Goal: Contribute content: Contribute content

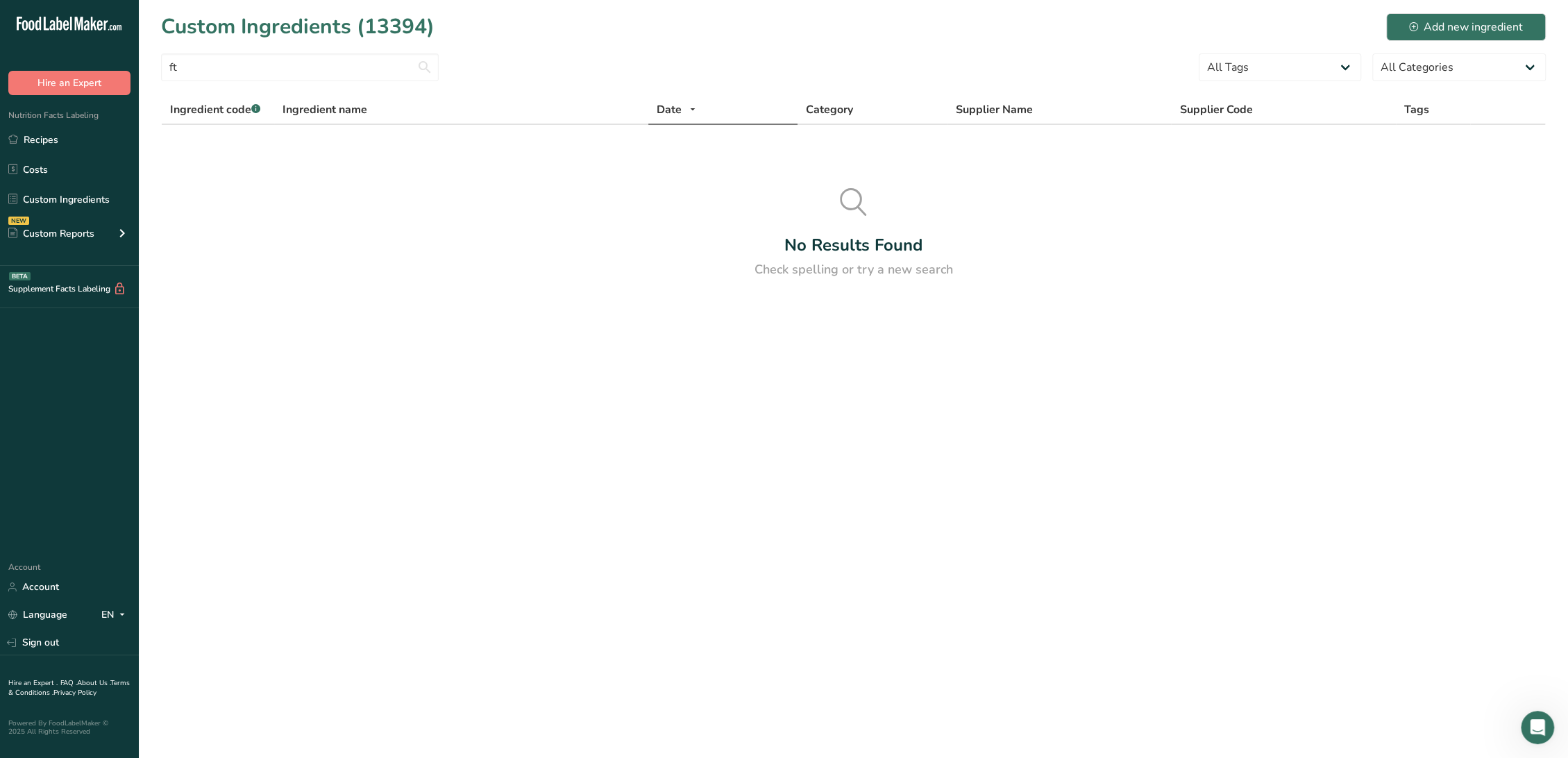
type input "f"
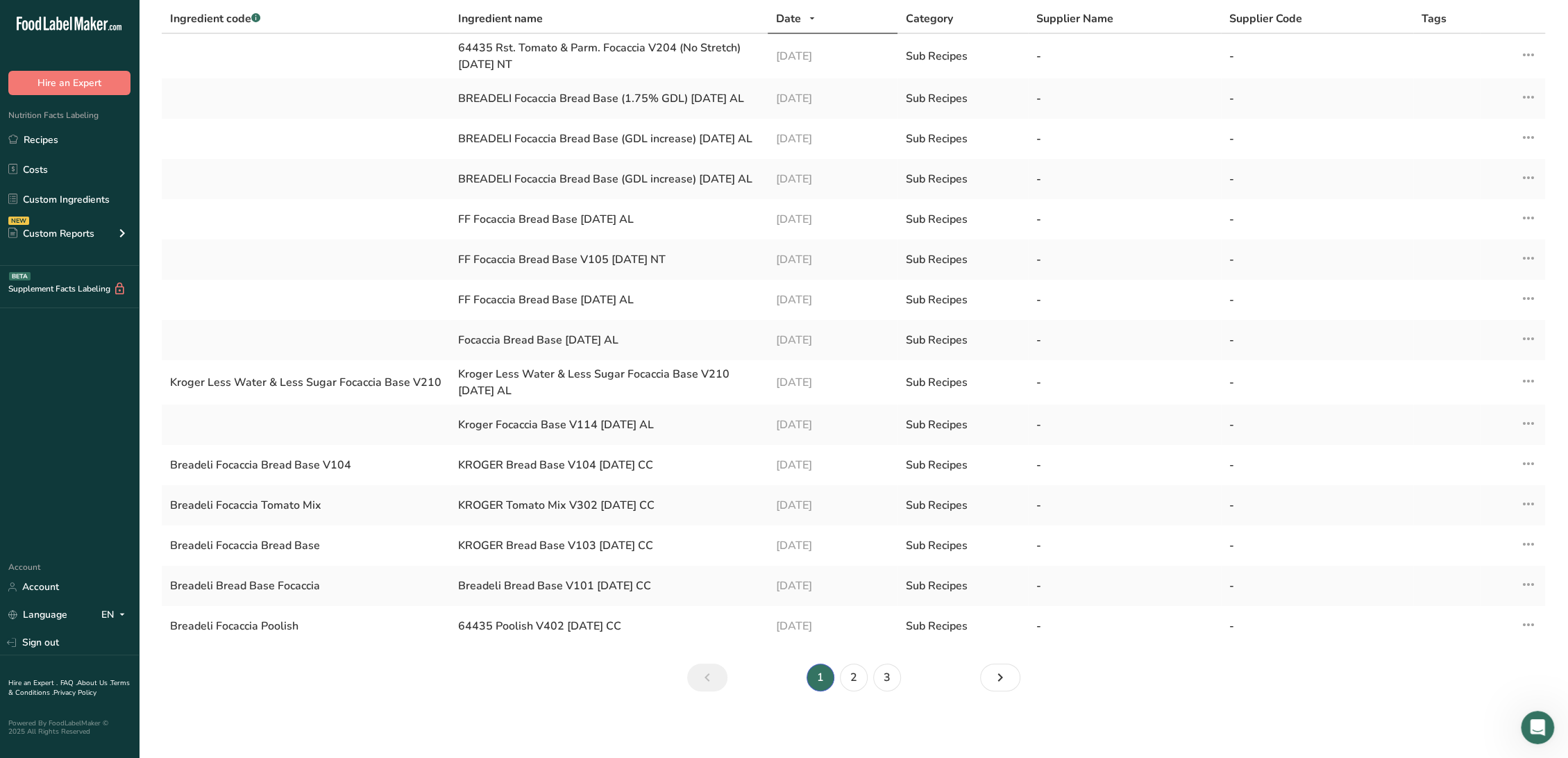
scroll to position [94, 0]
type input "focaccia"
click at [988, 678] on link "Next" at bounding box center [1000, 678] width 40 height 28
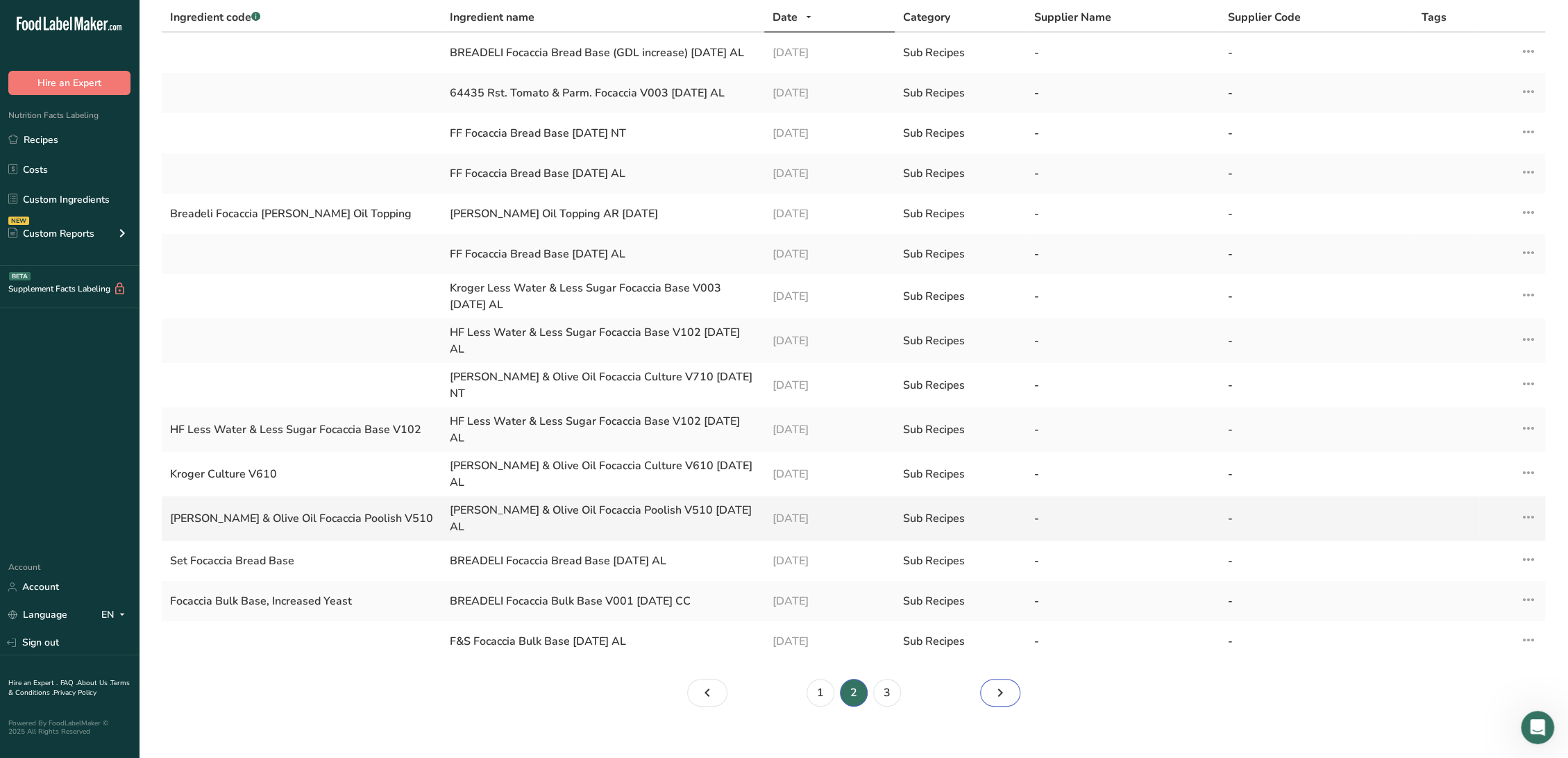
scroll to position [106, 0]
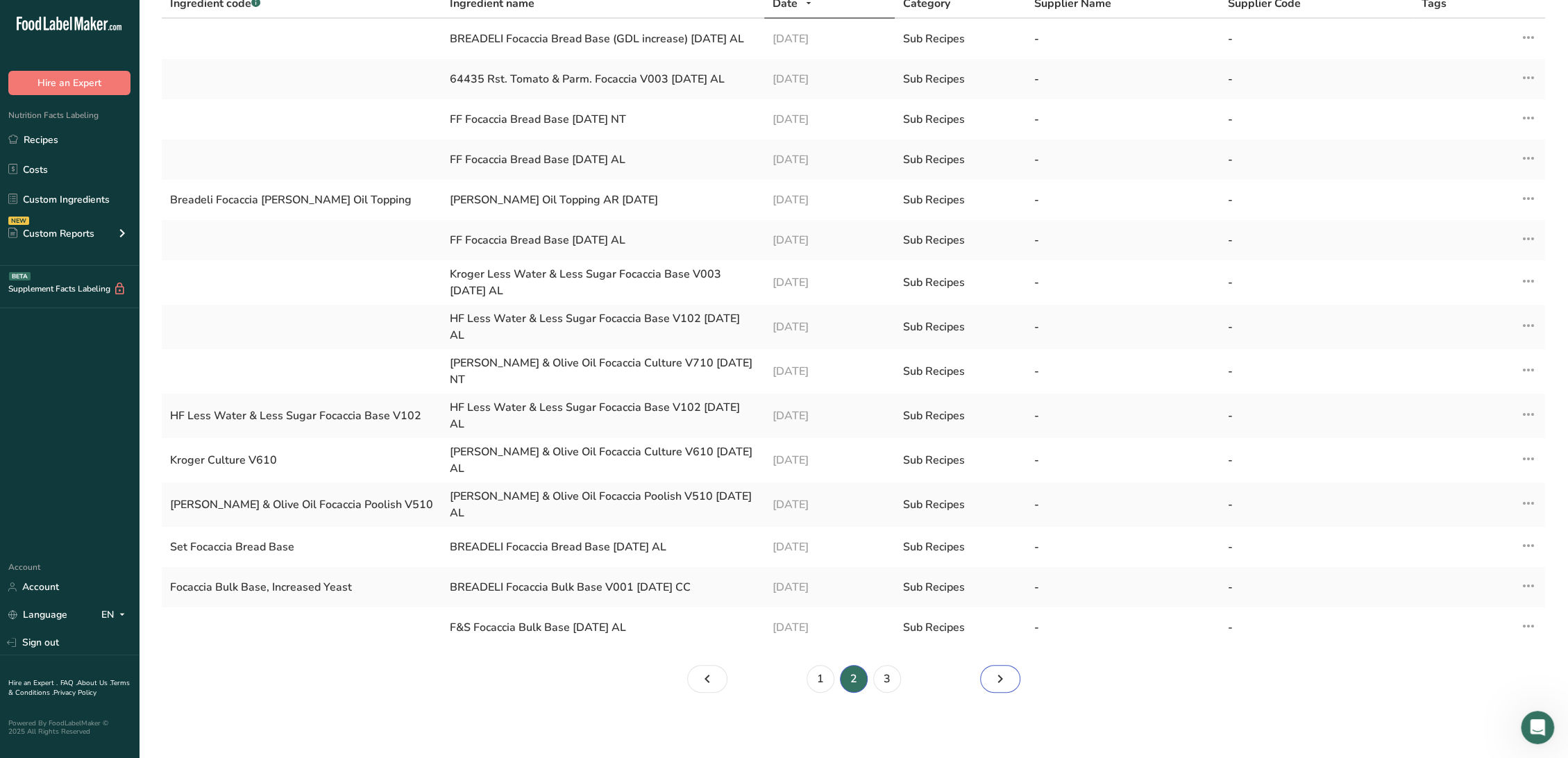
click at [994, 684] on icon "Page 3." at bounding box center [1000, 679] width 17 height 25
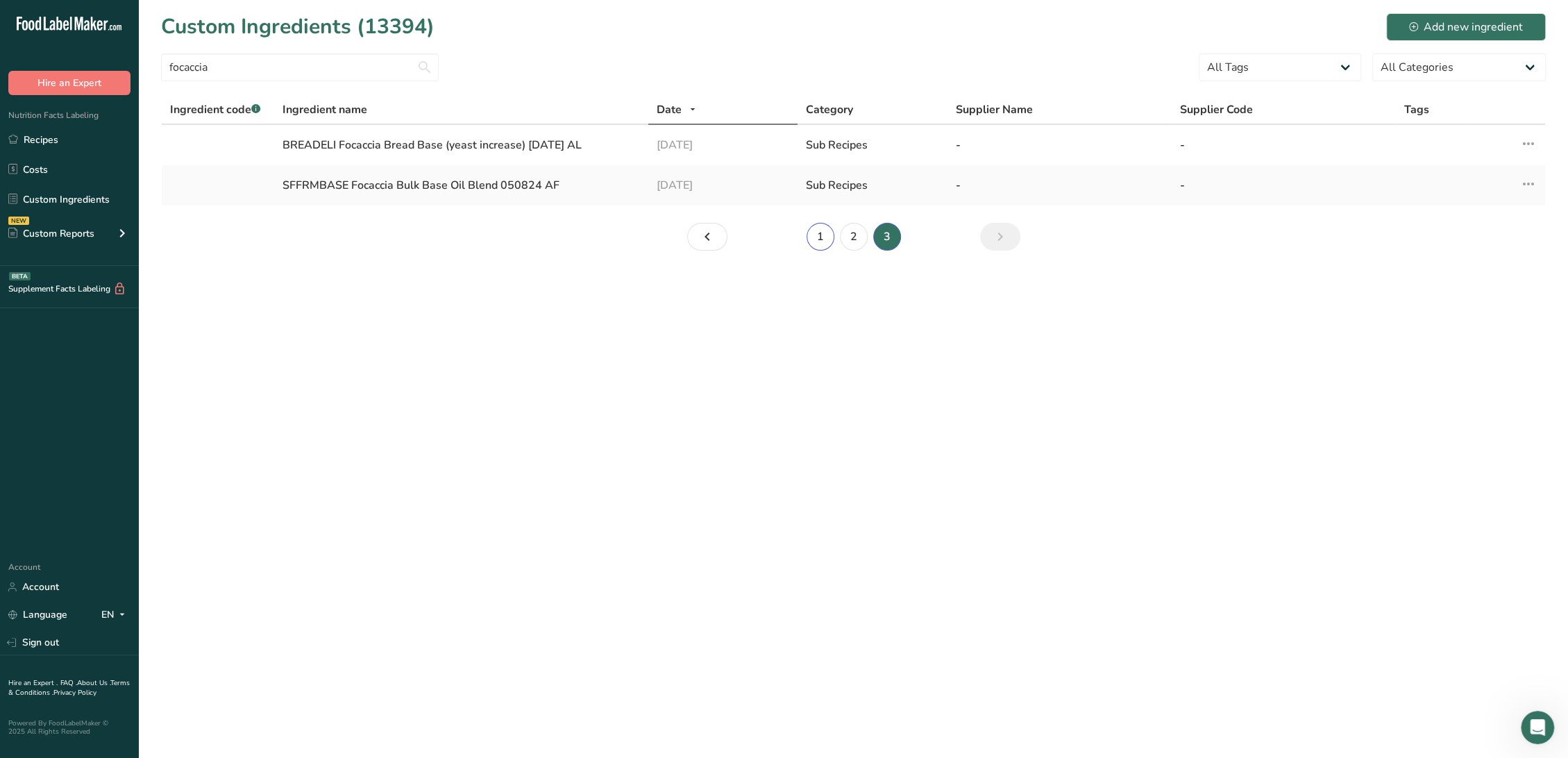
click at [821, 233] on link "1" at bounding box center [821, 237] width 28 height 28
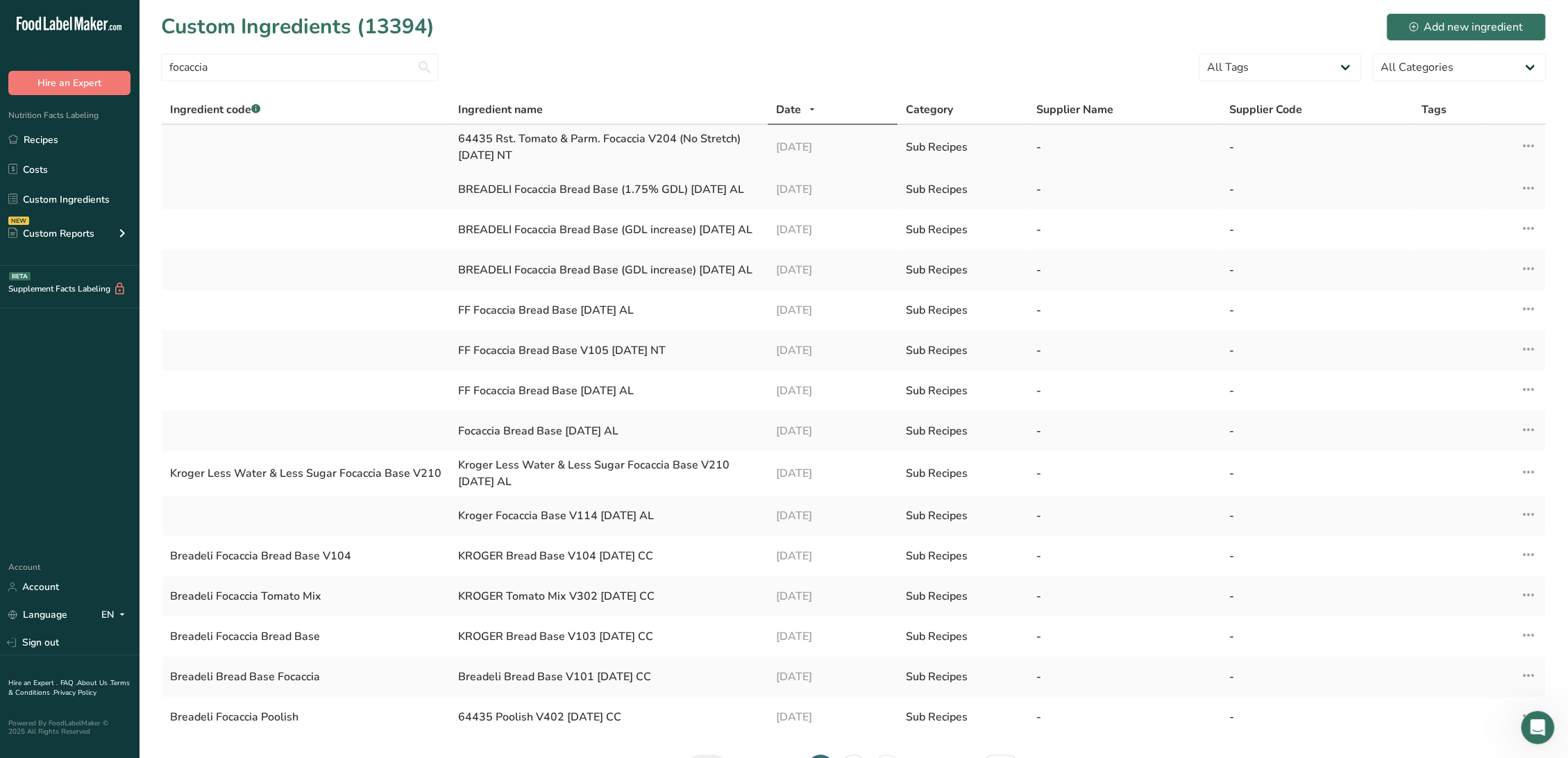
click at [597, 136] on div "64435 Rst. Tomato & Parm. Focaccia V204 (No Stretch) 07-25-22 NT" at bounding box center [608, 147] width 301 height 33
click at [27, 133] on link "Recipes" at bounding box center [70, 139] width 139 height 26
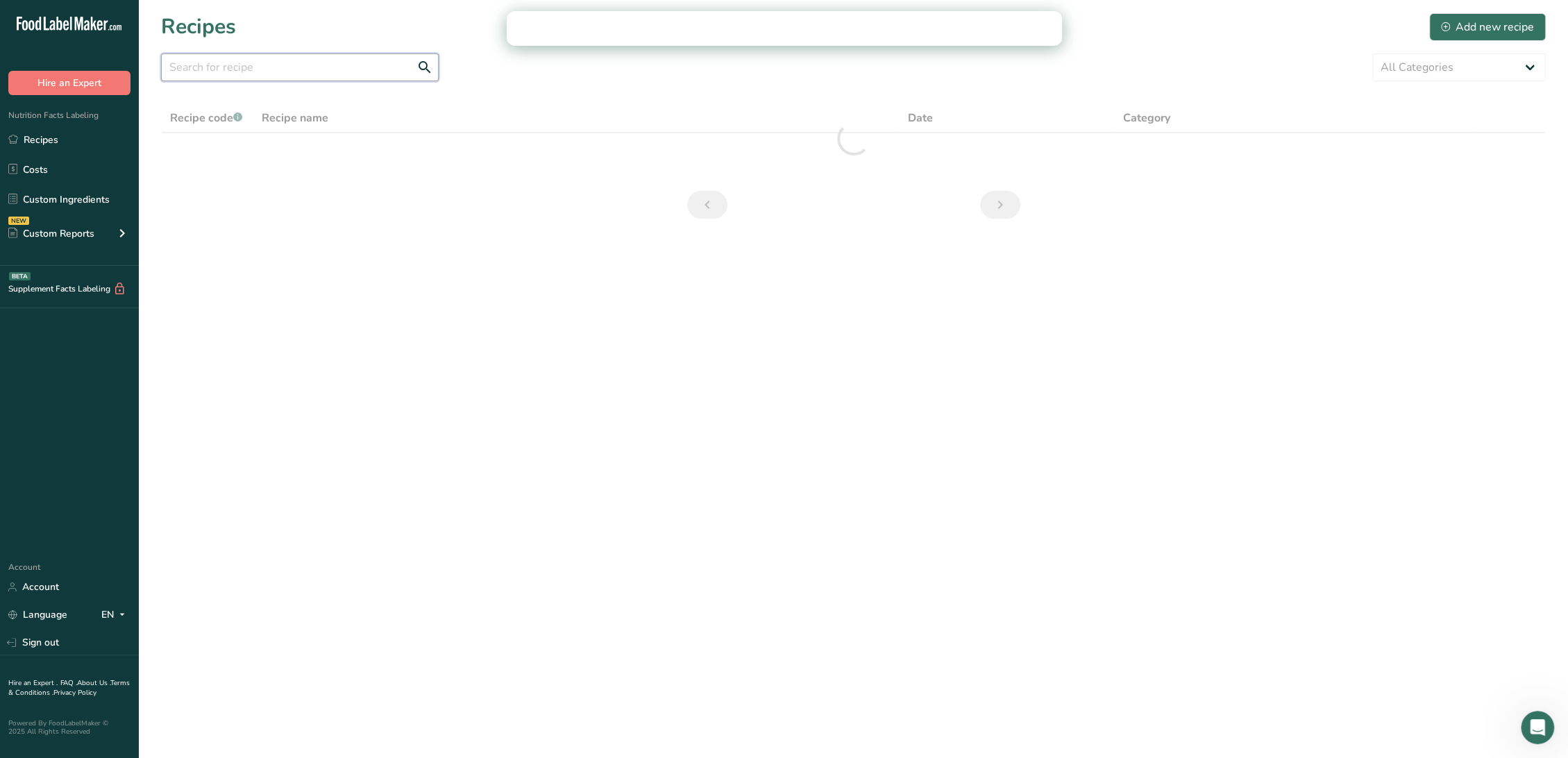
click at [219, 70] on input "text" at bounding box center [299, 68] width 277 height 28
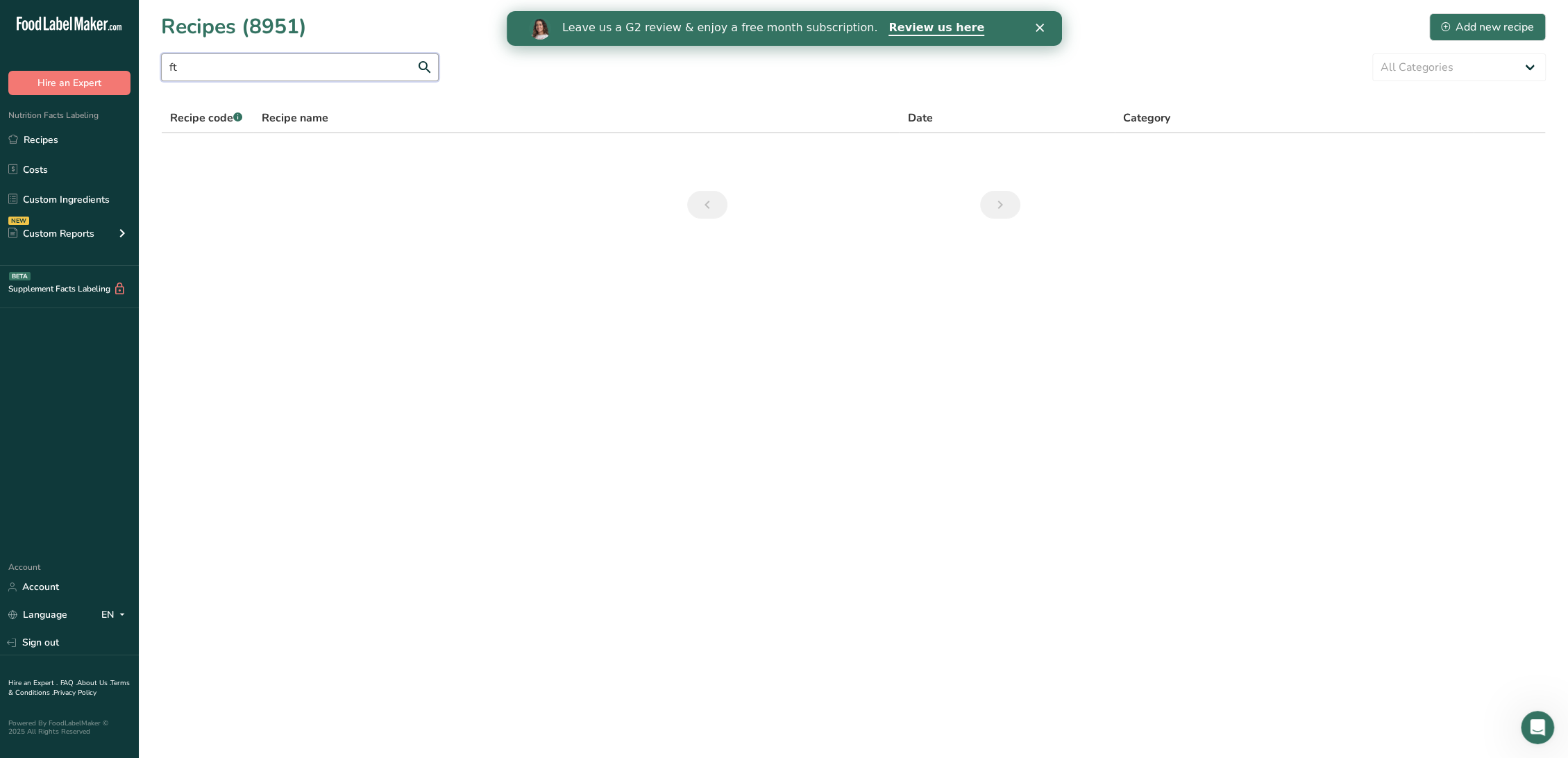
type input "f"
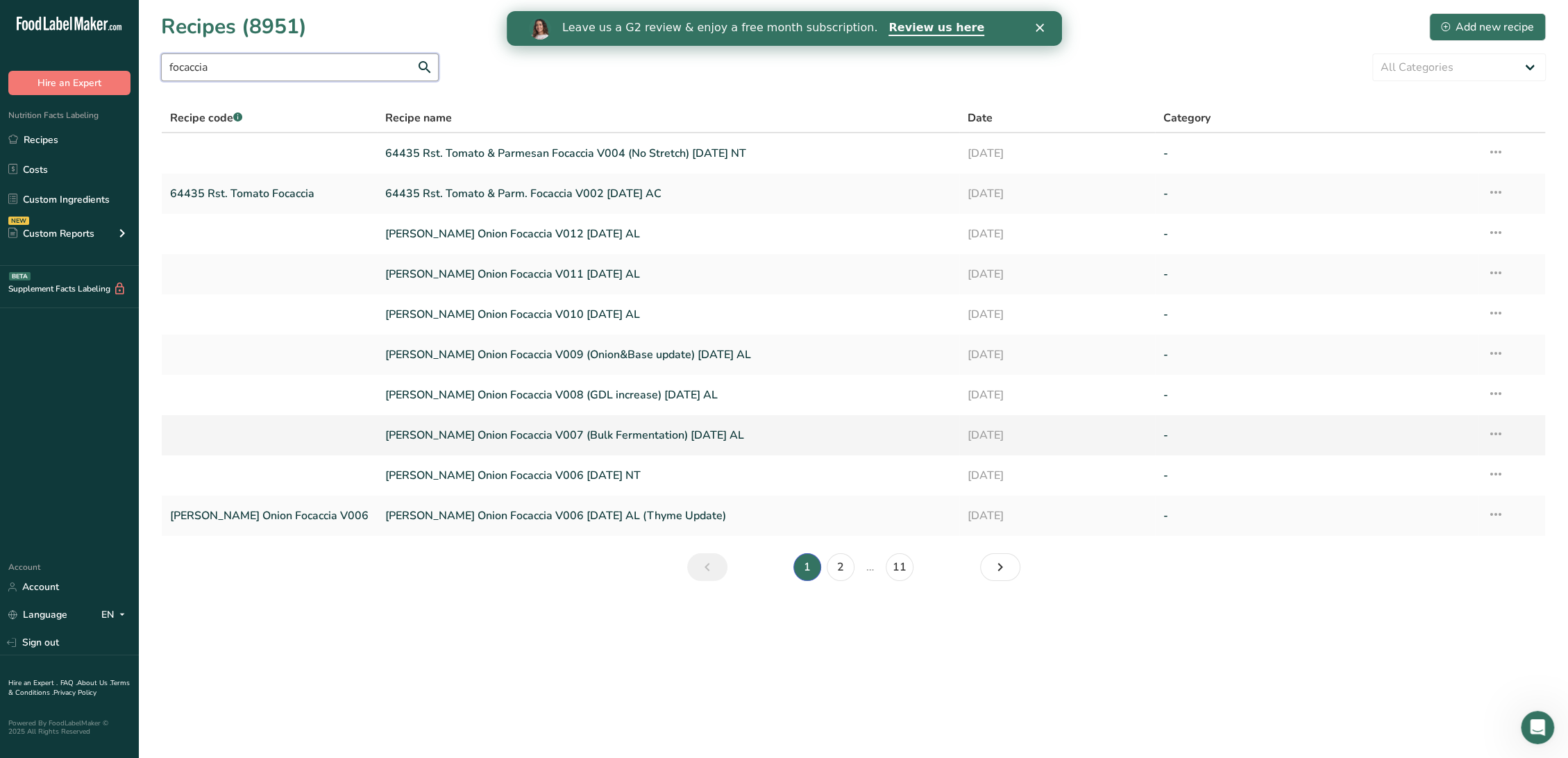
type input "focaccia"
click at [543, 438] on link "TJ French Onion Focaccia V007 (Bulk Fermentation) 09-15-22 AL" at bounding box center [668, 434] width 566 height 29
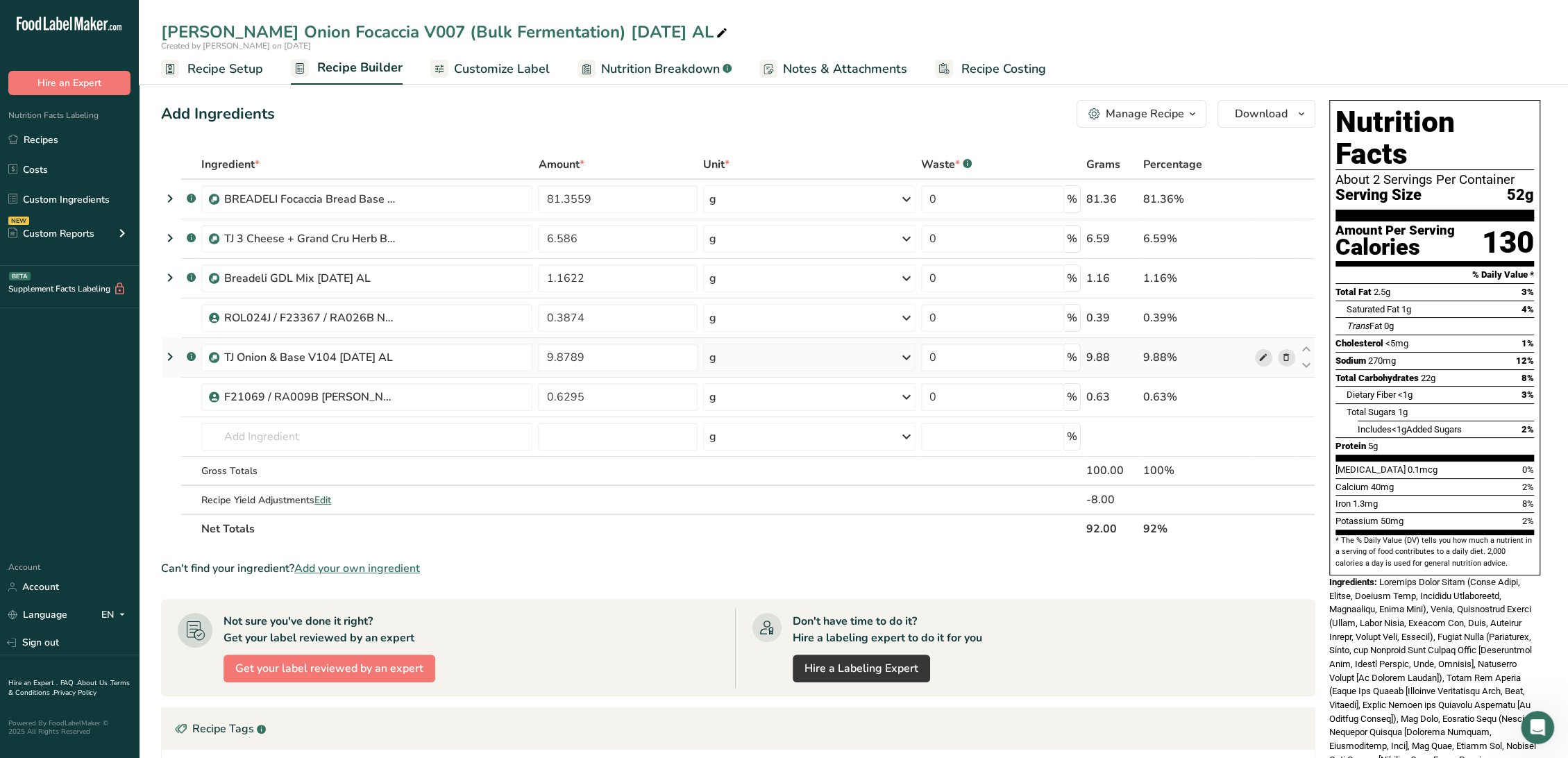
click at [1261, 357] on icon at bounding box center [1263, 358] width 9 height 15
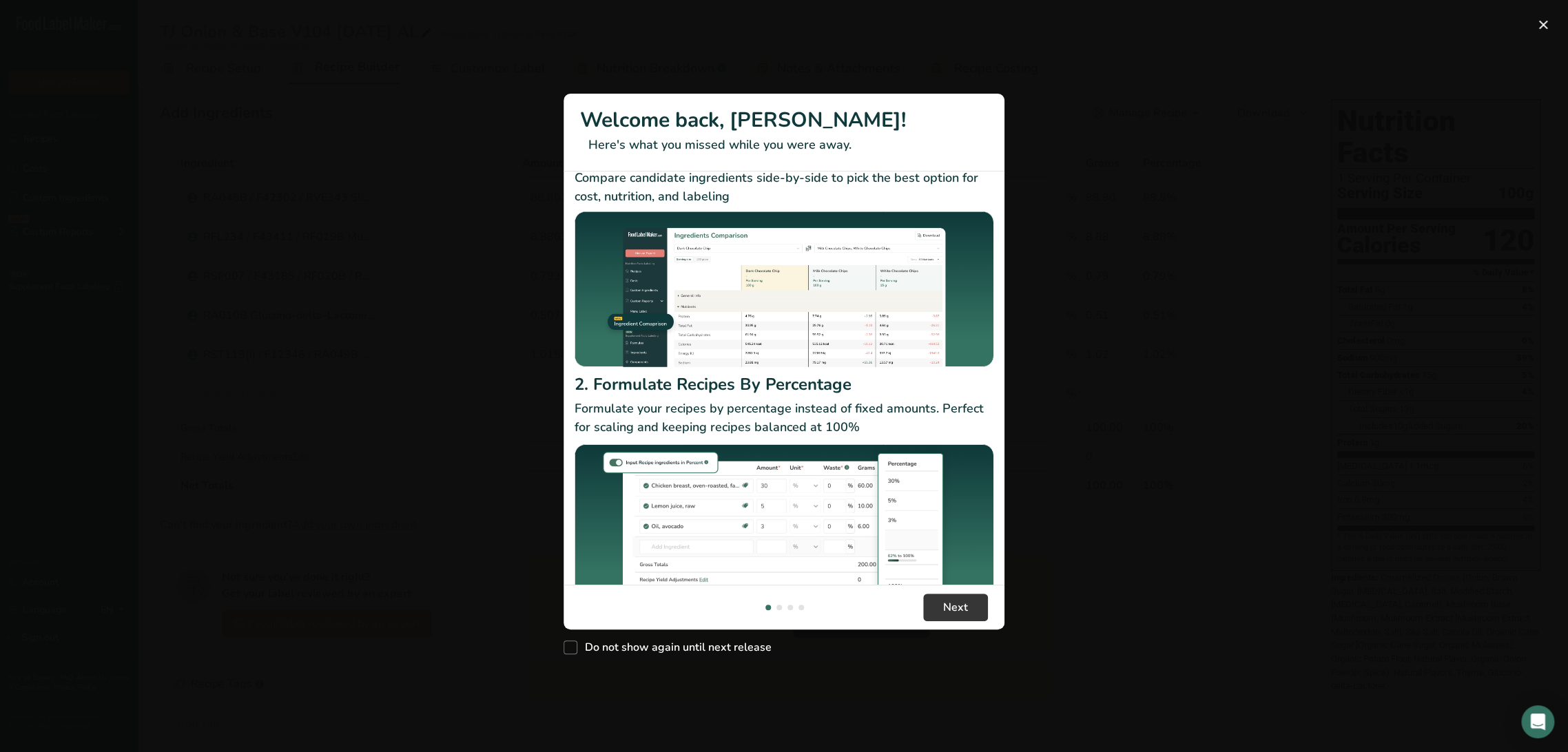
scroll to position [72, 0]
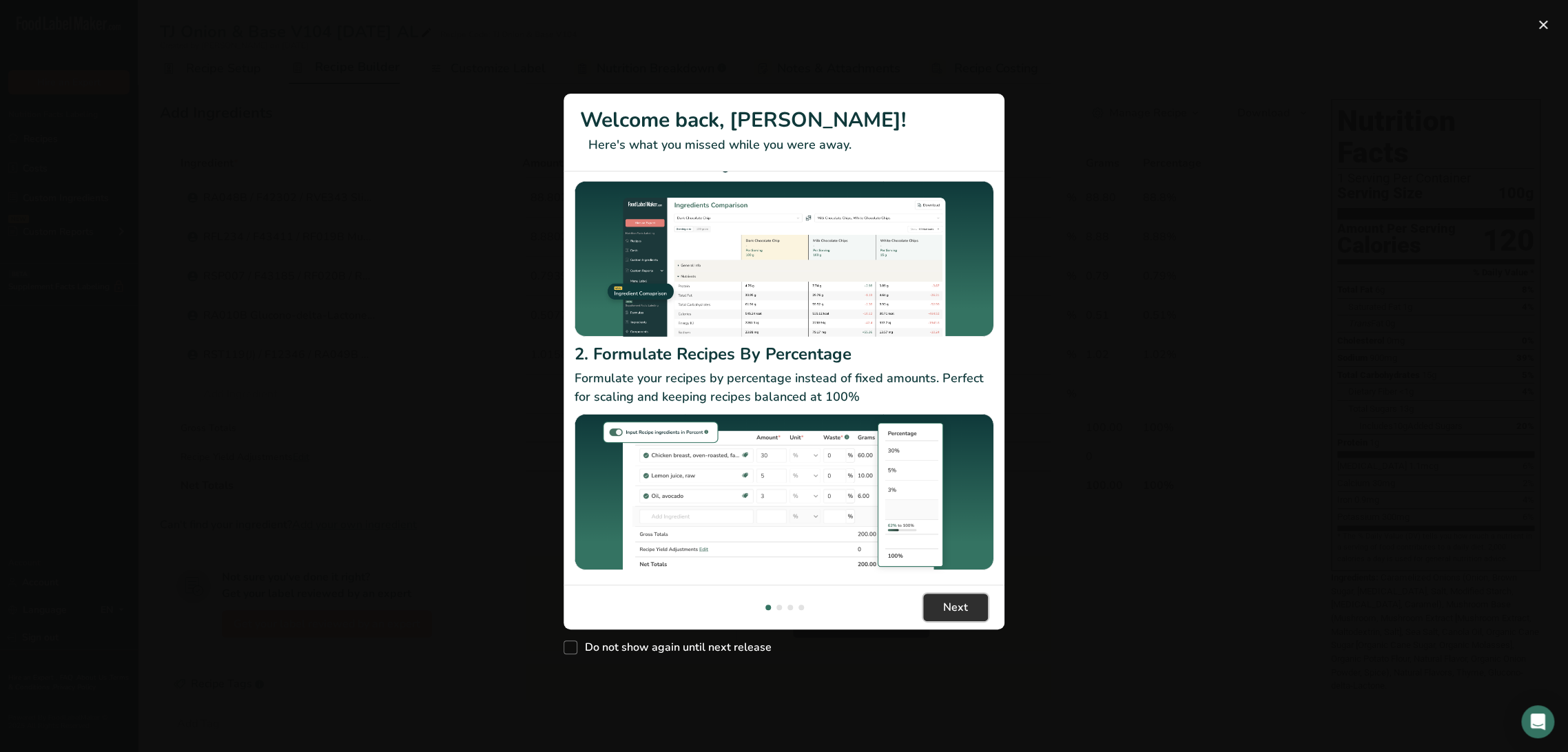
click at [934, 605] on button "Next" at bounding box center [955, 607] width 64 height 28
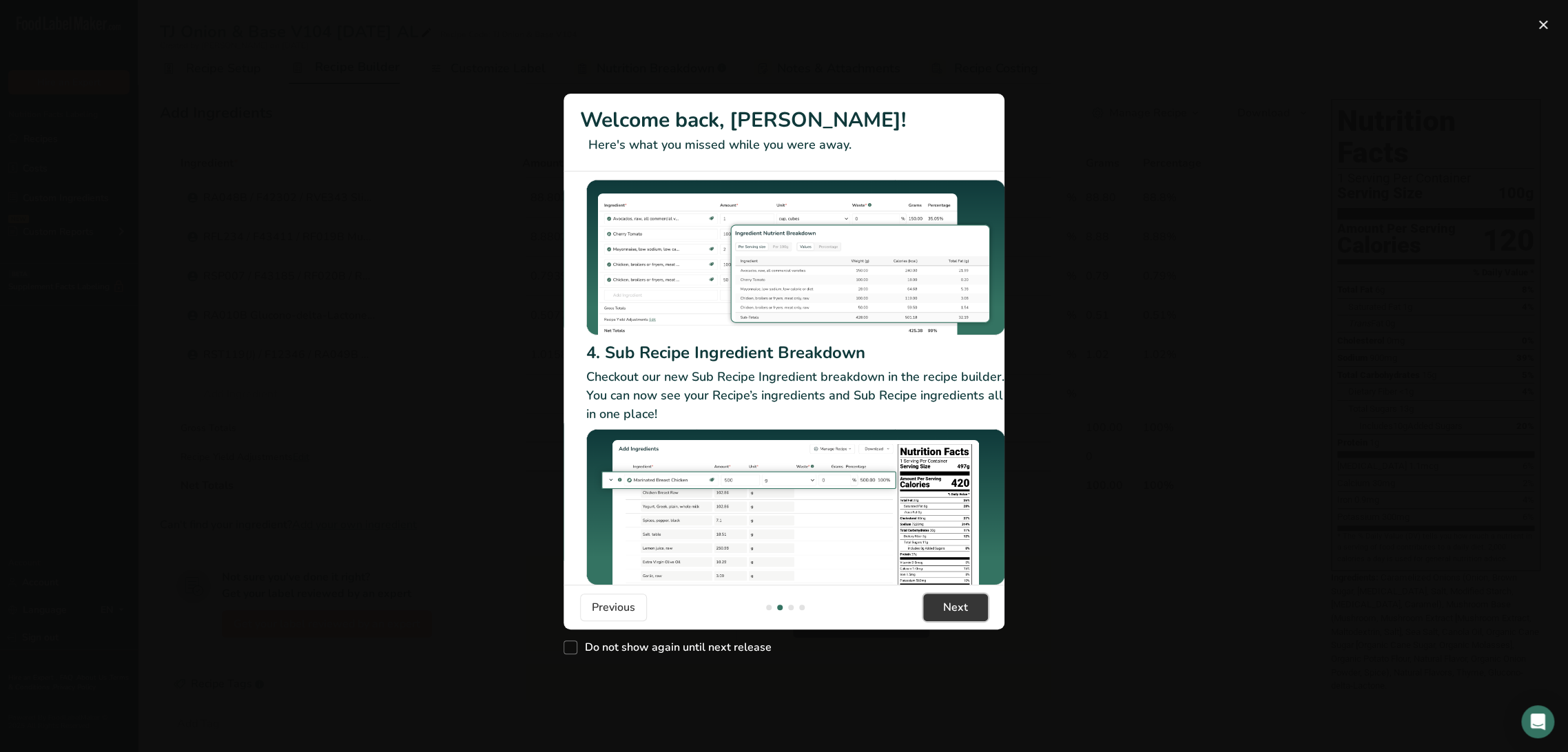
scroll to position [118, 0]
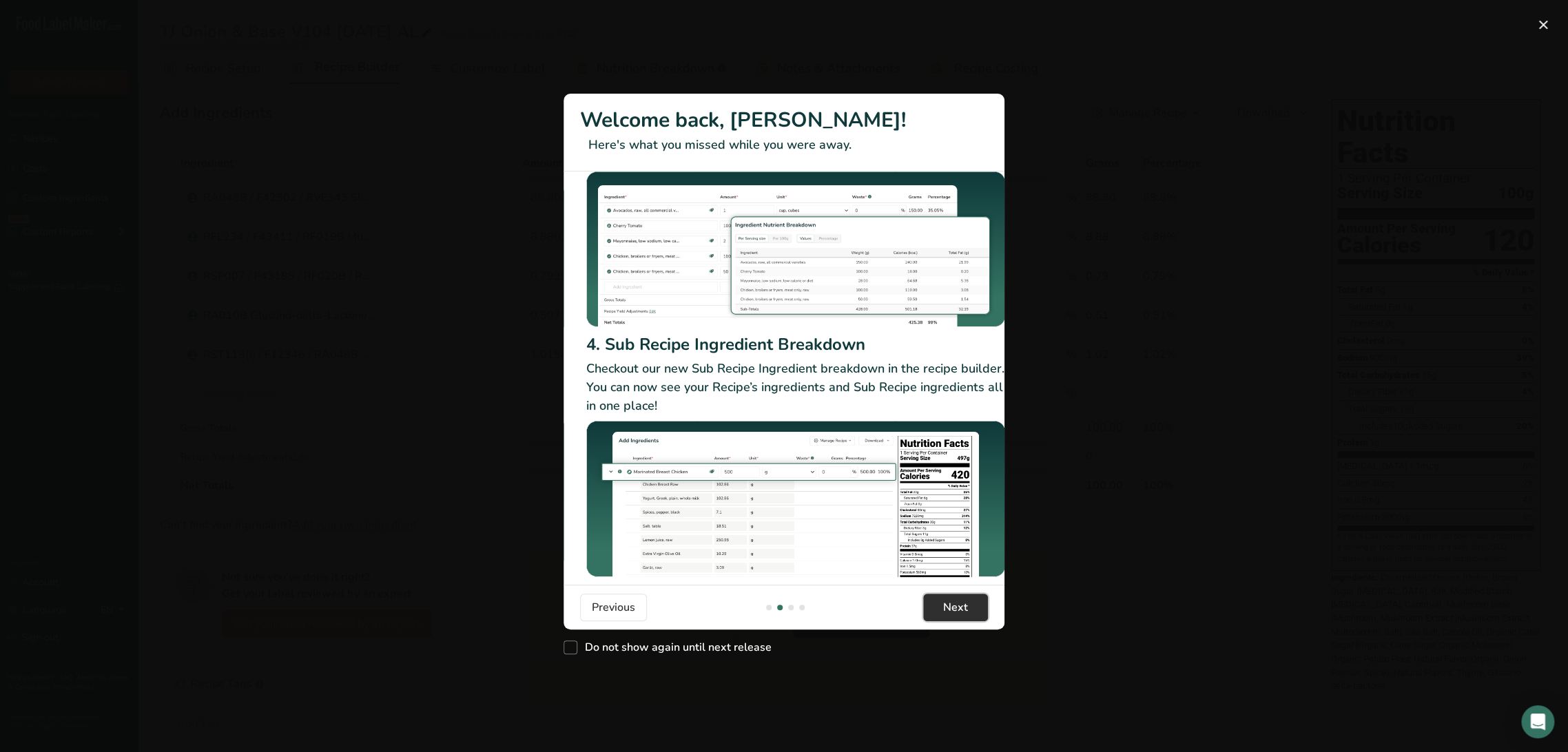
click at [945, 602] on span "Next" at bounding box center [956, 607] width 25 height 17
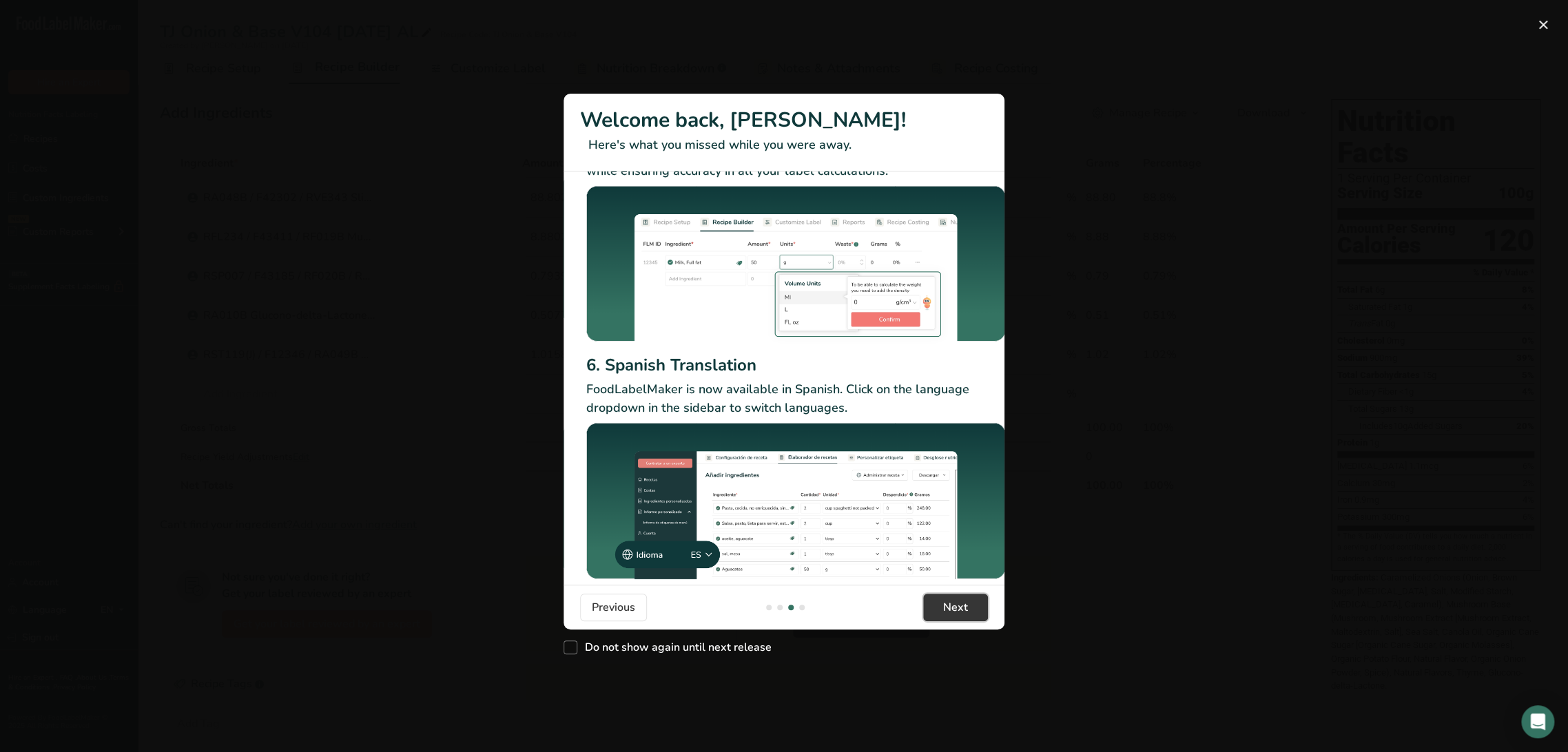
scroll to position [88, 0]
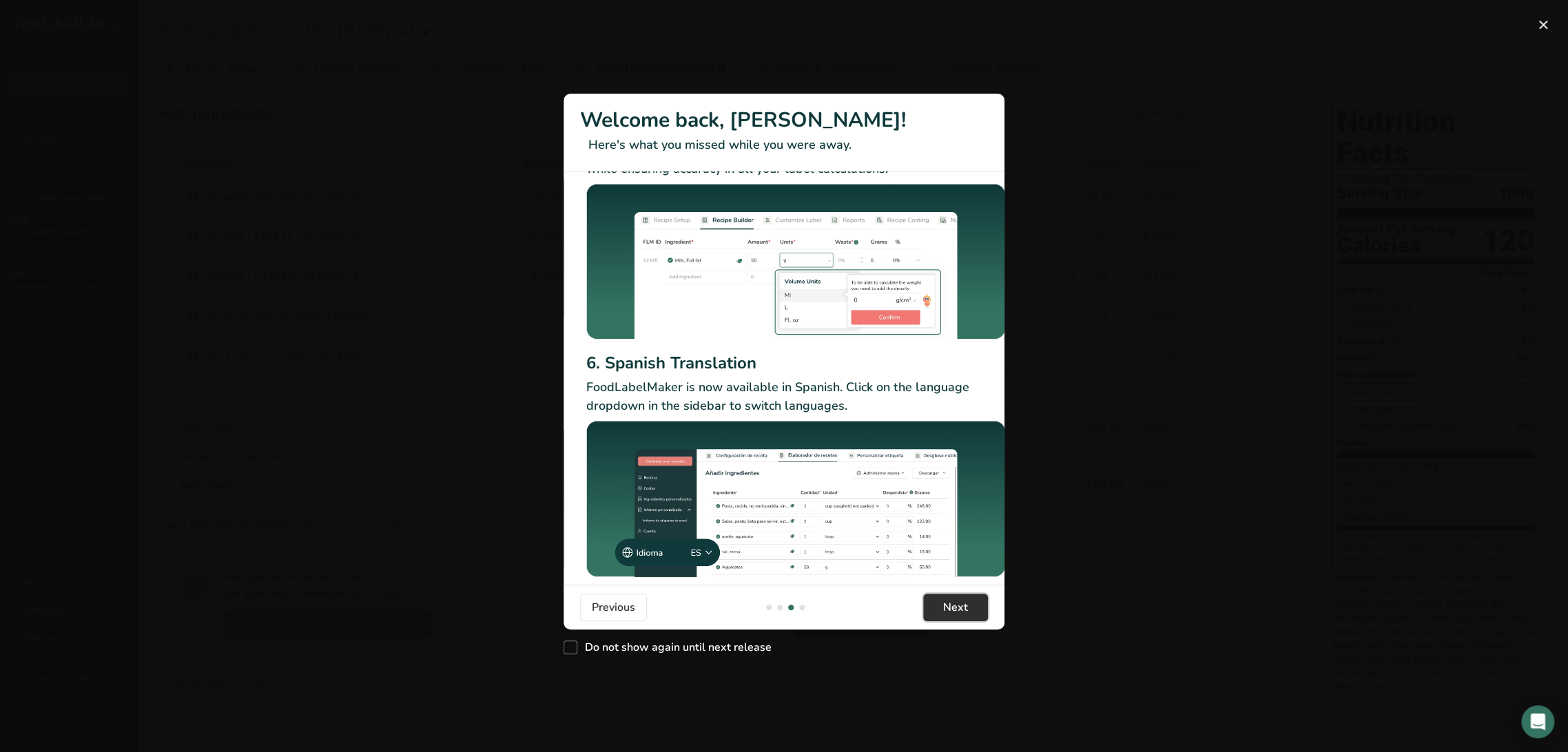
click at [931, 608] on button "Next" at bounding box center [955, 607] width 64 height 28
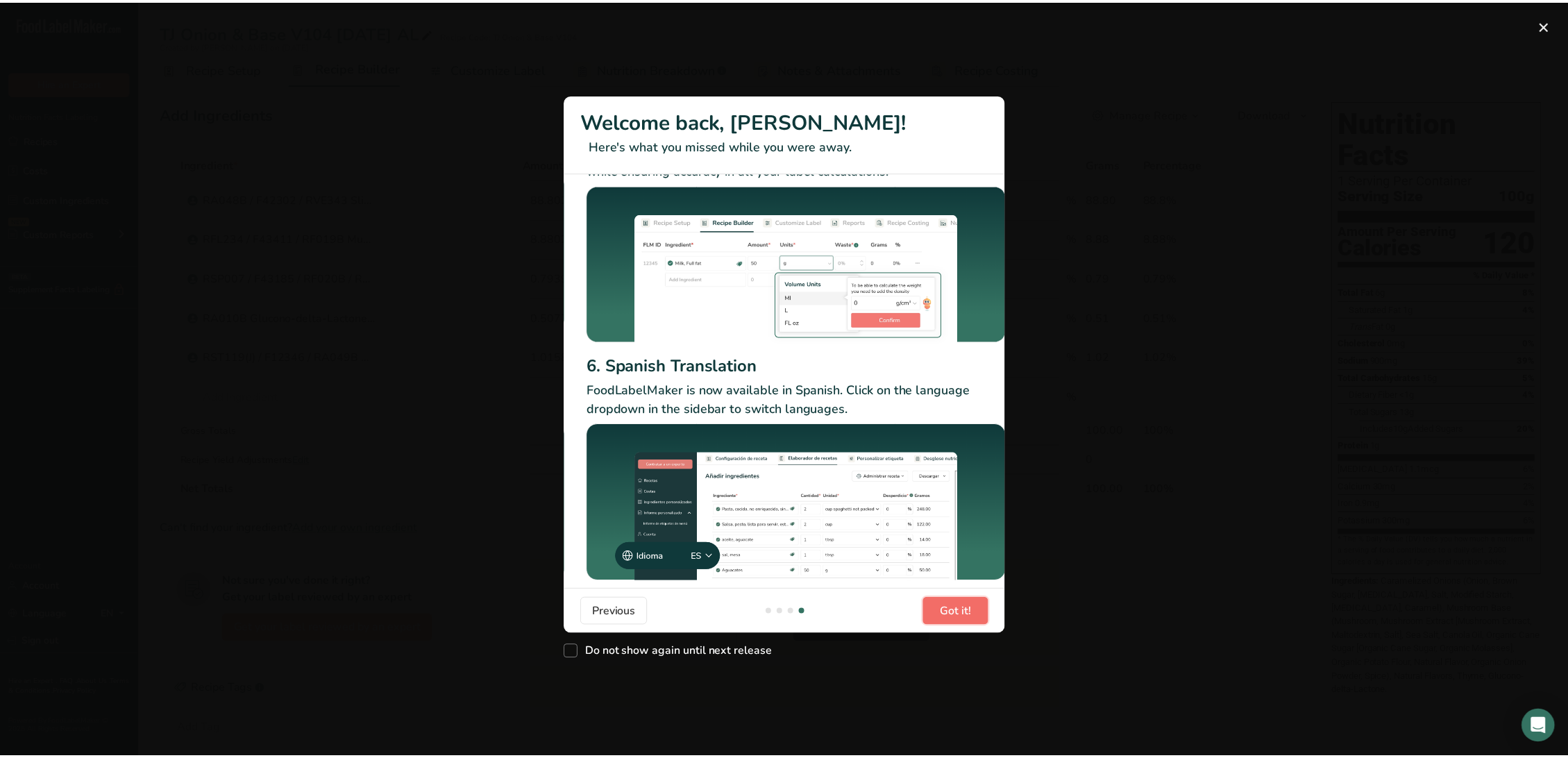
scroll to position [0, 1333]
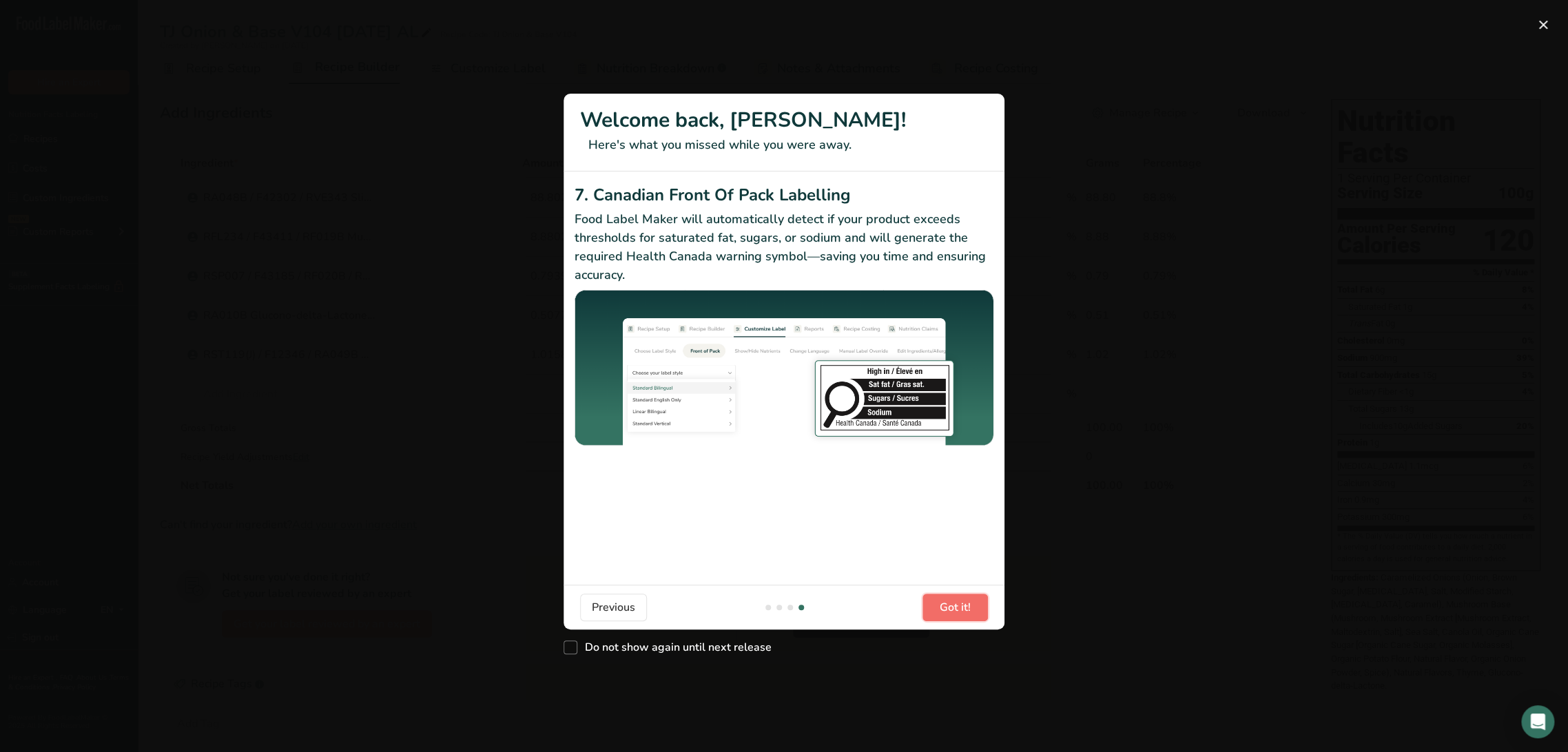
click at [936, 609] on button "Got it!" at bounding box center [956, 607] width 65 height 28
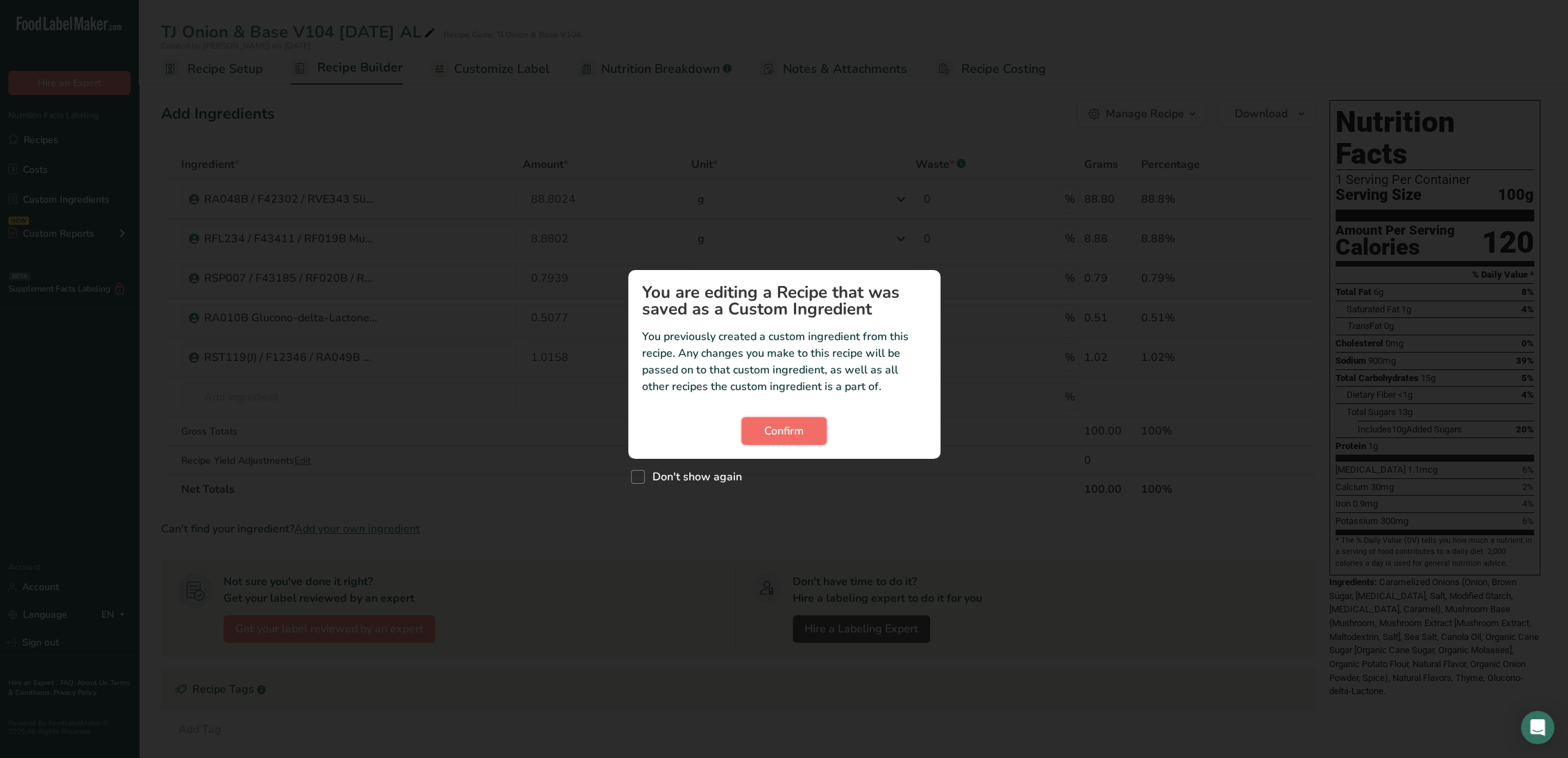
click at [808, 436] on button "Confirm" at bounding box center [784, 432] width 86 height 28
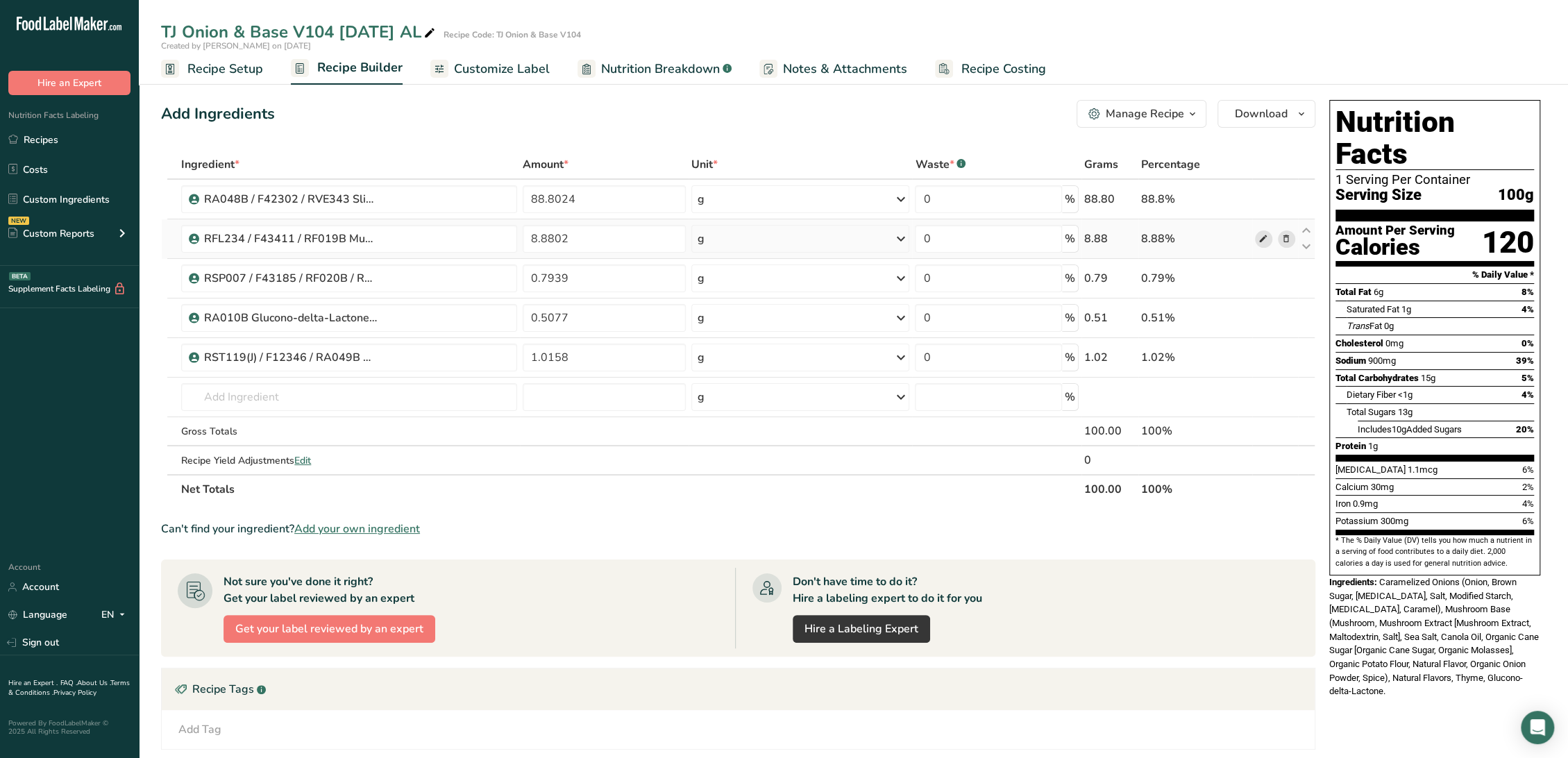
click at [1259, 238] on icon at bounding box center [1263, 240] width 9 height 15
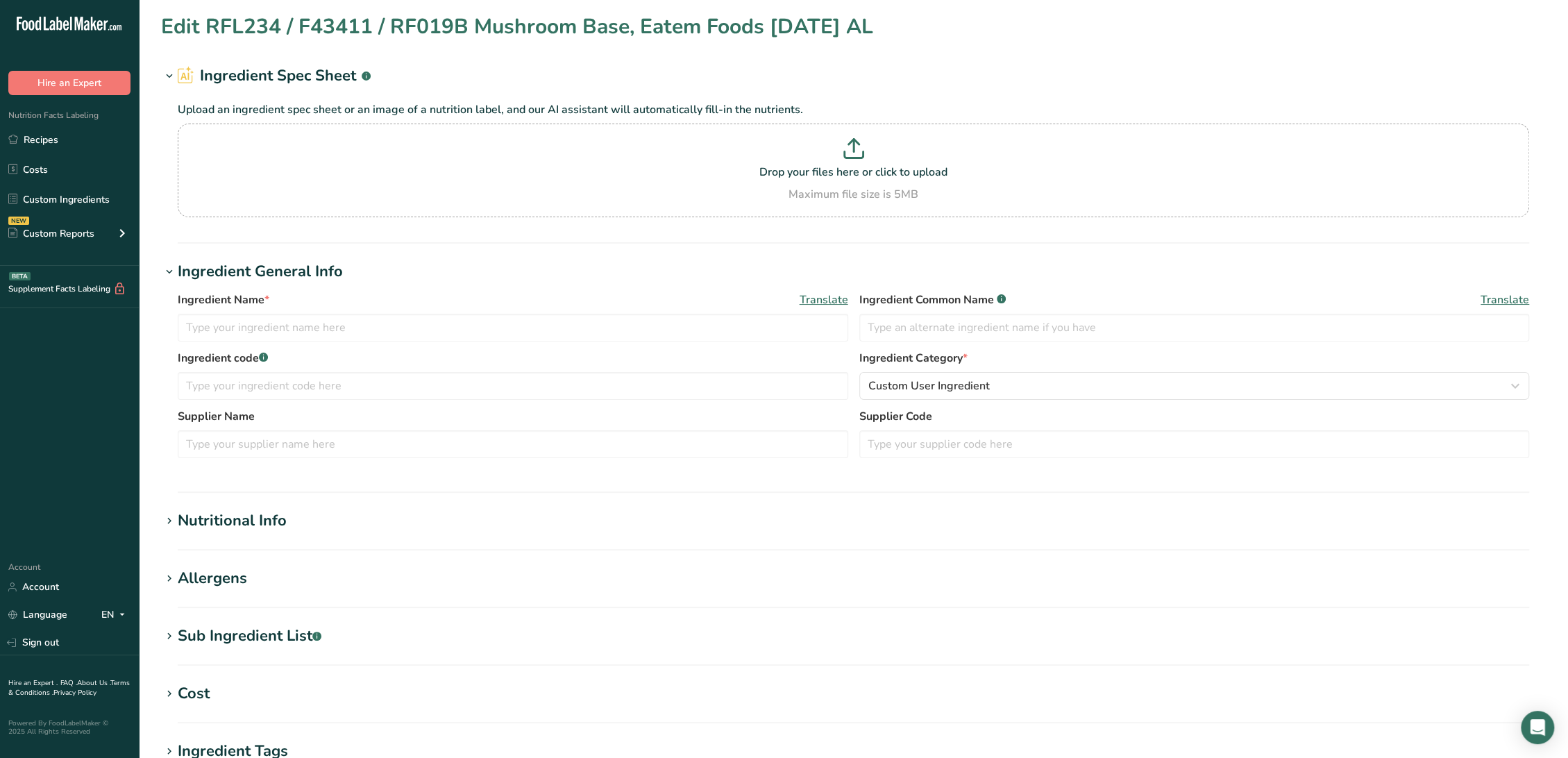
type input "RFL234 / F43411 / RF019B Mushroom Base, Eatem Foods [DATE] AL"
type input "Mushroom Base"
type input "13-401-TJC"
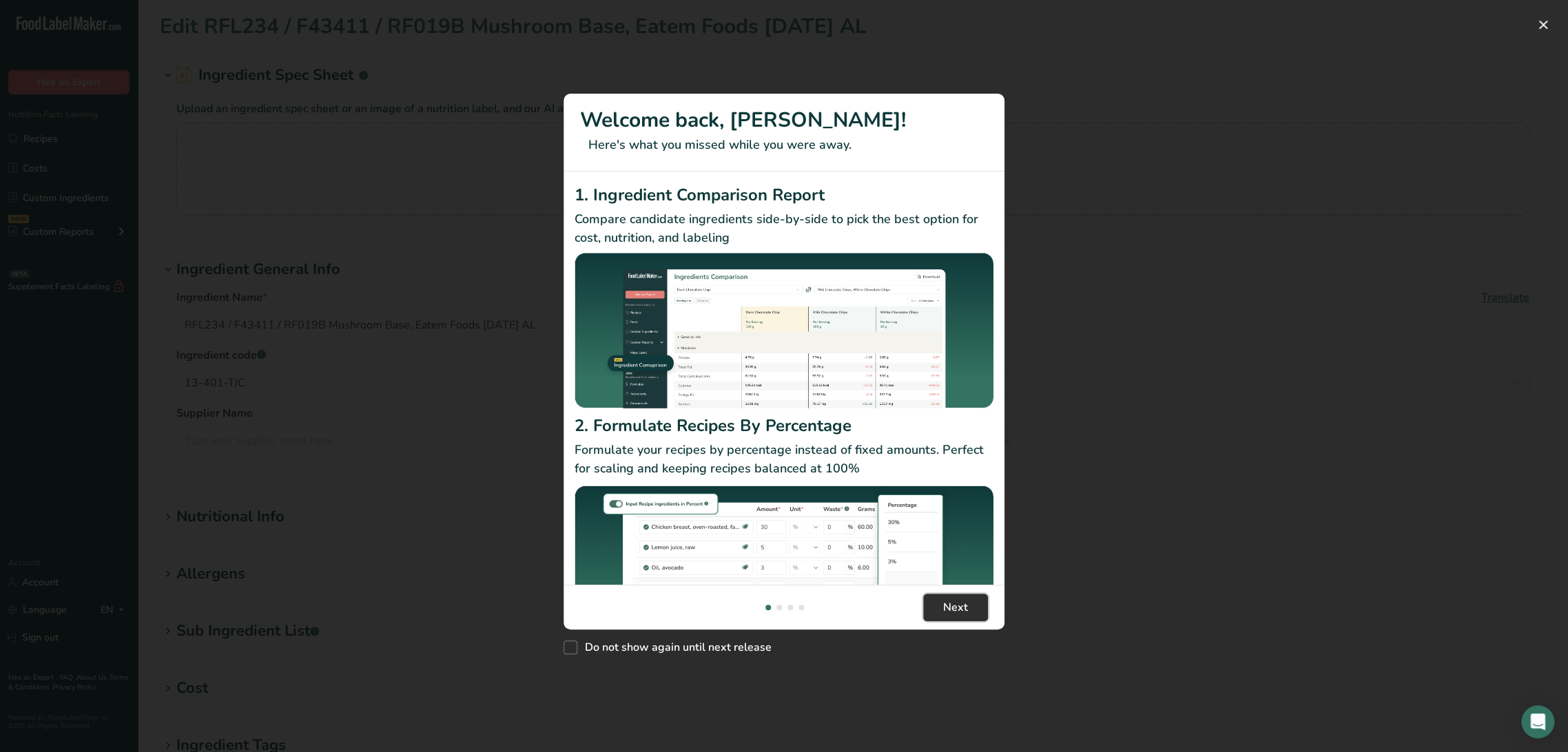
click at [976, 619] on button "Next" at bounding box center [955, 607] width 64 height 28
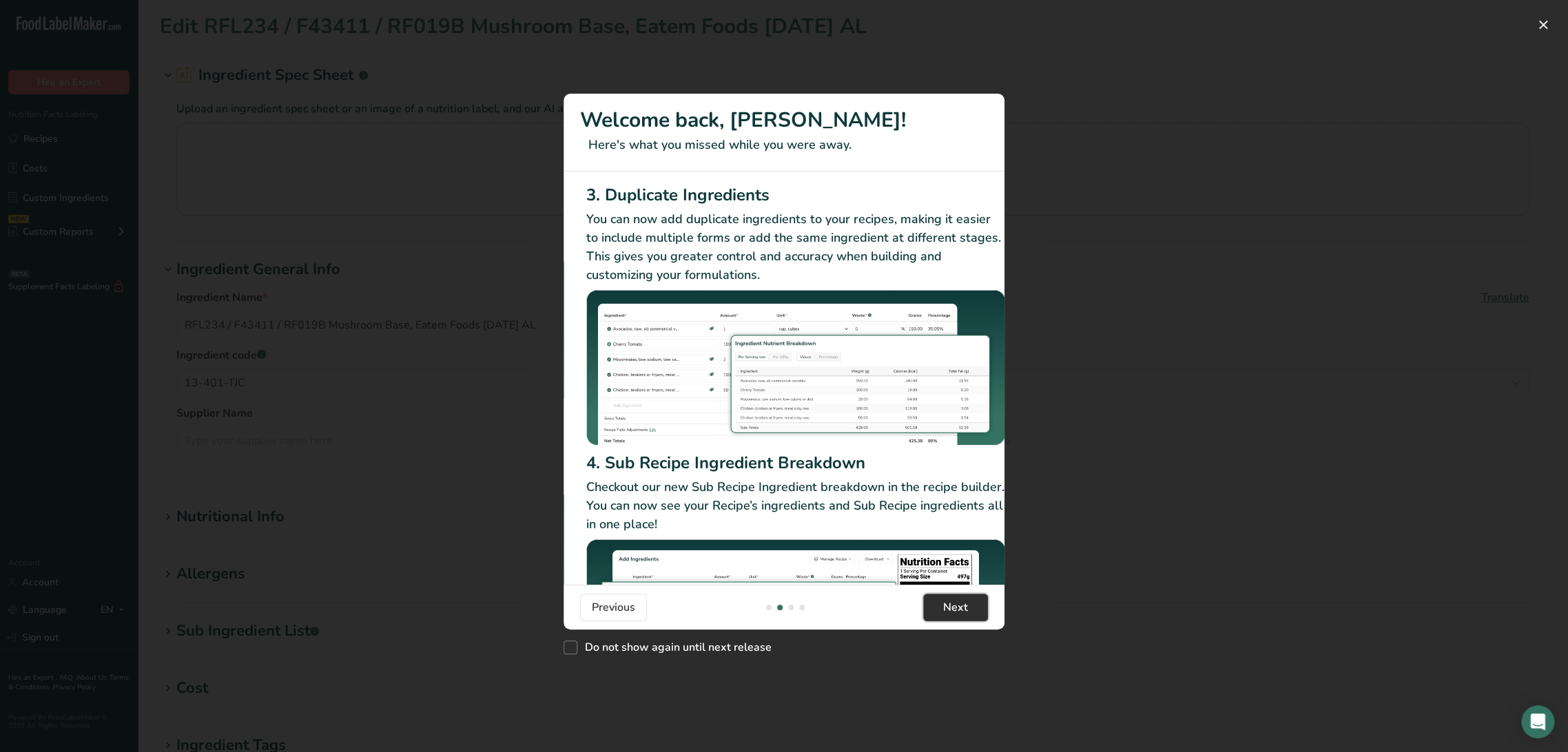
click at [975, 613] on button "Next" at bounding box center [955, 607] width 64 height 28
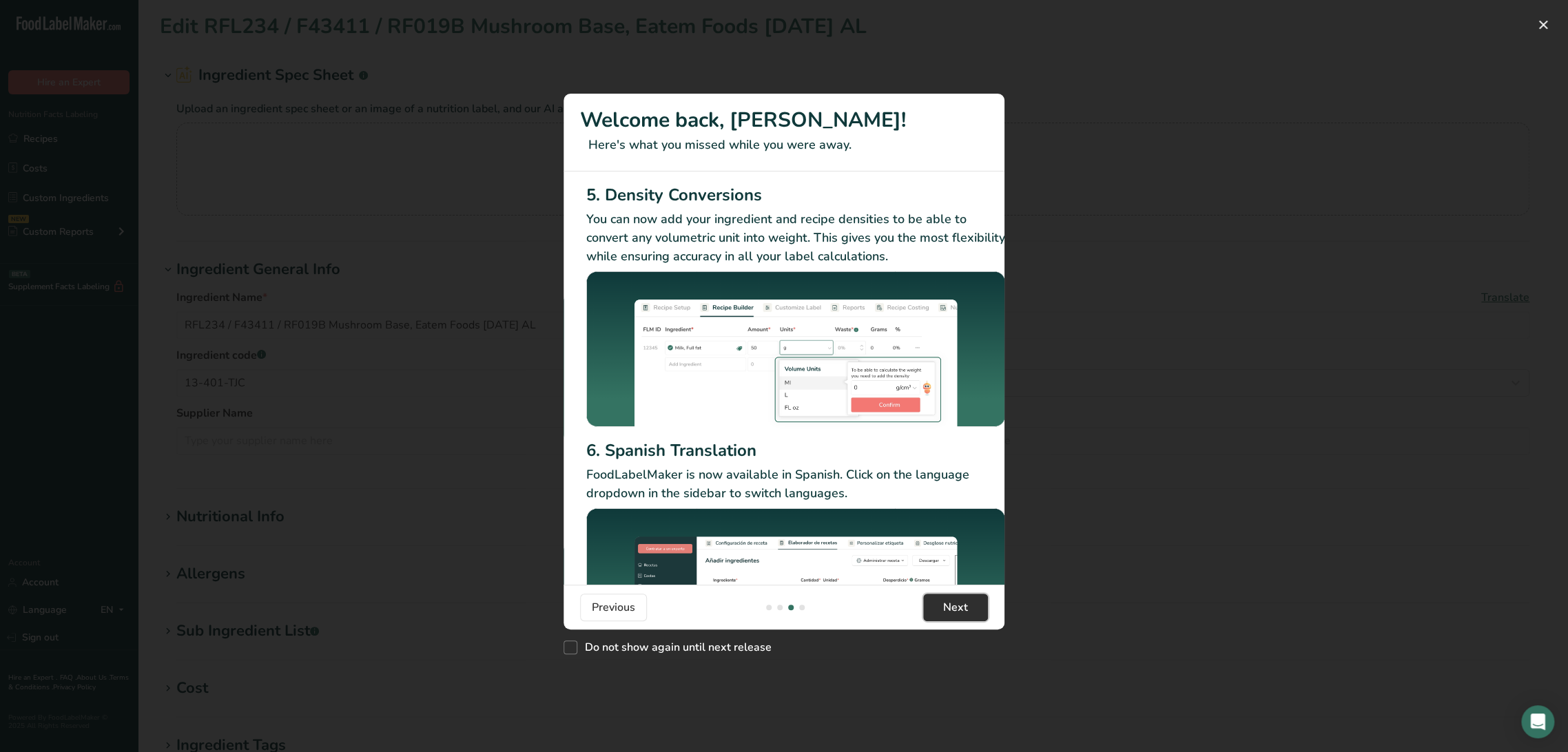
click at [975, 613] on button "Next" at bounding box center [955, 607] width 64 height 28
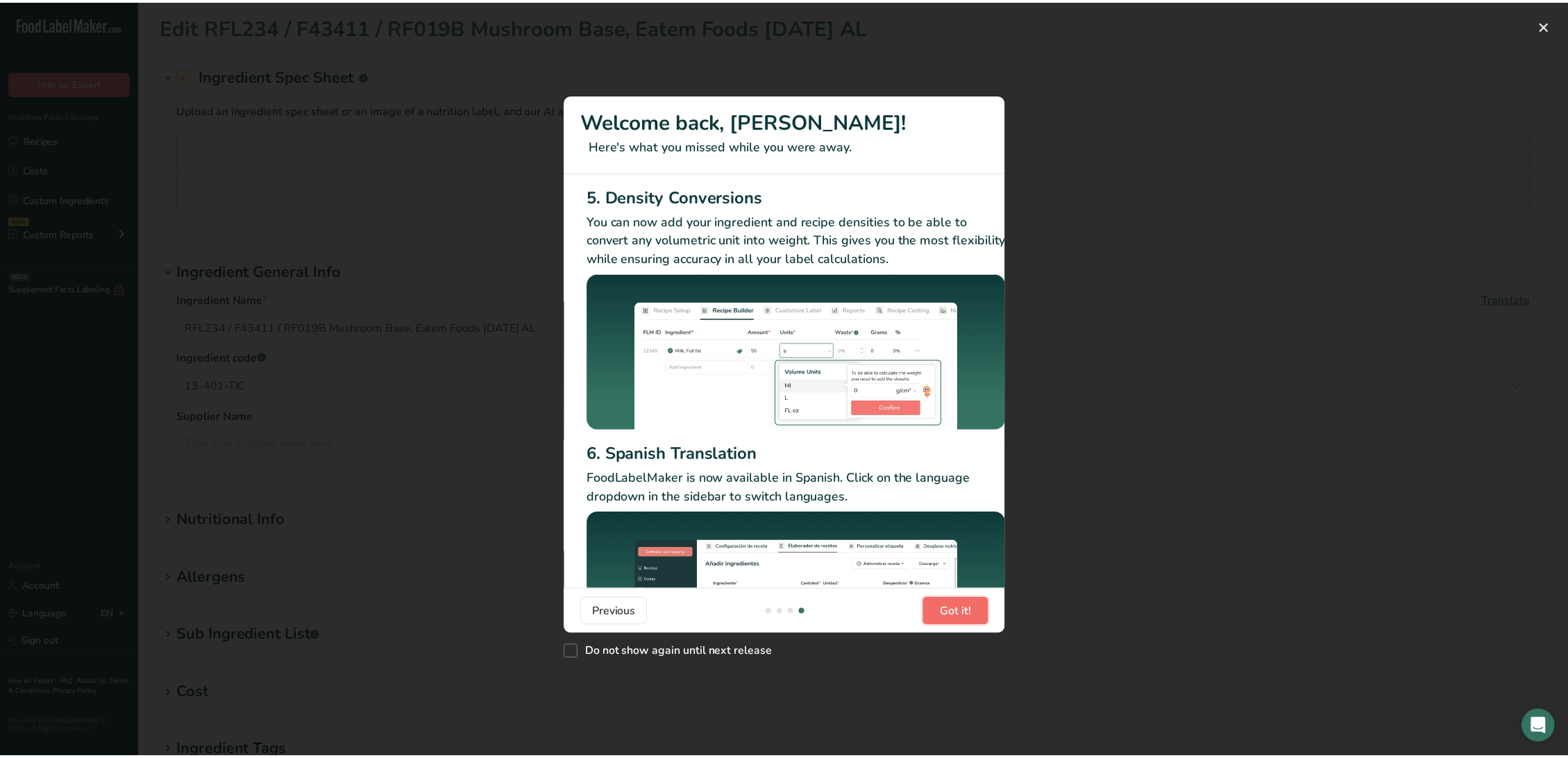
scroll to position [0, 1333]
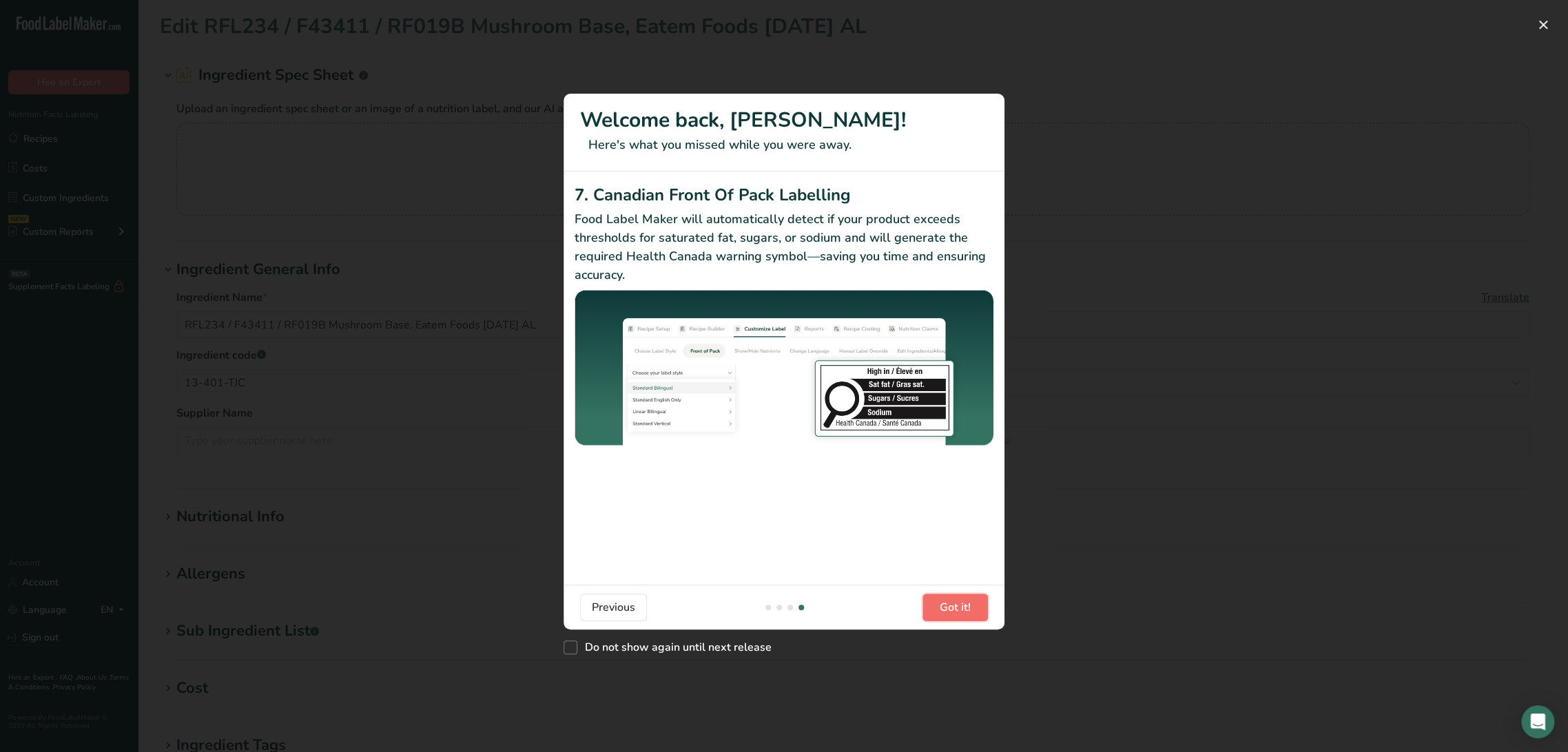
click at [975, 613] on button "Got it!" at bounding box center [956, 607] width 65 height 28
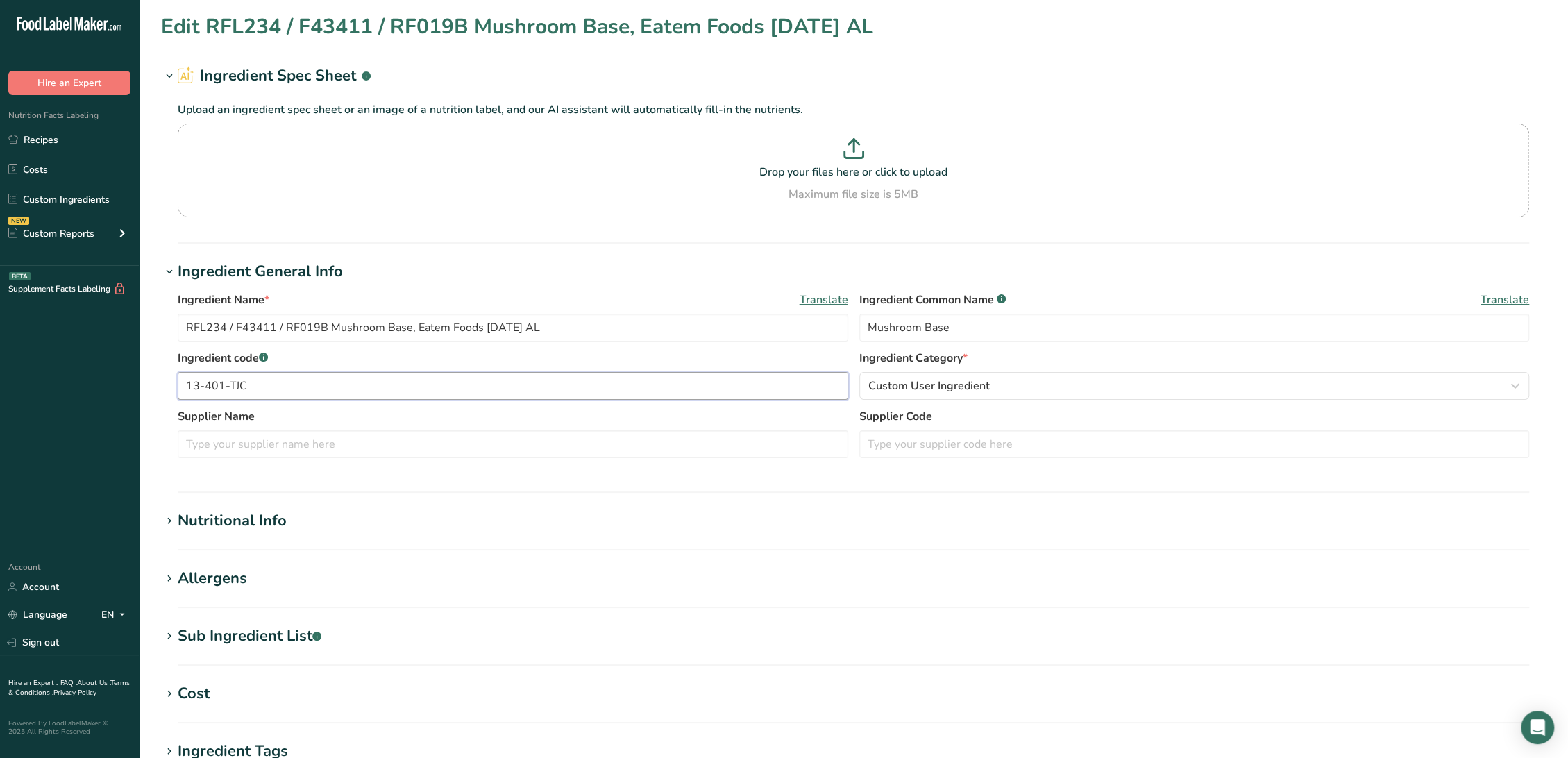
drag, startPoint x: 238, startPoint y: 384, endPoint x: 166, endPoint y: 380, distance: 72.1
click at [166, 380] on div "Ingredient Name * Translate RFL234 / F43411 / RF019B Mushroom Base, Eatem Foods…" at bounding box center [853, 379] width 1385 height 192
click at [952, 439] on input "text" at bounding box center [1194, 445] width 670 height 28
paste input "13-401-TJC"
type input "13-401-TJC"
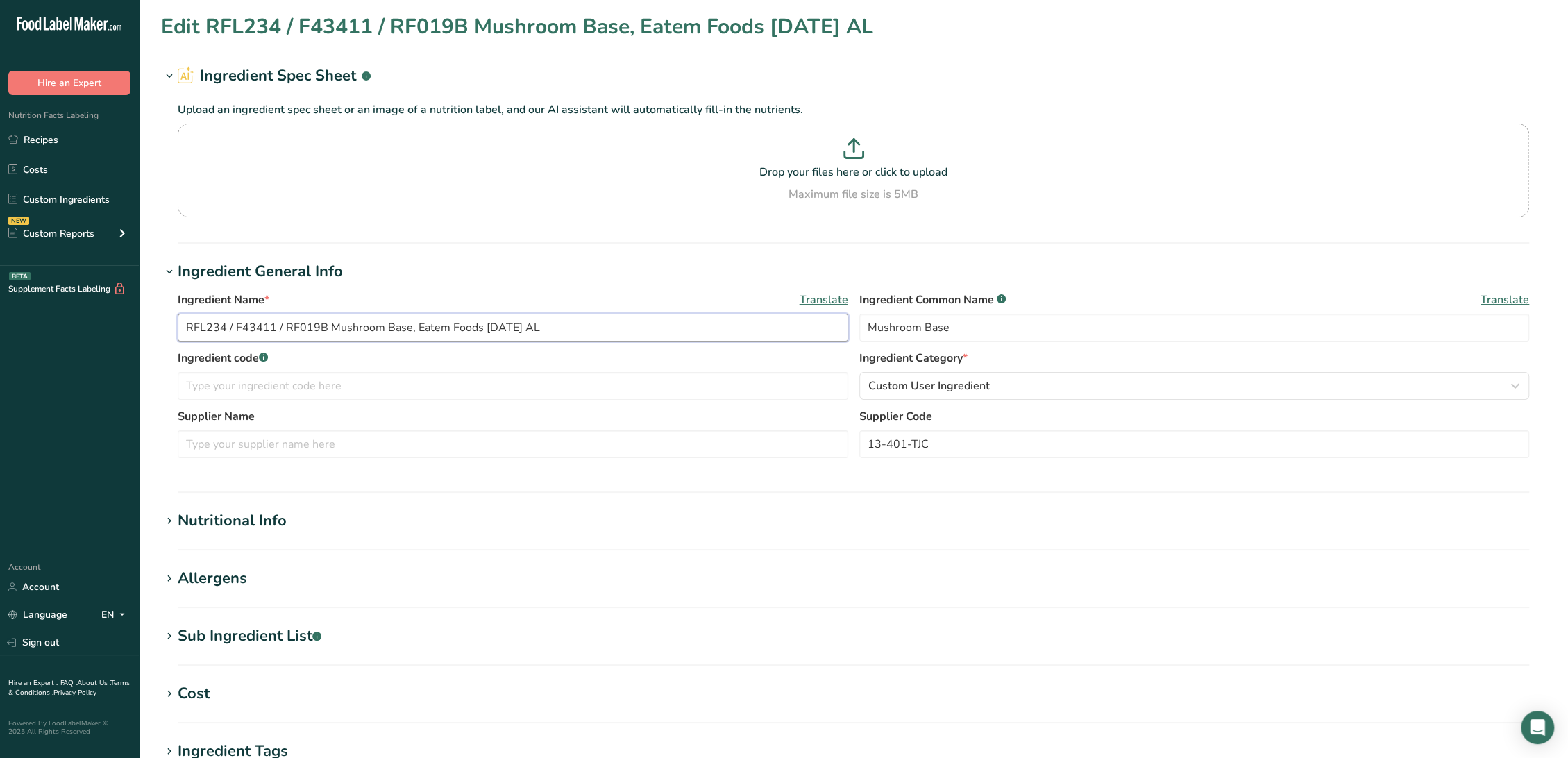
drag, startPoint x: 478, startPoint y: 327, endPoint x: 423, endPoint y: 326, distance: 55.0
click at [423, 326] on input "RFL234 / F43411 / RF019B Mushroom Base, Eatem Foods 12-20-18 AL" at bounding box center [512, 328] width 670 height 28
drag, startPoint x: 414, startPoint y: 328, endPoint x: 475, endPoint y: 328, distance: 61.0
click at [475, 328] on input "RFL234 / F43411 / RF019B Mushroom Base, Eatem Foods 12-20-18 AL" at bounding box center [512, 328] width 670 height 28
click at [318, 449] on input "text" at bounding box center [512, 445] width 670 height 28
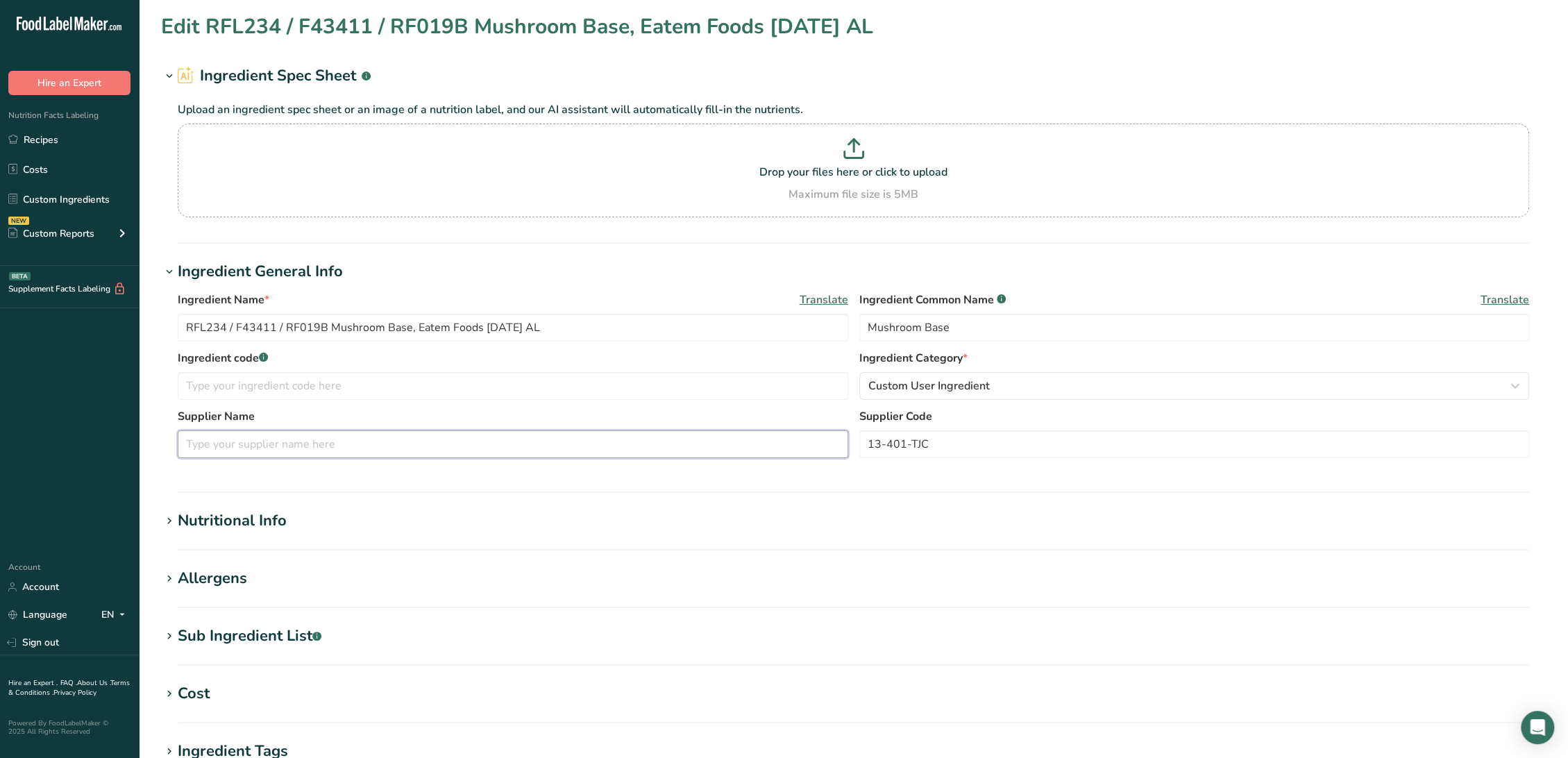
paste input "Eatem Foods"
type input "Eatem Foods"
click at [306, 394] on input "text" at bounding box center [512, 387] width 670 height 28
drag, startPoint x: 325, startPoint y: 328, endPoint x: 117, endPoint y: 327, distance: 208.0
click at [111, 329] on div ".a-20{fill:#fff;} Hire an Expert Nutrition Facts Labeling Recipes Costs Custom …" at bounding box center [784, 532] width 1568 height 1065
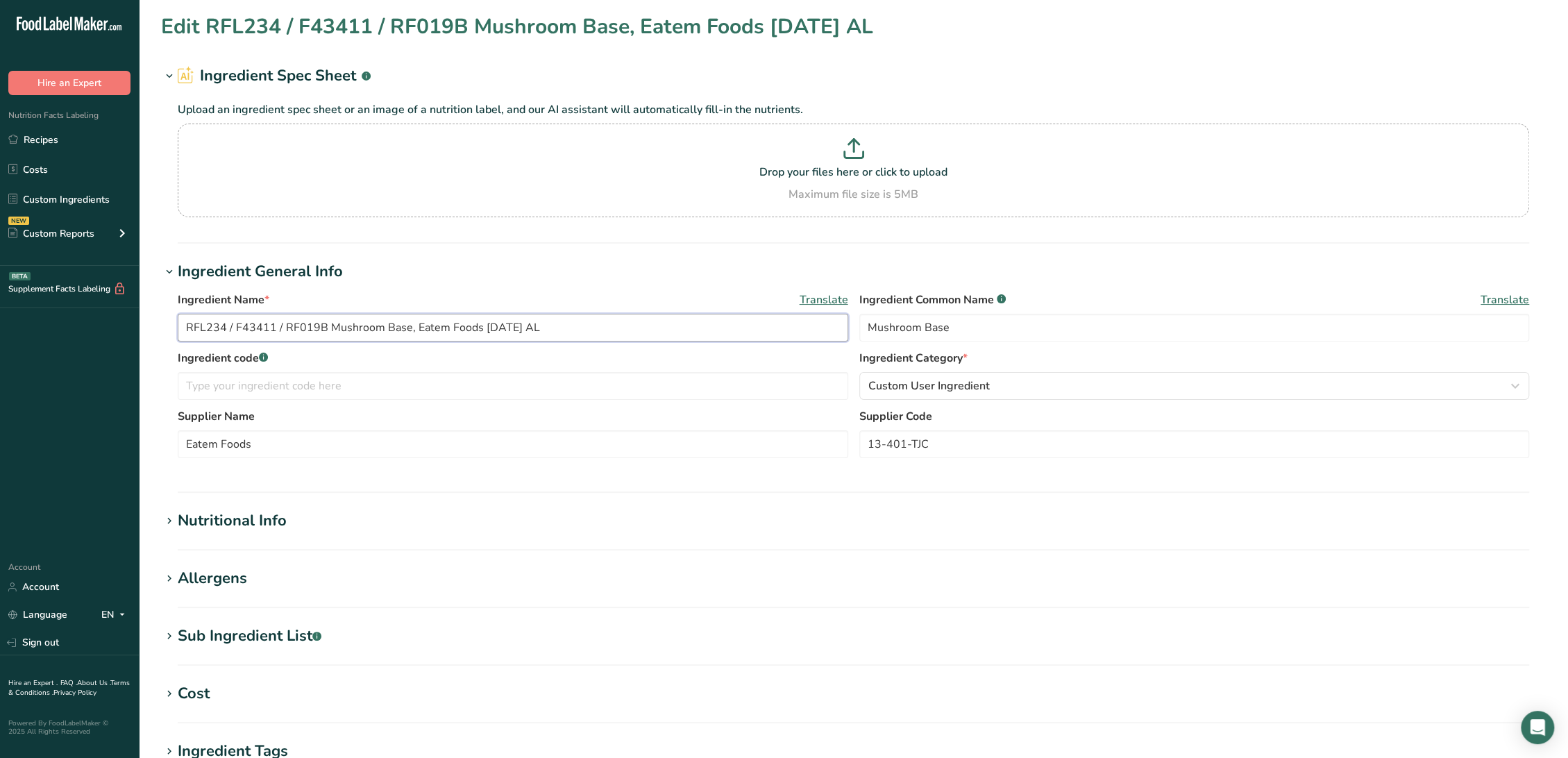
paste input "Eatem Foods"
type input "RFL234 / F43411 / RF019B Mushroom Base, Eatem Foods 12-20-18 AL"
click at [347, 384] on input "text" at bounding box center [512, 387] width 670 height 28
paste input "RFL234 / F43411 / RF019B"
type input "RFL234 / F43411 / RF019B"
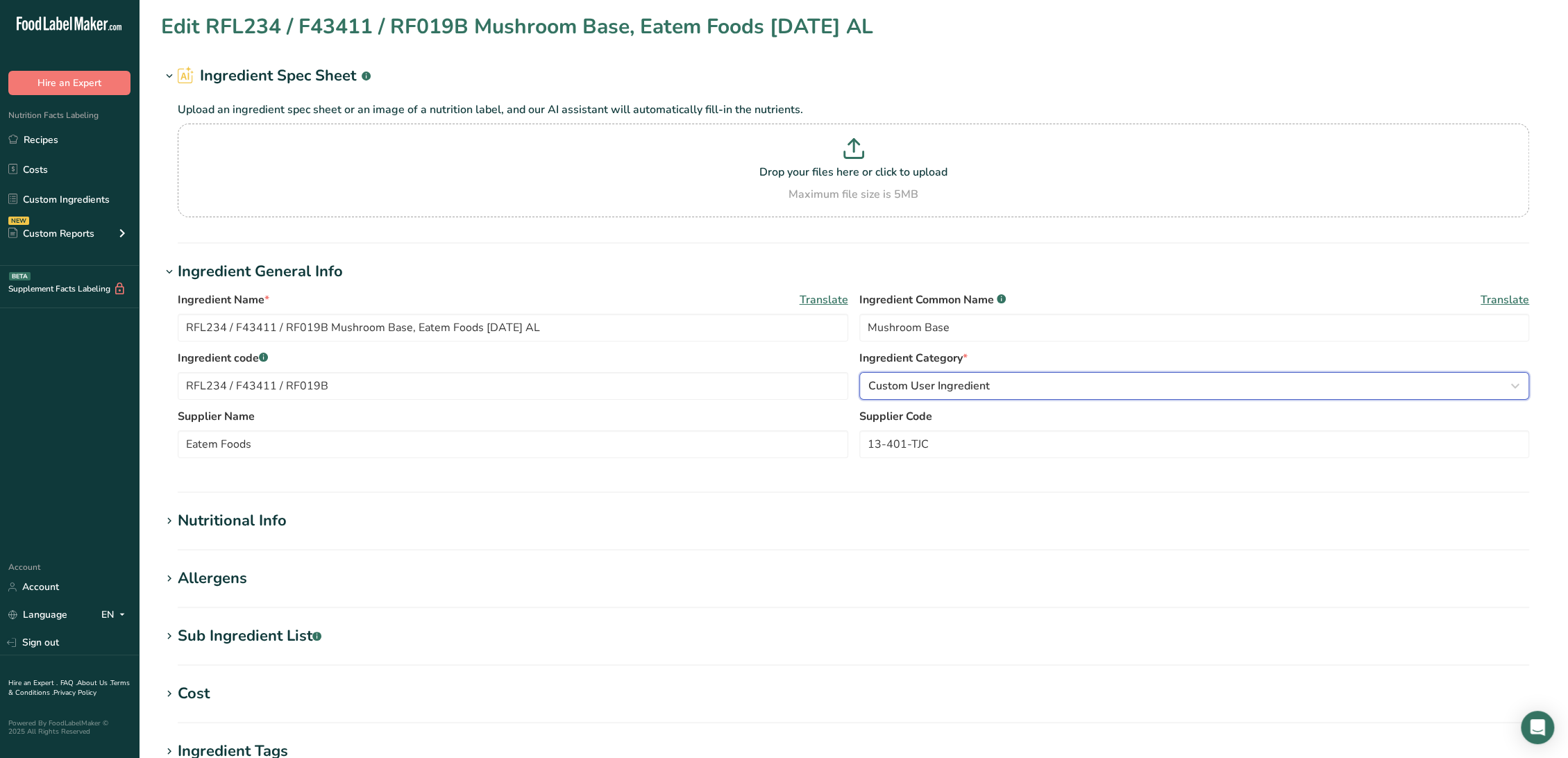
click at [966, 388] on span "Custom User Ingredient" at bounding box center [929, 387] width 121 height 17
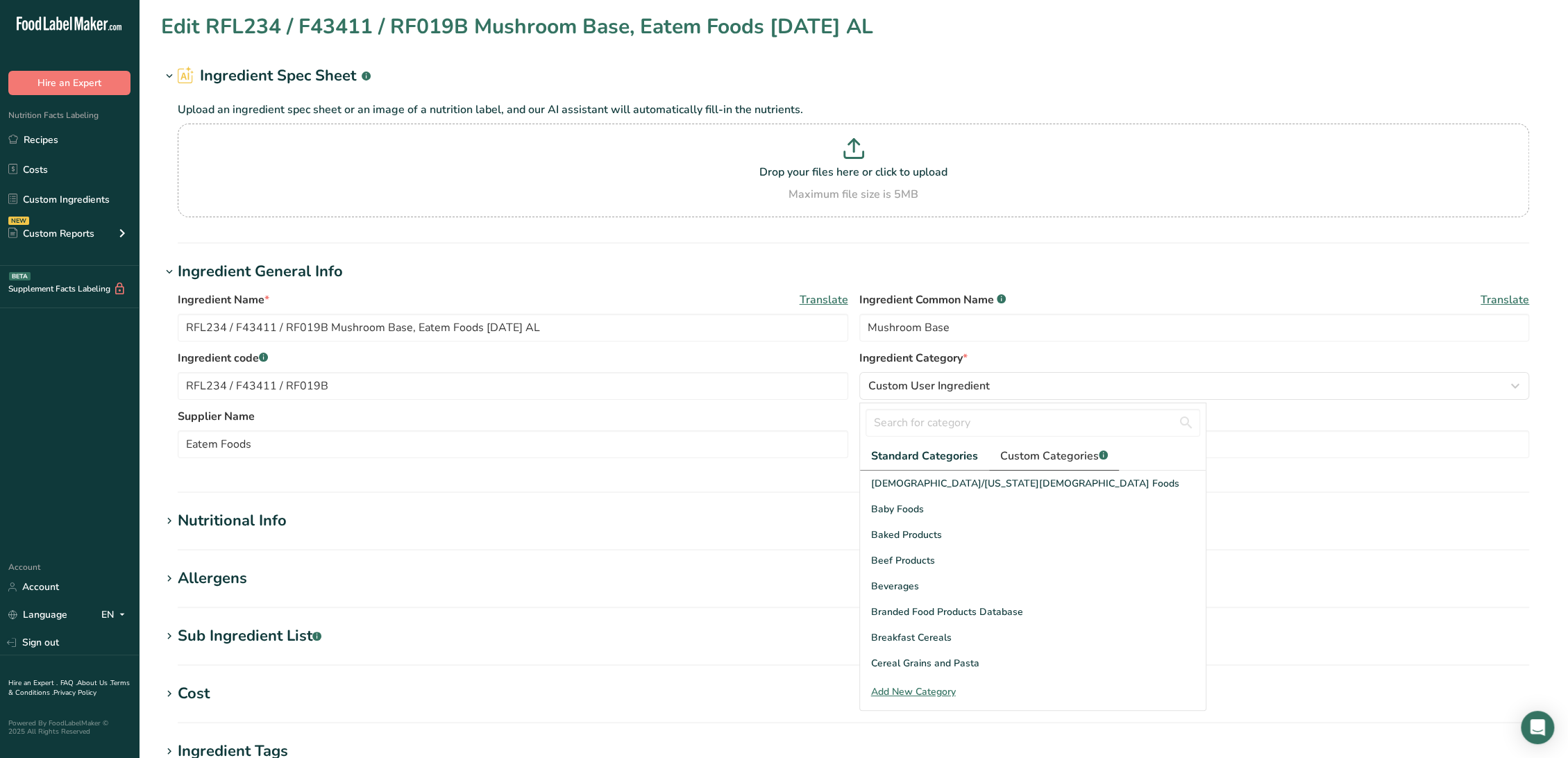
click at [1071, 464] on span "Custom Categories .a-a{fill:#347362;}.b-a{fill:#fff;}" at bounding box center [1054, 456] width 107 height 17
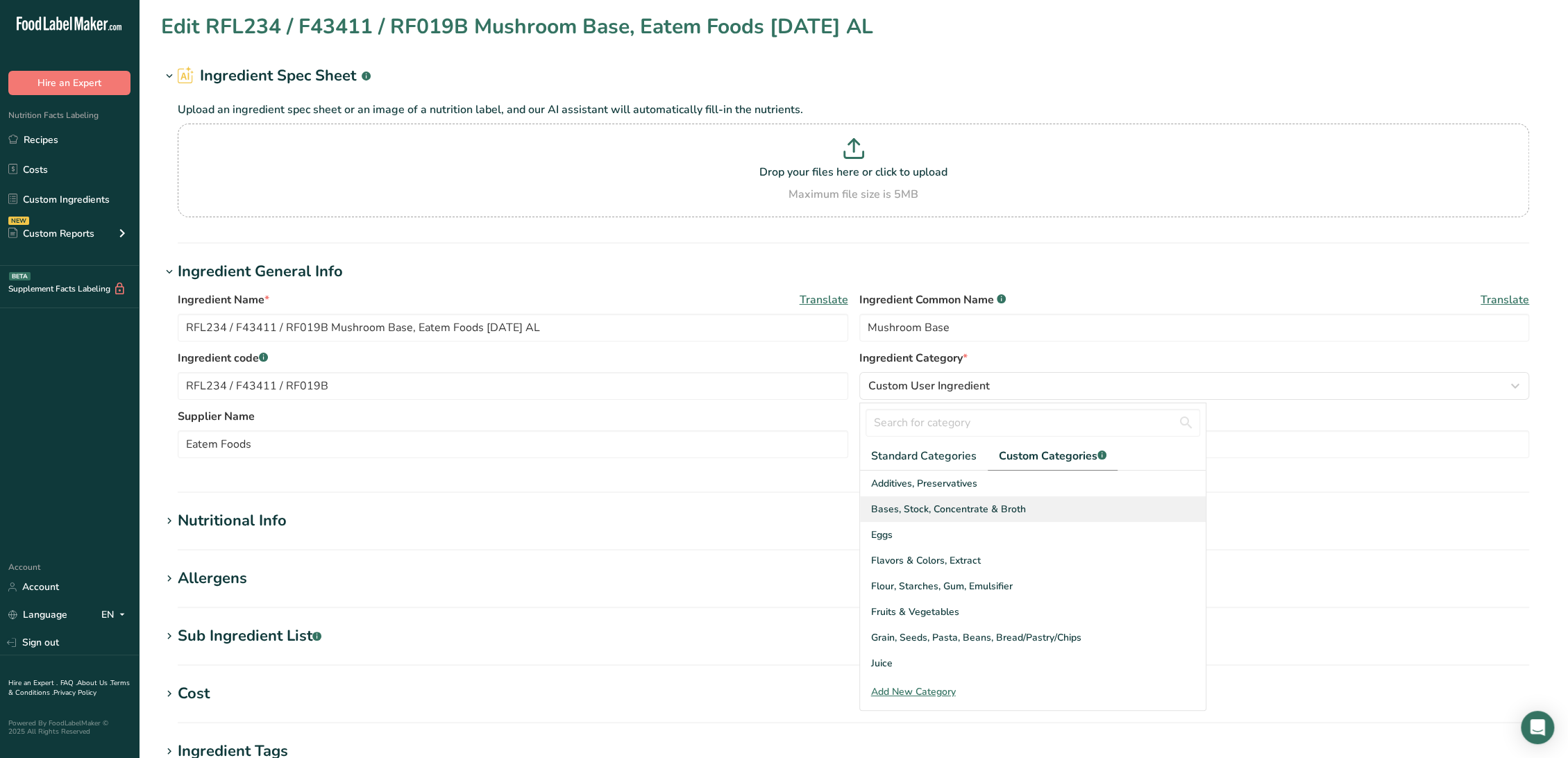
click at [959, 513] on span "Bases, Stock, Concentrate & Broth" at bounding box center [949, 510] width 155 height 15
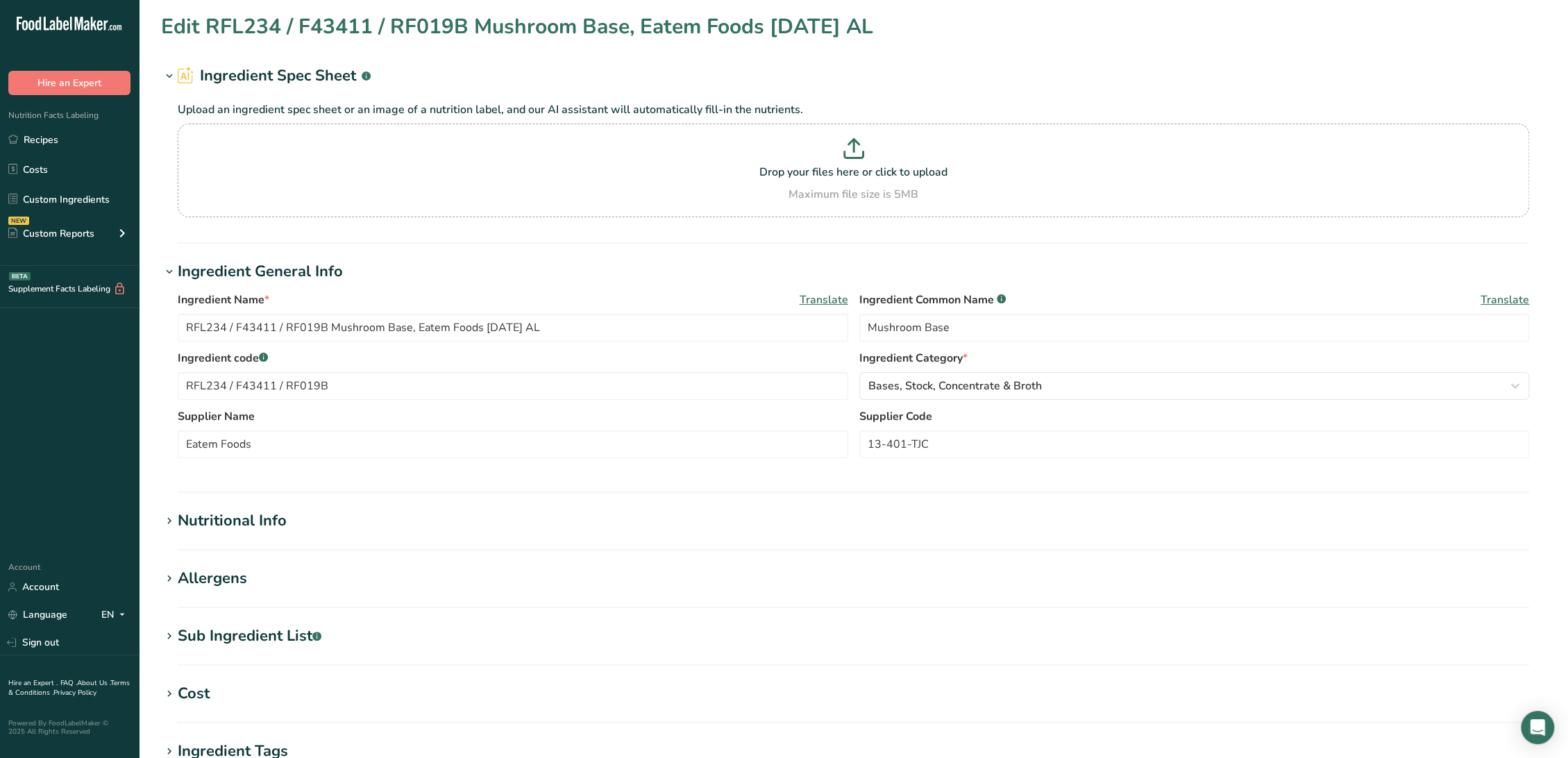
click at [267, 633] on div "Sub Ingredient List .a-a{fill:#347362;}.b-a{fill:#fff;}" at bounding box center [249, 637] width 144 height 23
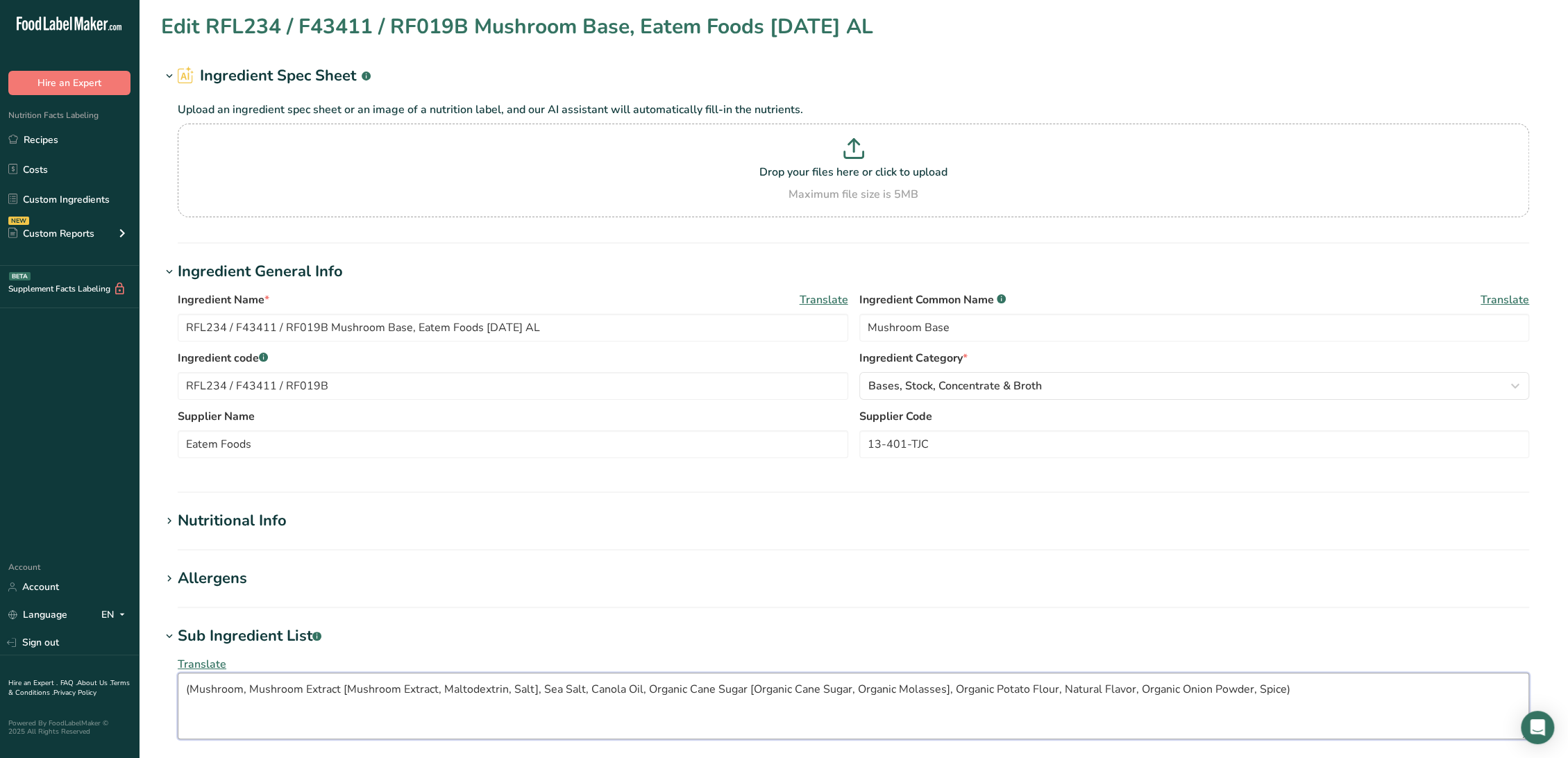
click at [194, 691] on textarea "(Mushroom, Mushroom Extract [Mushroom Extract, Maltodextrin, Salt], Sea Salt, C…" at bounding box center [854, 705] width 1352 height 67
click at [1325, 677] on textarea "Mushroom, Mushroom Extract [Mushroom Extract, Maltodextrin, Salt], Sea Salt, Ca…" at bounding box center [854, 705] width 1352 height 67
type textarea "Mushroom, Mushroom Extract [Mushroom Extract, Maltodextrin, Salt], Sea Salt, Ca…"
click at [233, 567] on div "Allergens" at bounding box center [212, 578] width 70 height 23
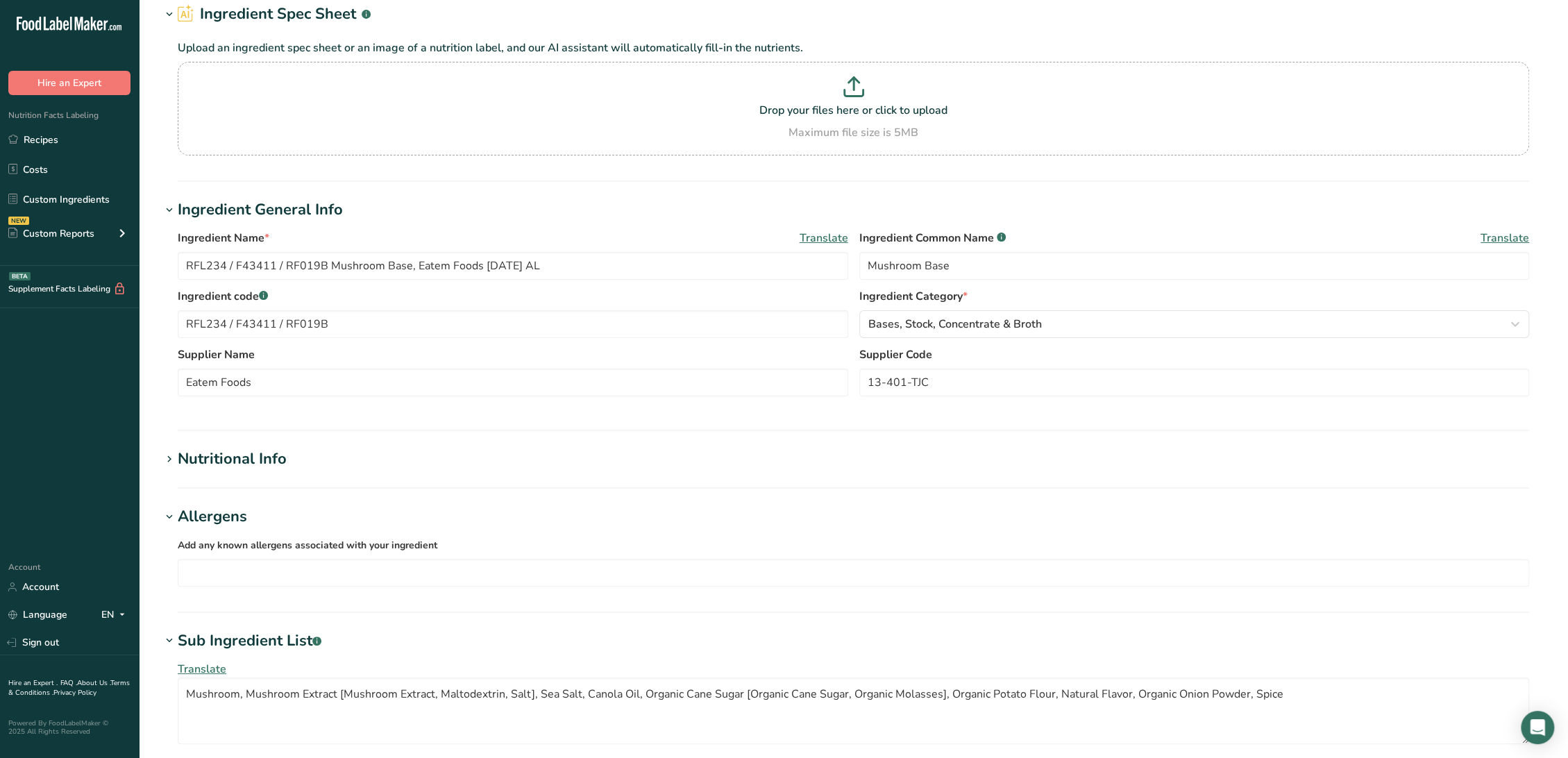
scroll to position [231, 0]
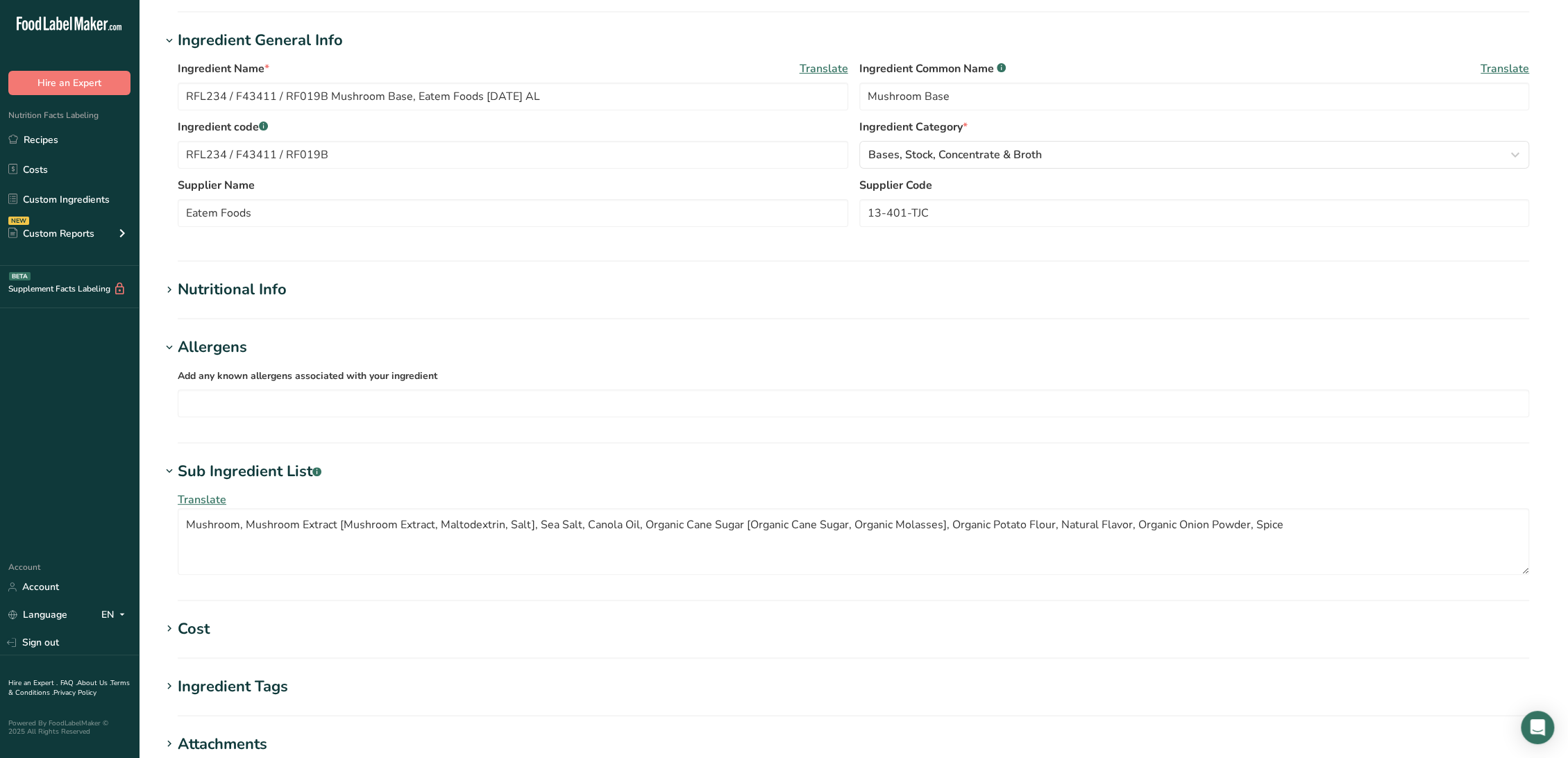
click at [240, 292] on div "Nutritional Info" at bounding box center [232, 290] width 109 height 23
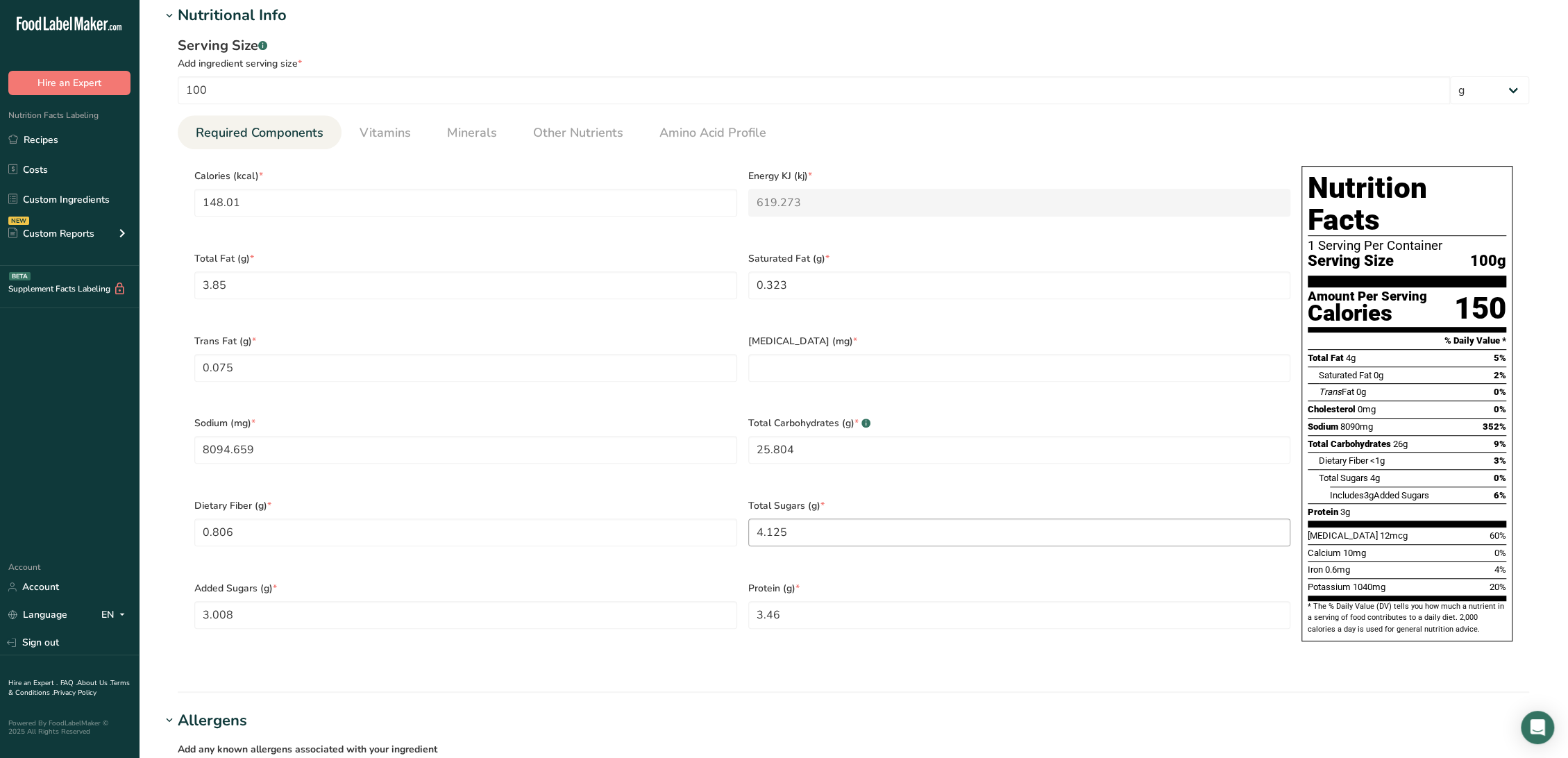
scroll to position [545, 0]
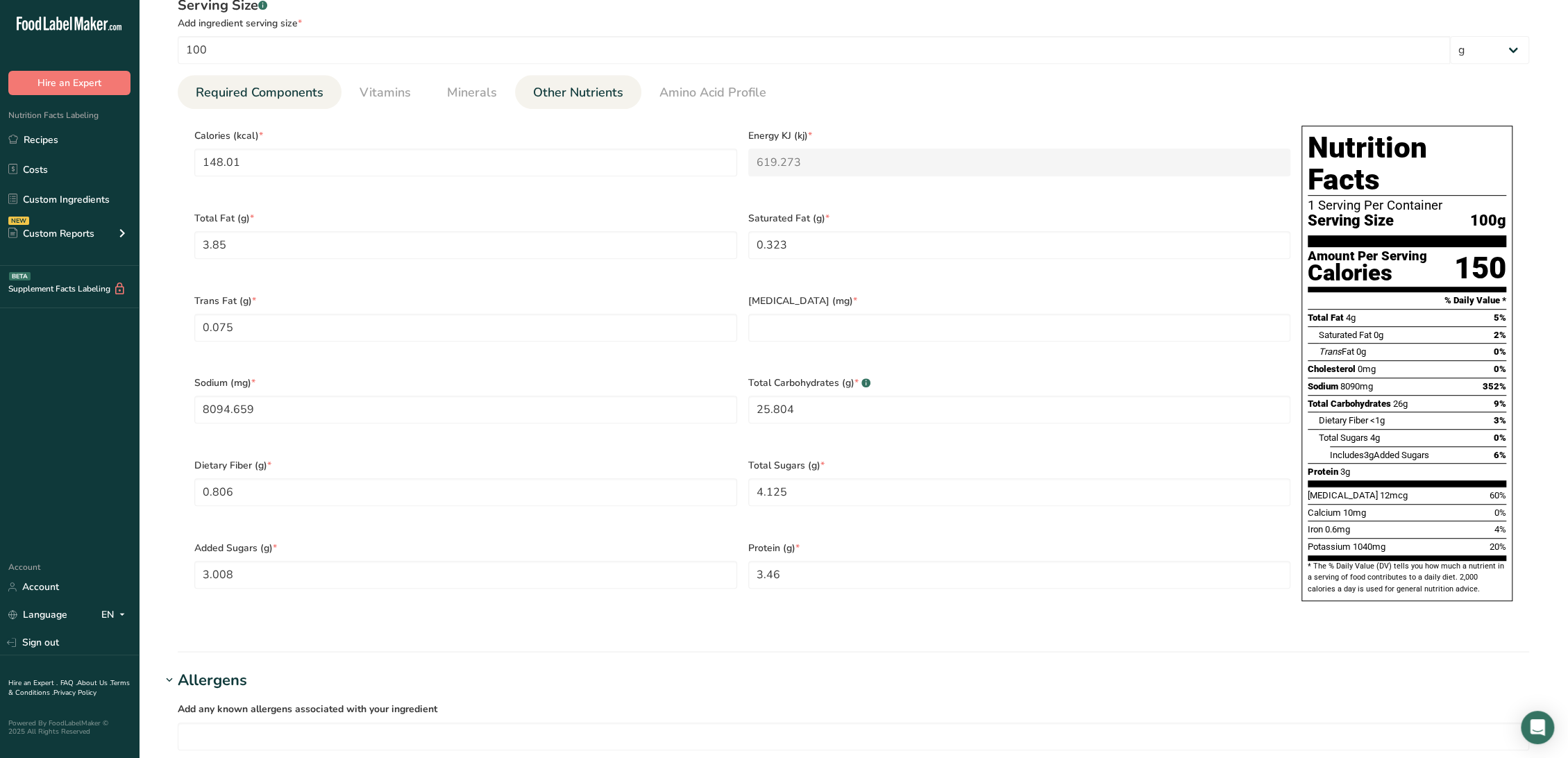
click at [556, 93] on span "Other Nutrients" at bounding box center [578, 93] width 90 height 19
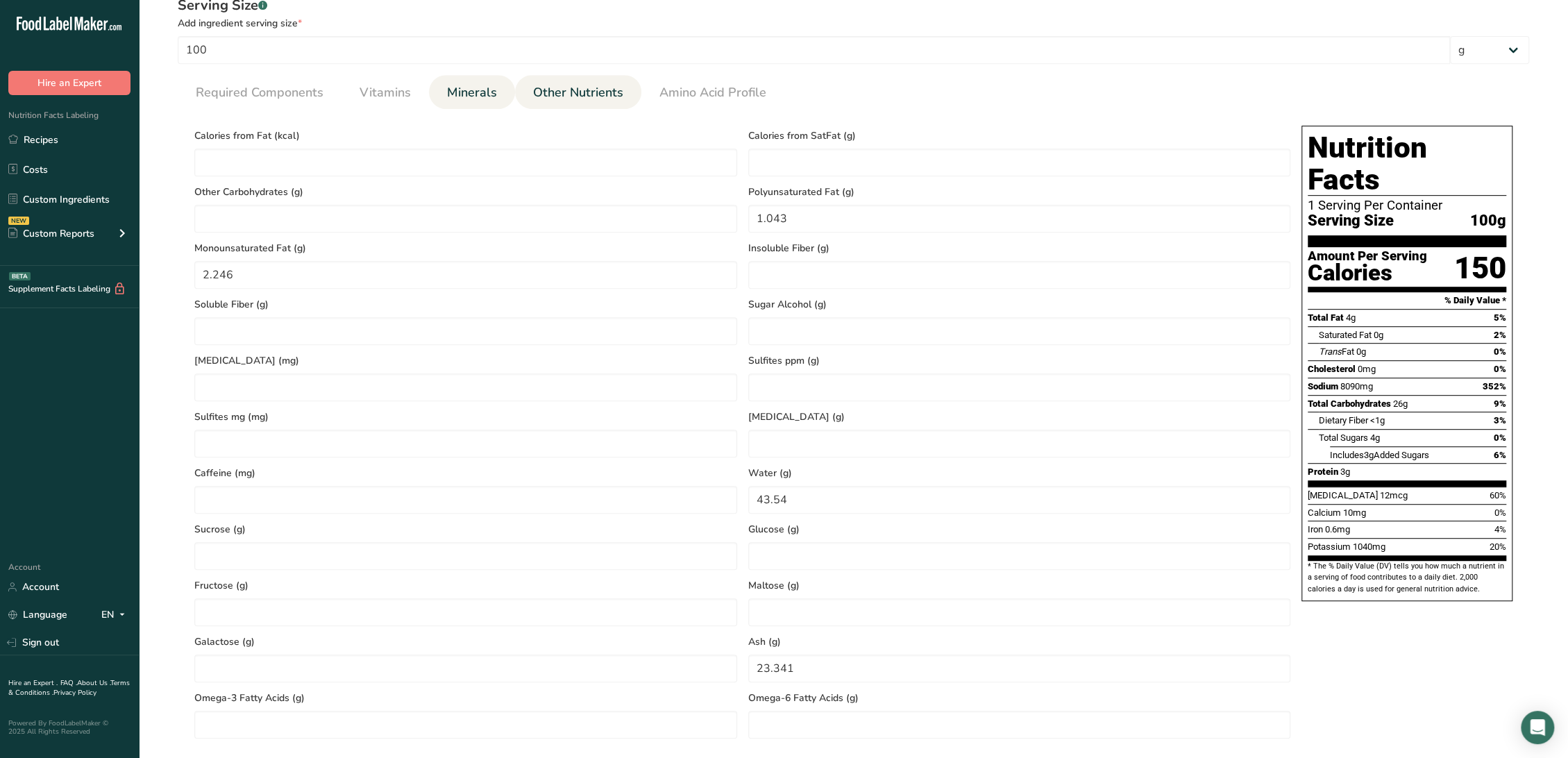
click at [497, 96] on link "Minerals" at bounding box center [472, 93] width 61 height 36
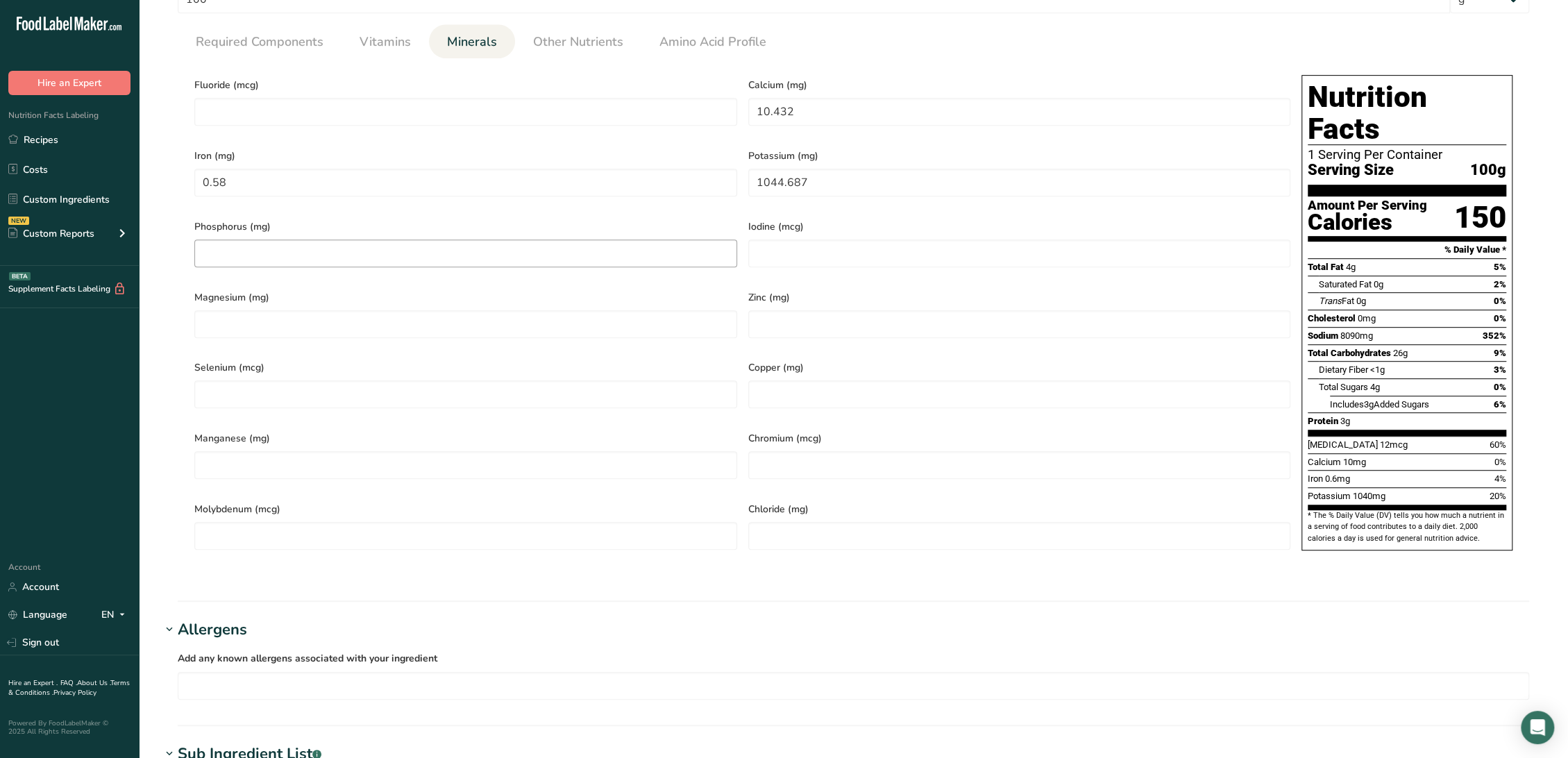
scroll to position [391, 0]
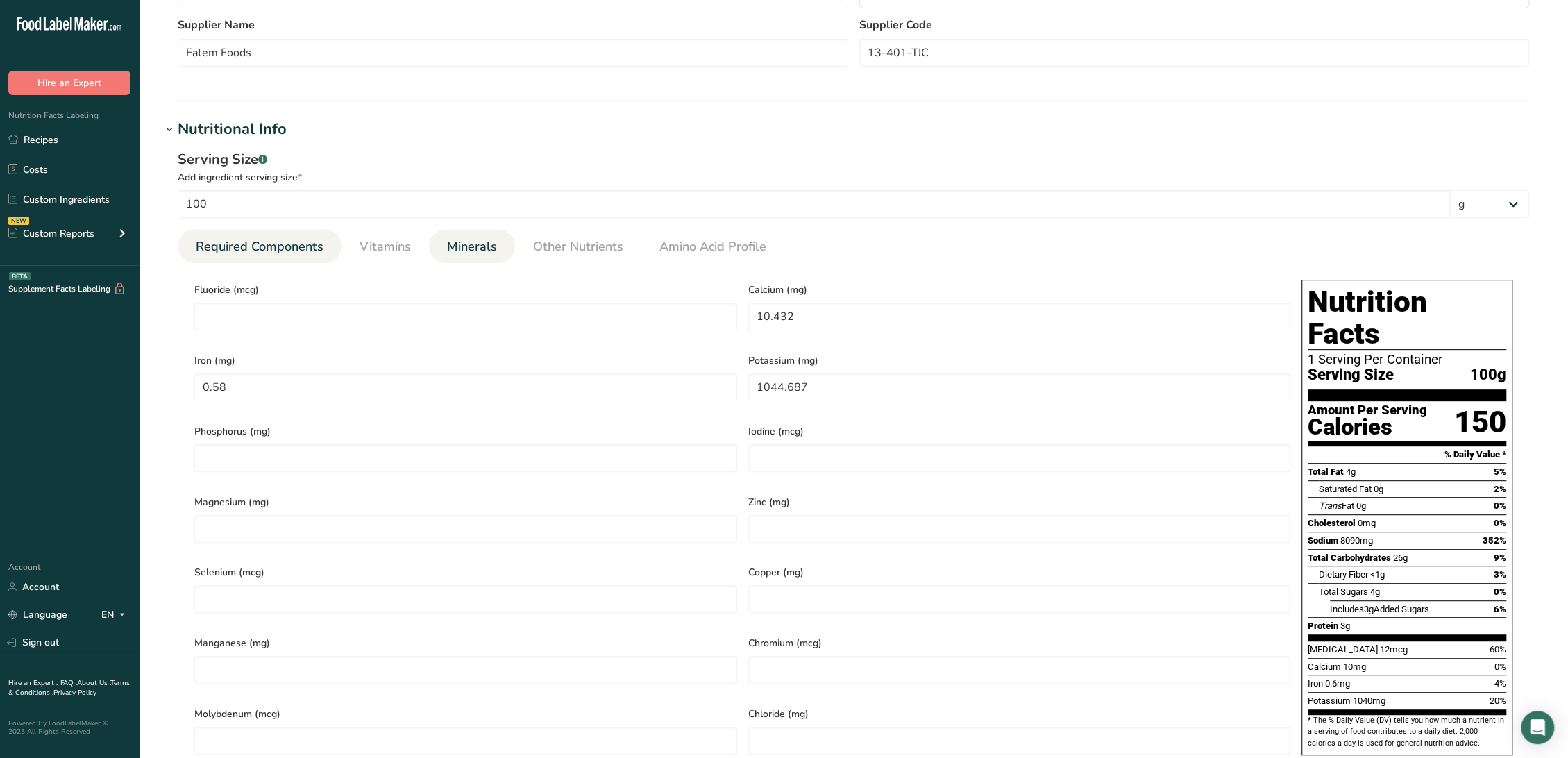
click at [306, 248] on span "Required Components" at bounding box center [259, 247] width 128 height 19
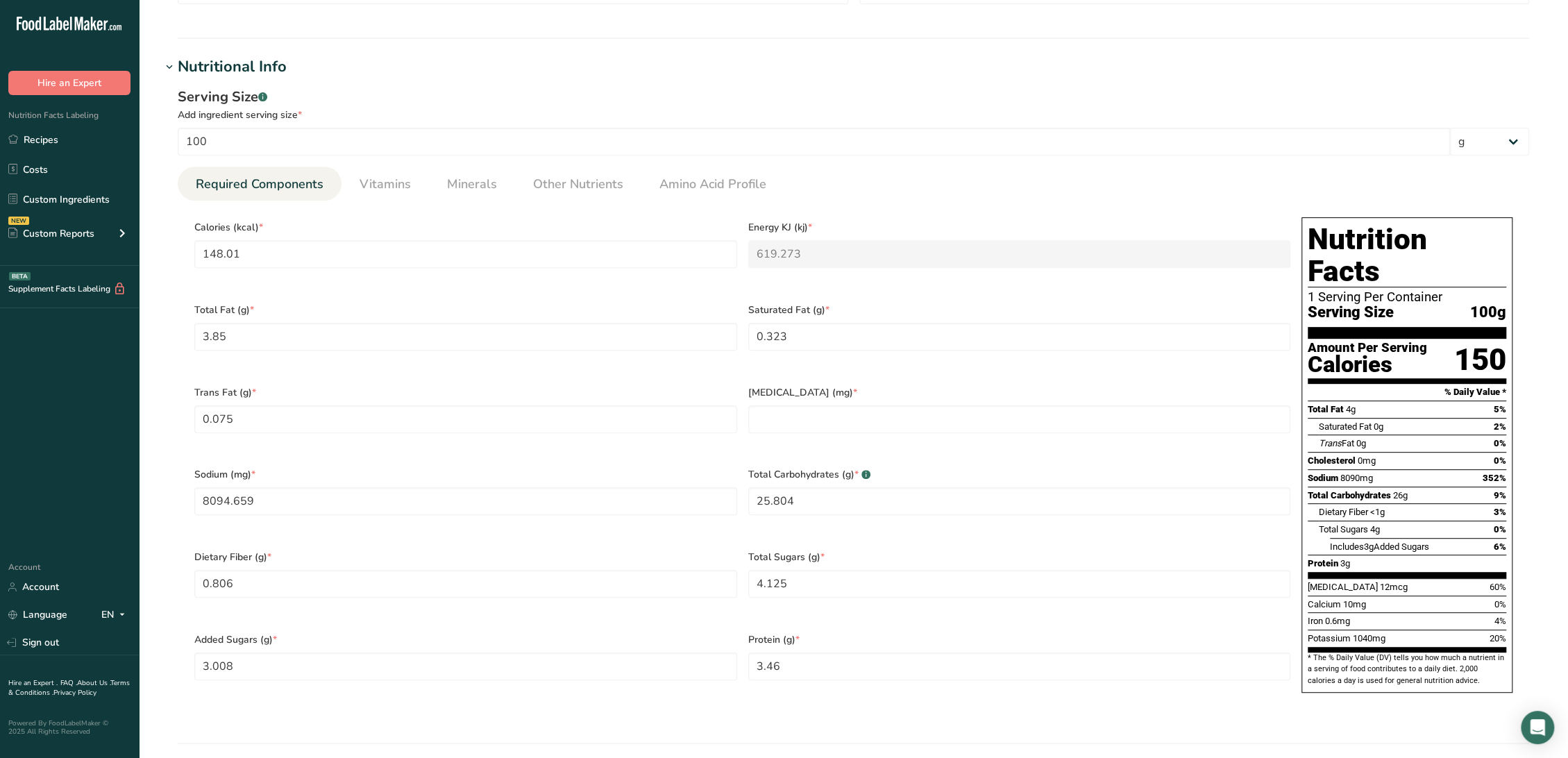
scroll to position [545, 0]
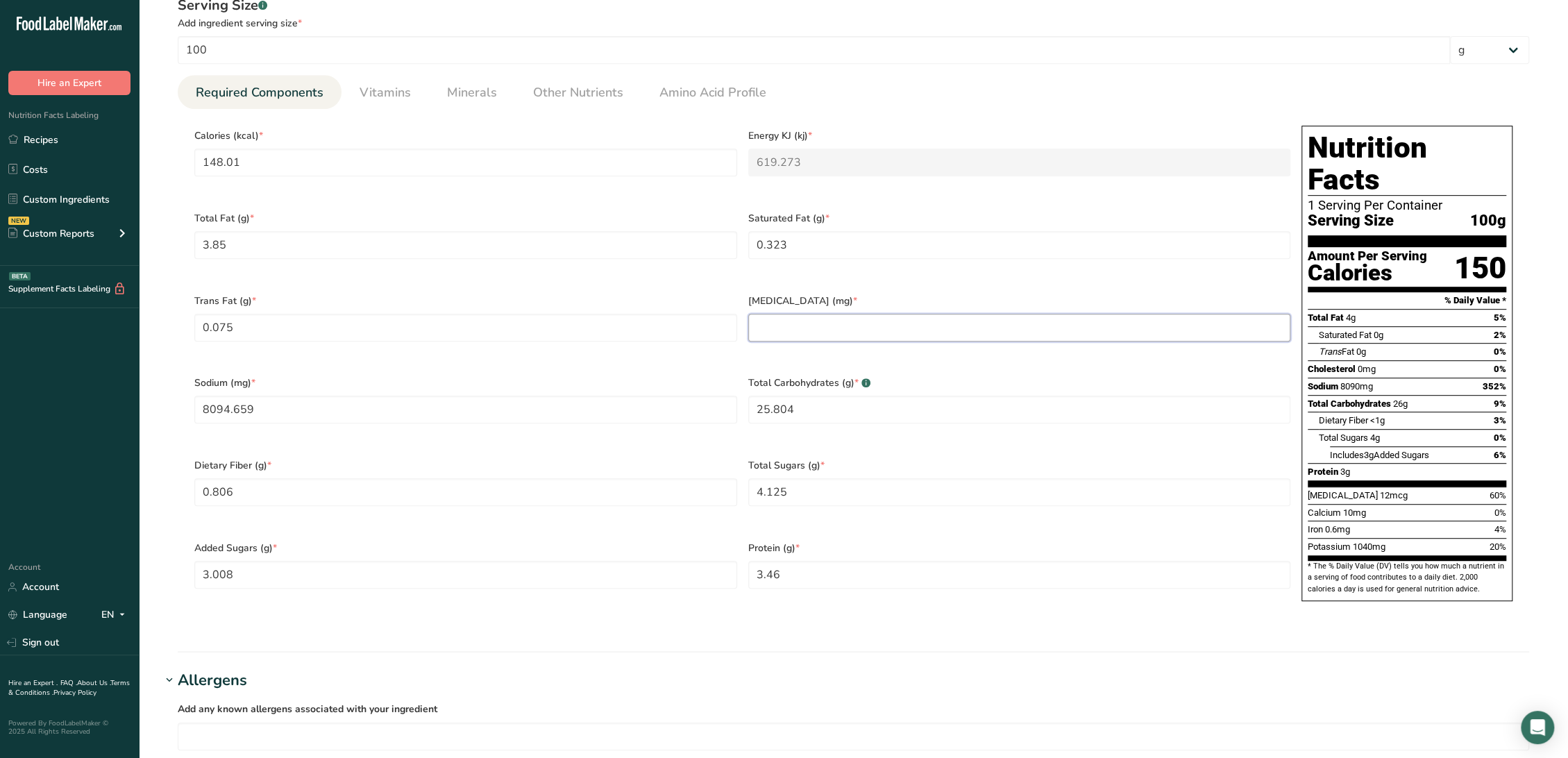
click at [797, 314] on input "number" at bounding box center [1019, 328] width 542 height 28
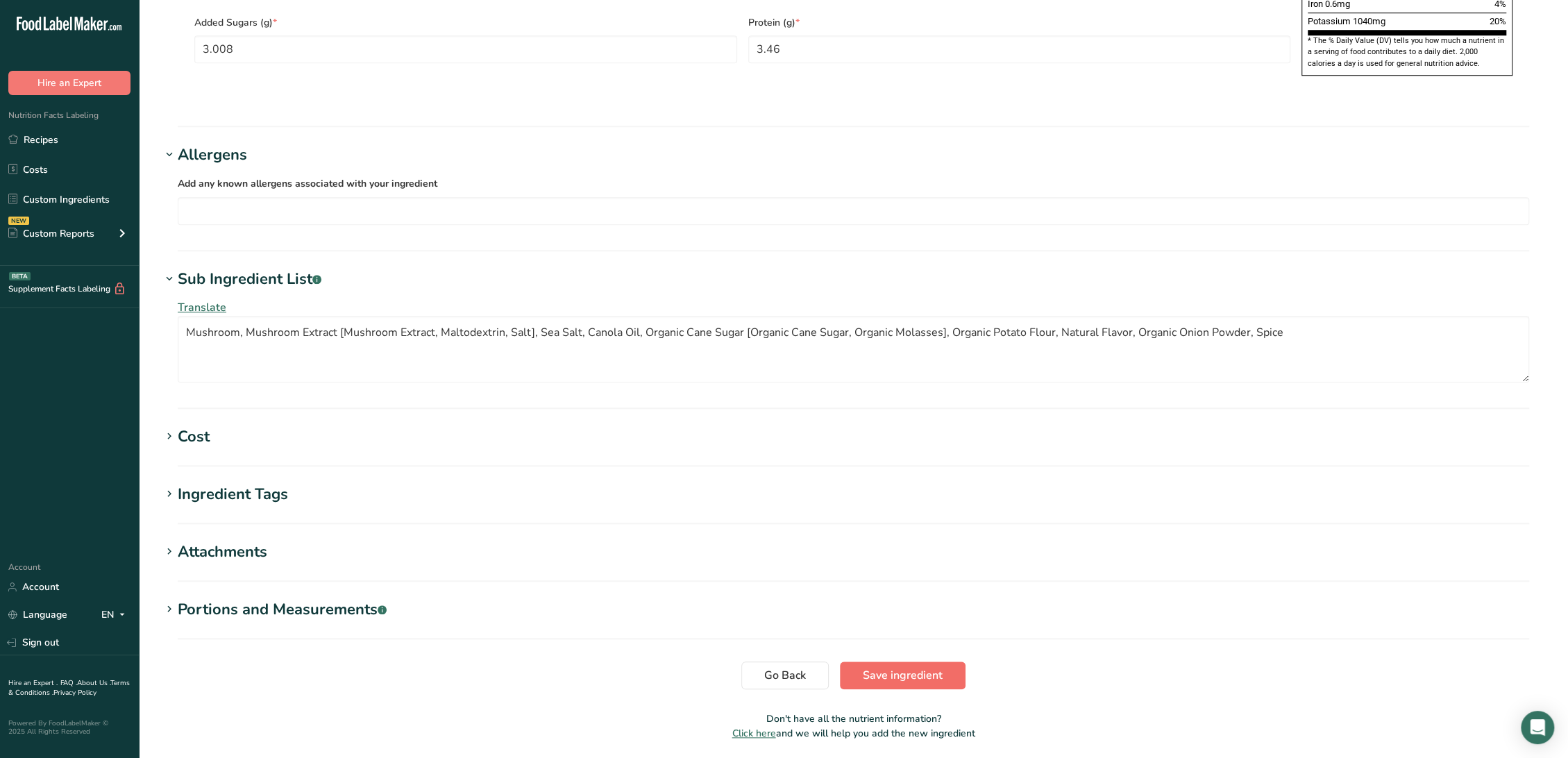
scroll to position [1086, 0]
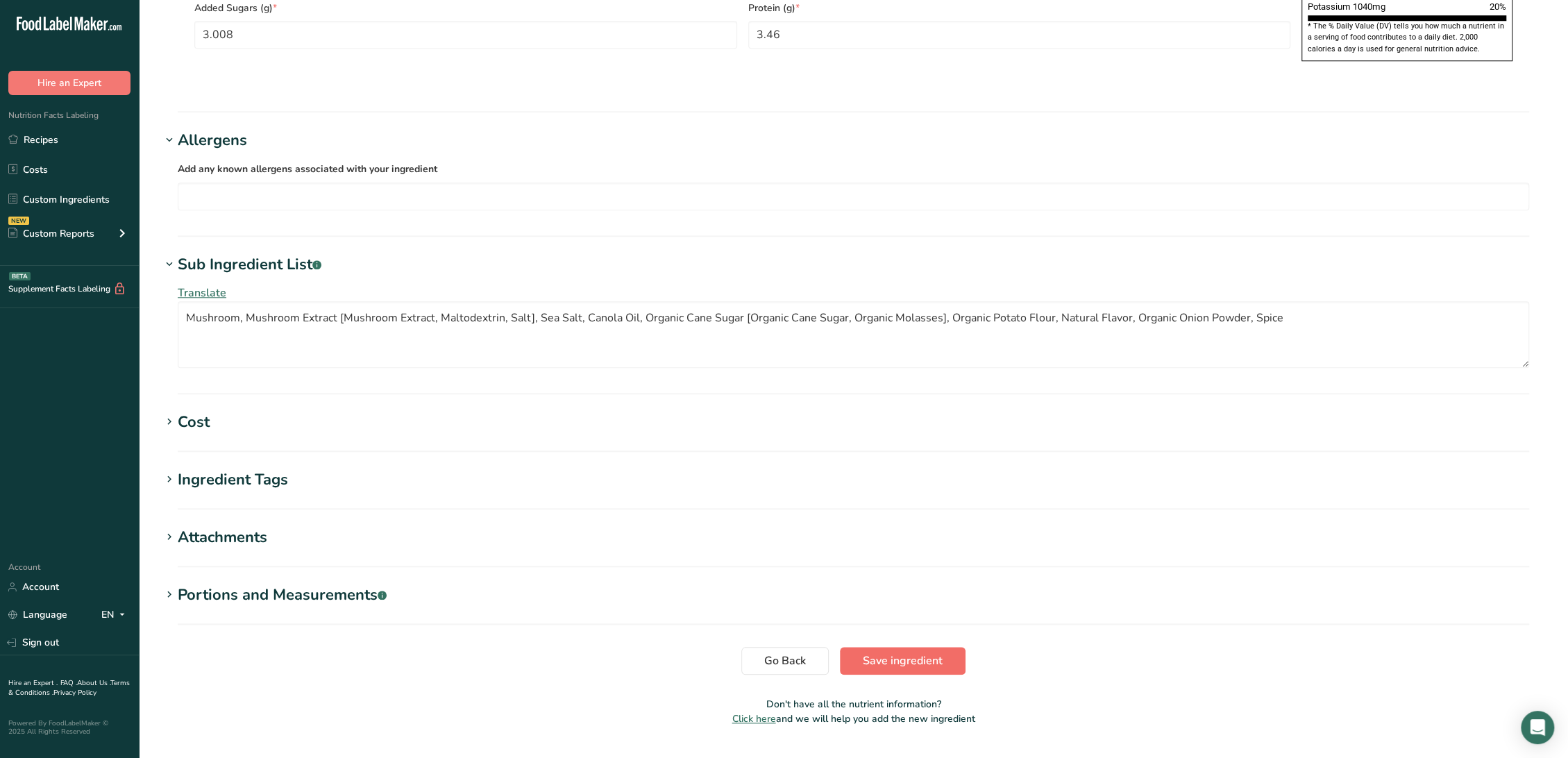
type input "0"
click at [866, 653] on span "Save ingredient" at bounding box center [902, 661] width 80 height 17
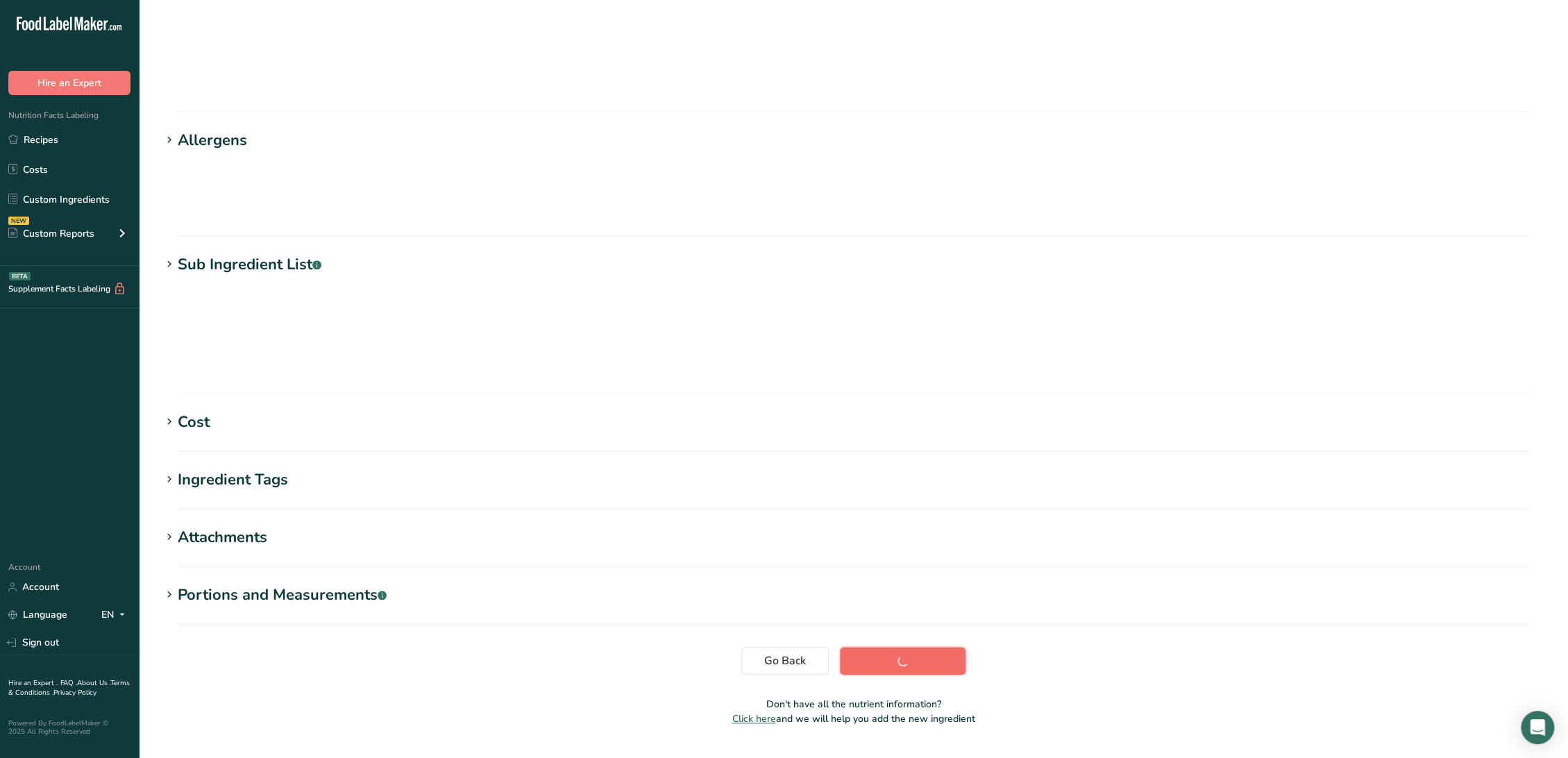
scroll to position [0, 0]
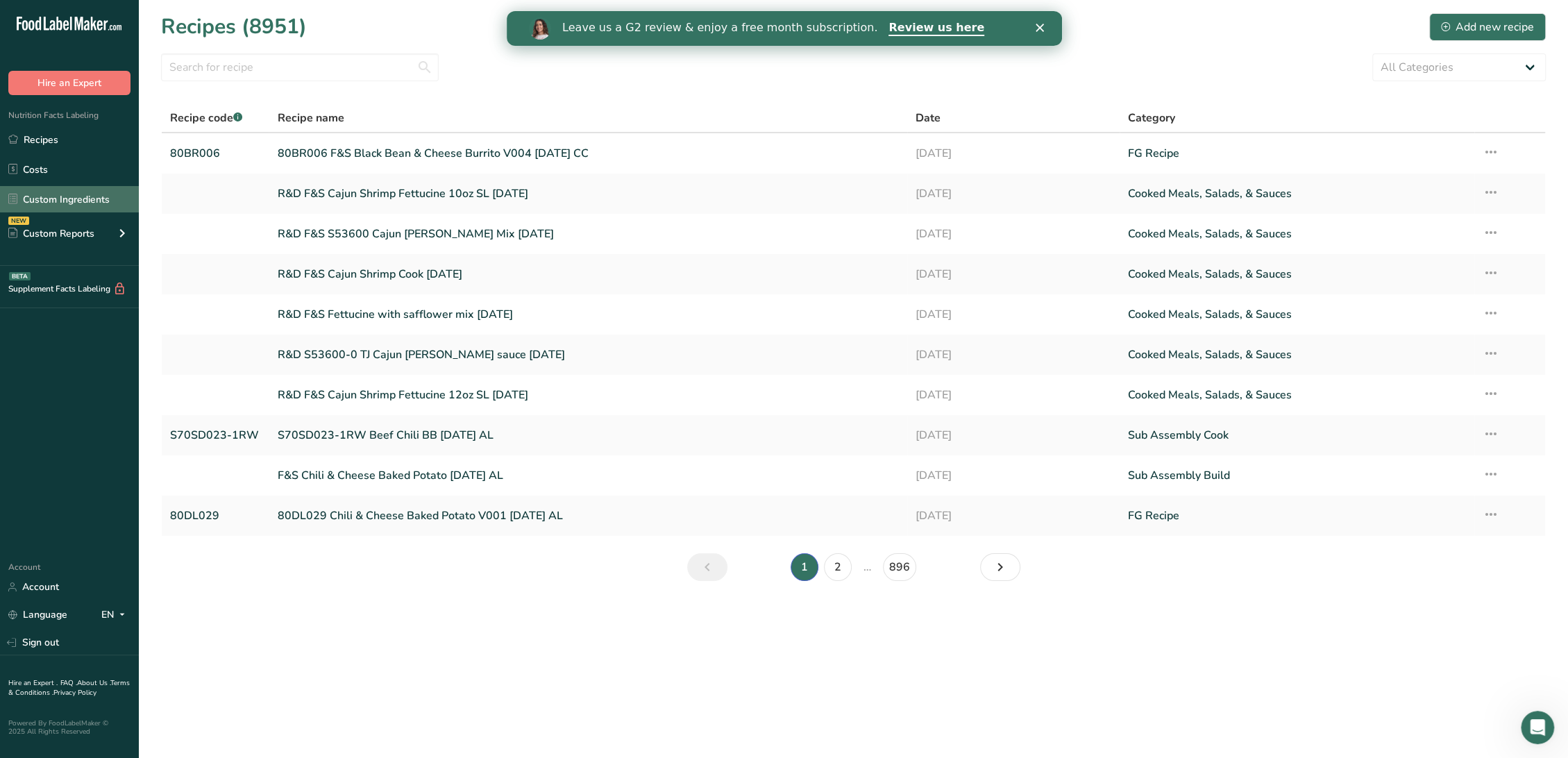
click at [80, 195] on link "Custom Ingredients" at bounding box center [70, 199] width 139 height 26
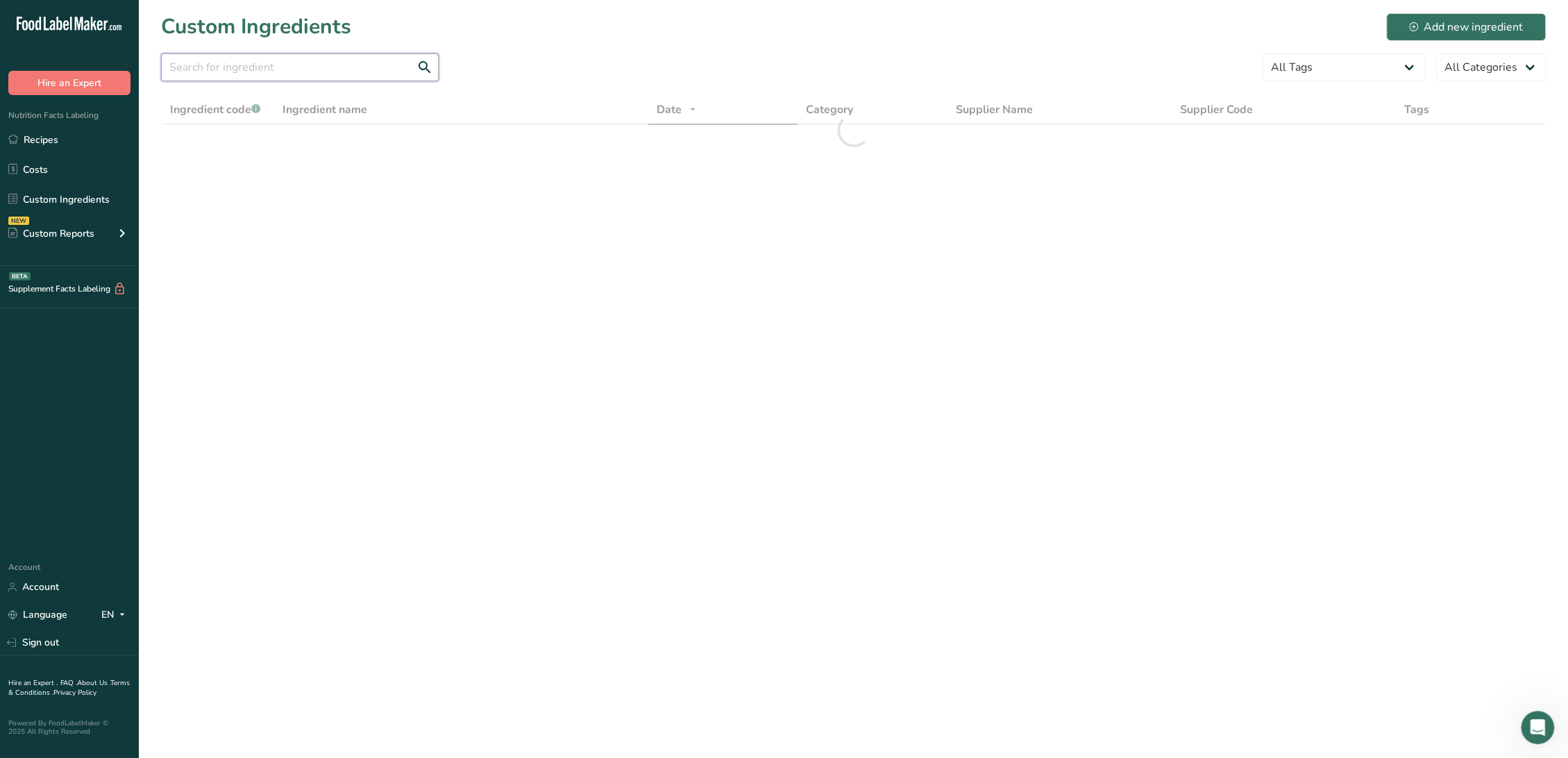
click at [240, 75] on input "text" at bounding box center [299, 68] width 277 height 28
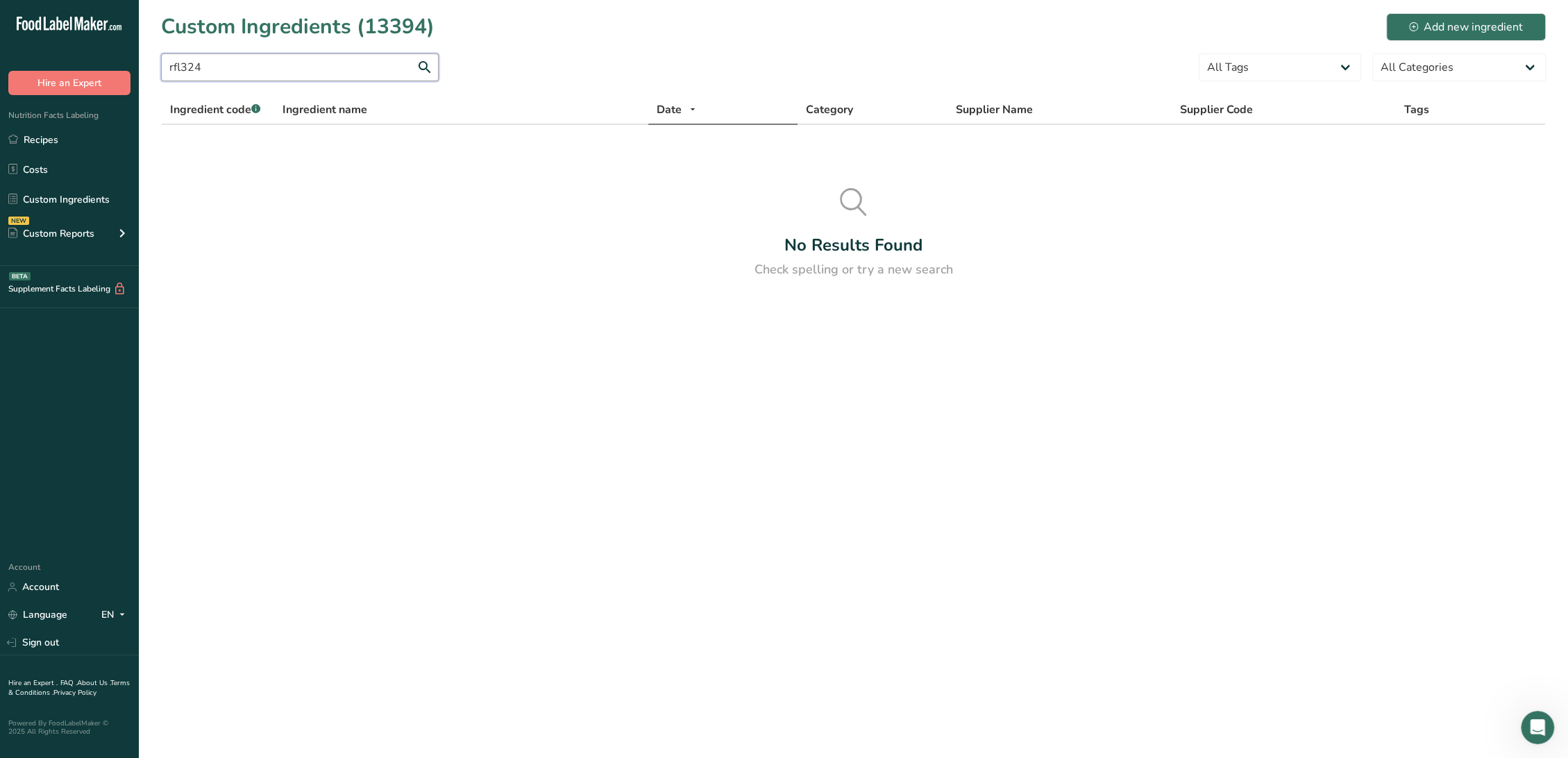
click at [256, 68] on input "rfl324" at bounding box center [299, 68] width 277 height 28
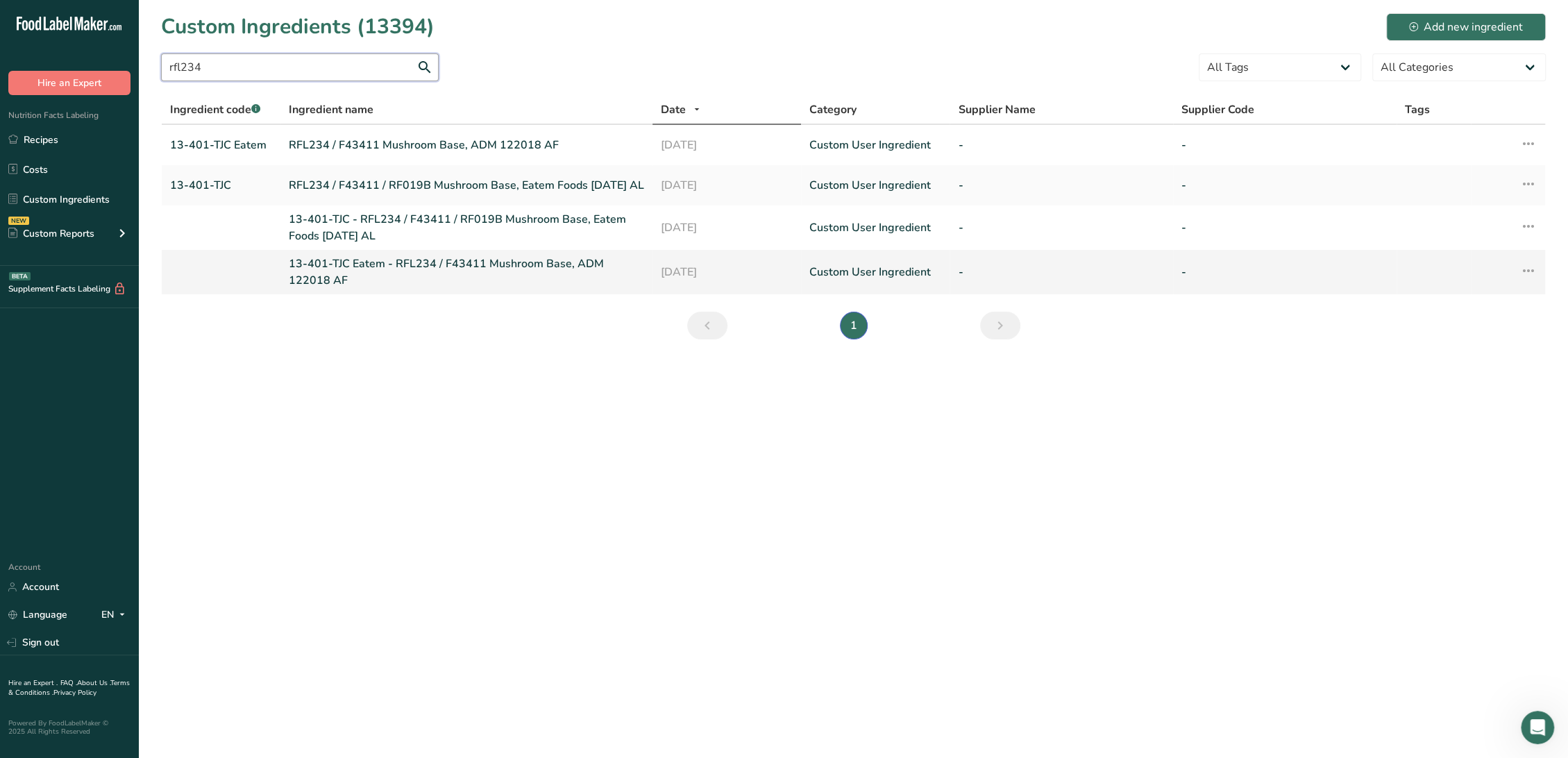
type input "rfl234"
click at [381, 263] on link "13-401-TJC Eatem - RFL234 / F43411 Mushroom Base, ADM 122018 AF" at bounding box center [466, 272] width 355 height 33
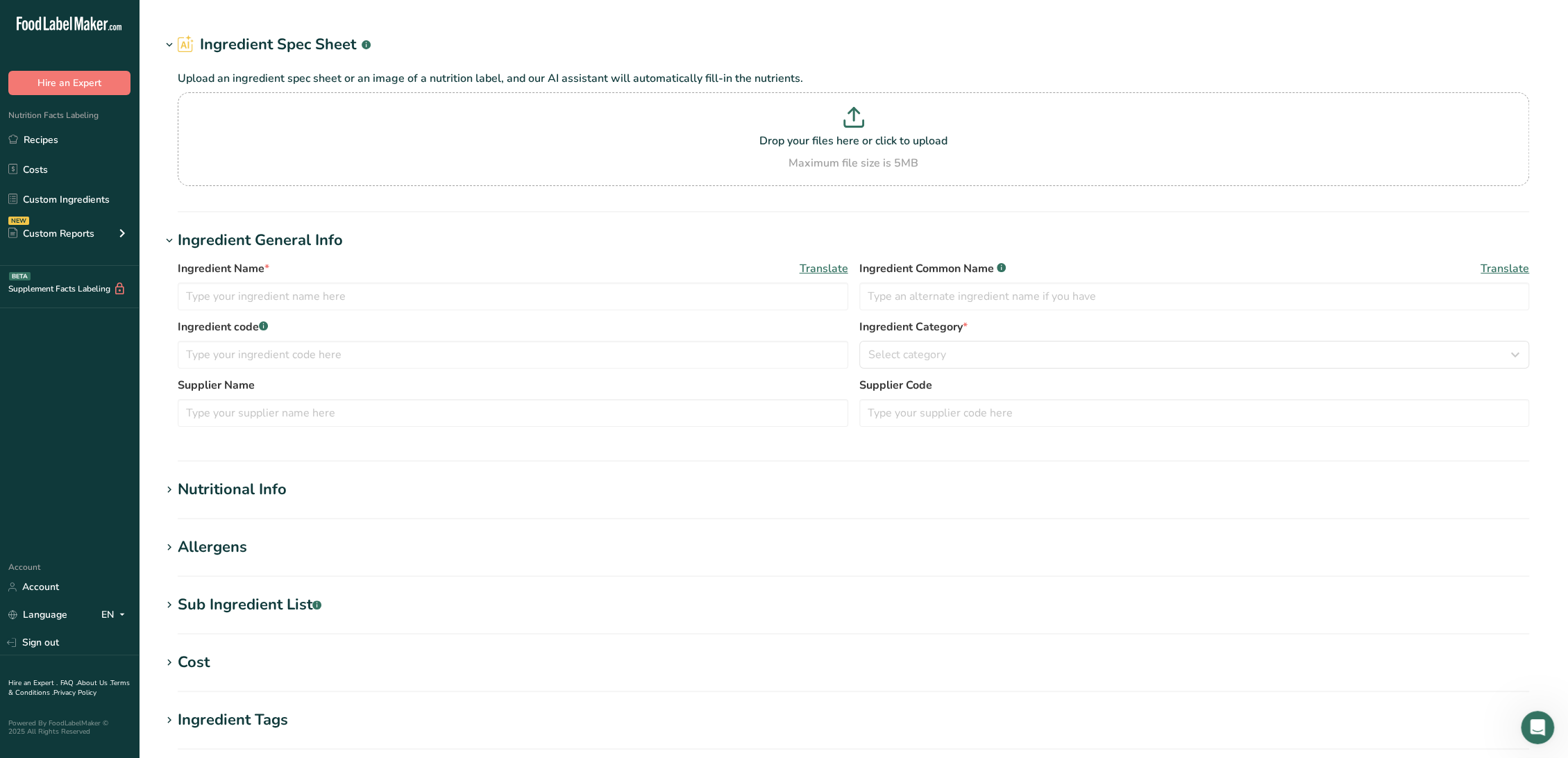
type input "13-401-TJC Eatem - RFL234 / F43411 Mushroom Base, ADM 122018 AF"
type textarea "(Mushroom, Mushroom Extract [Mushroom Extract, Maltodextrin, Salt], Sea Salt, C…"
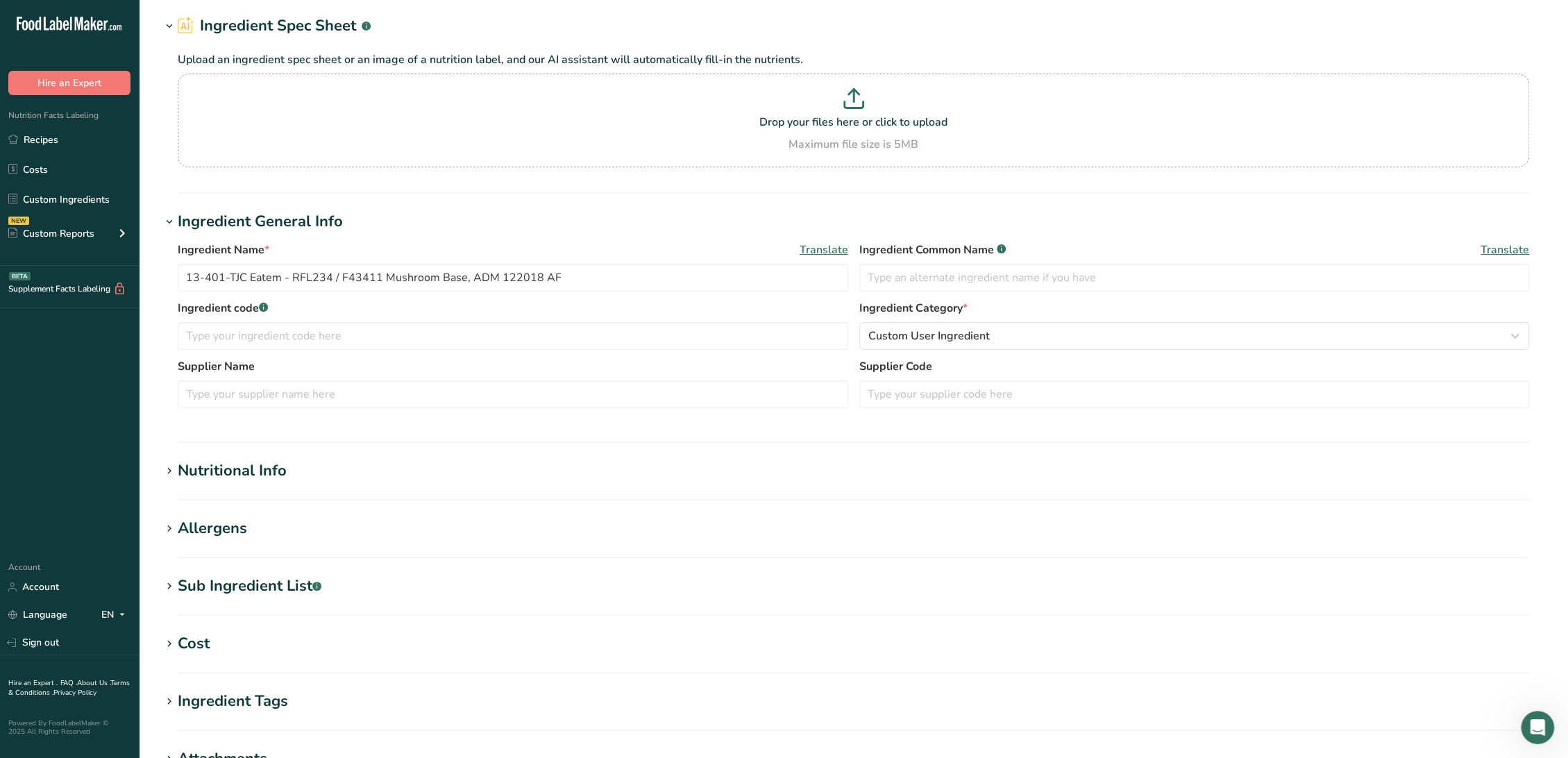
scroll to position [77, 0]
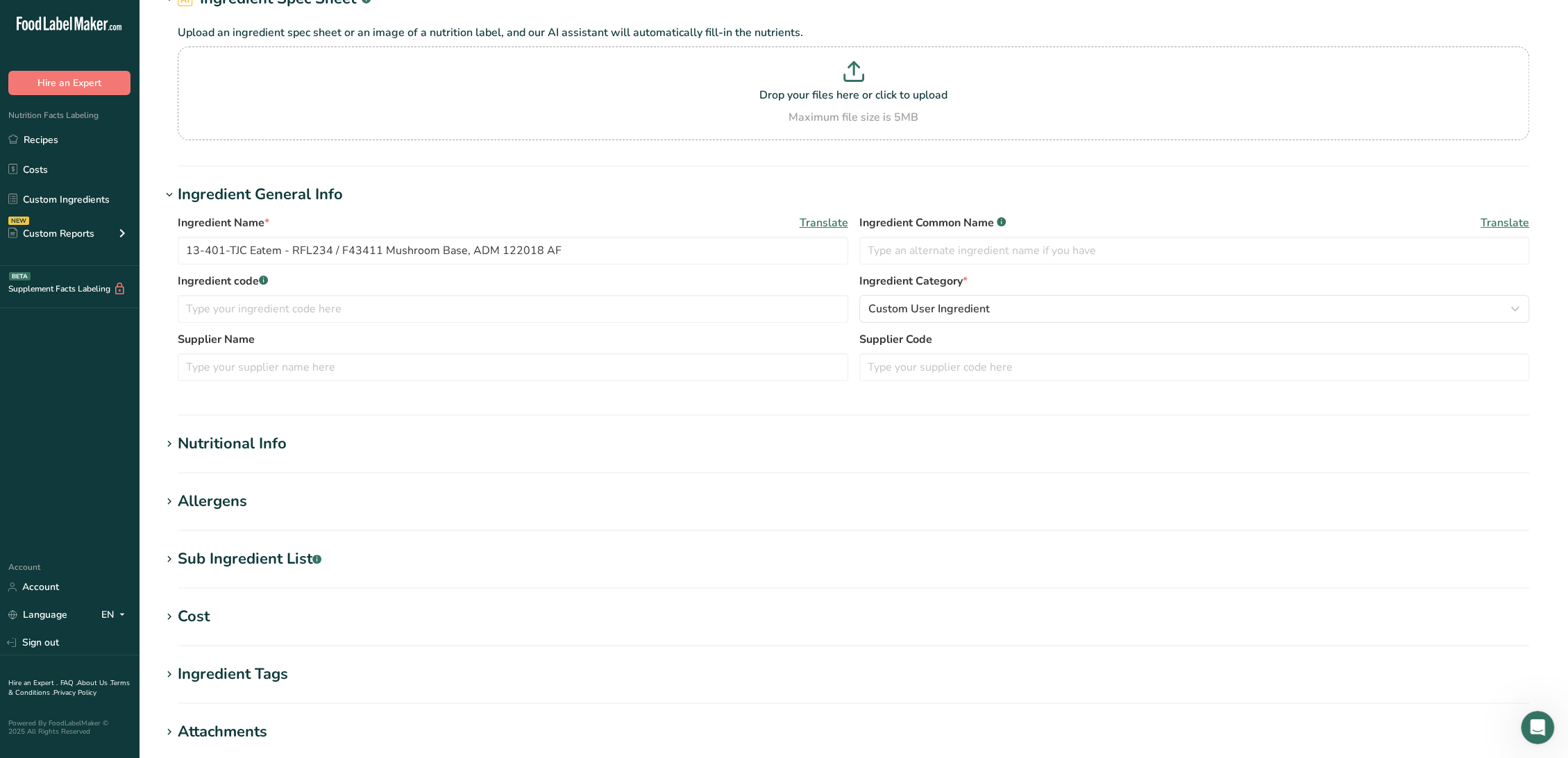
click at [290, 542] on section "Edit 13-401-TJC Eatem - RFL234 / F43411 Mushroom Base, ADM 122018 AF Ingredient…" at bounding box center [854, 433] width 1429 height 1020
click at [293, 556] on div "Sub Ingredient List .a-a{fill:#347362;}.b-a{fill:#fff;}" at bounding box center [249, 560] width 144 height 23
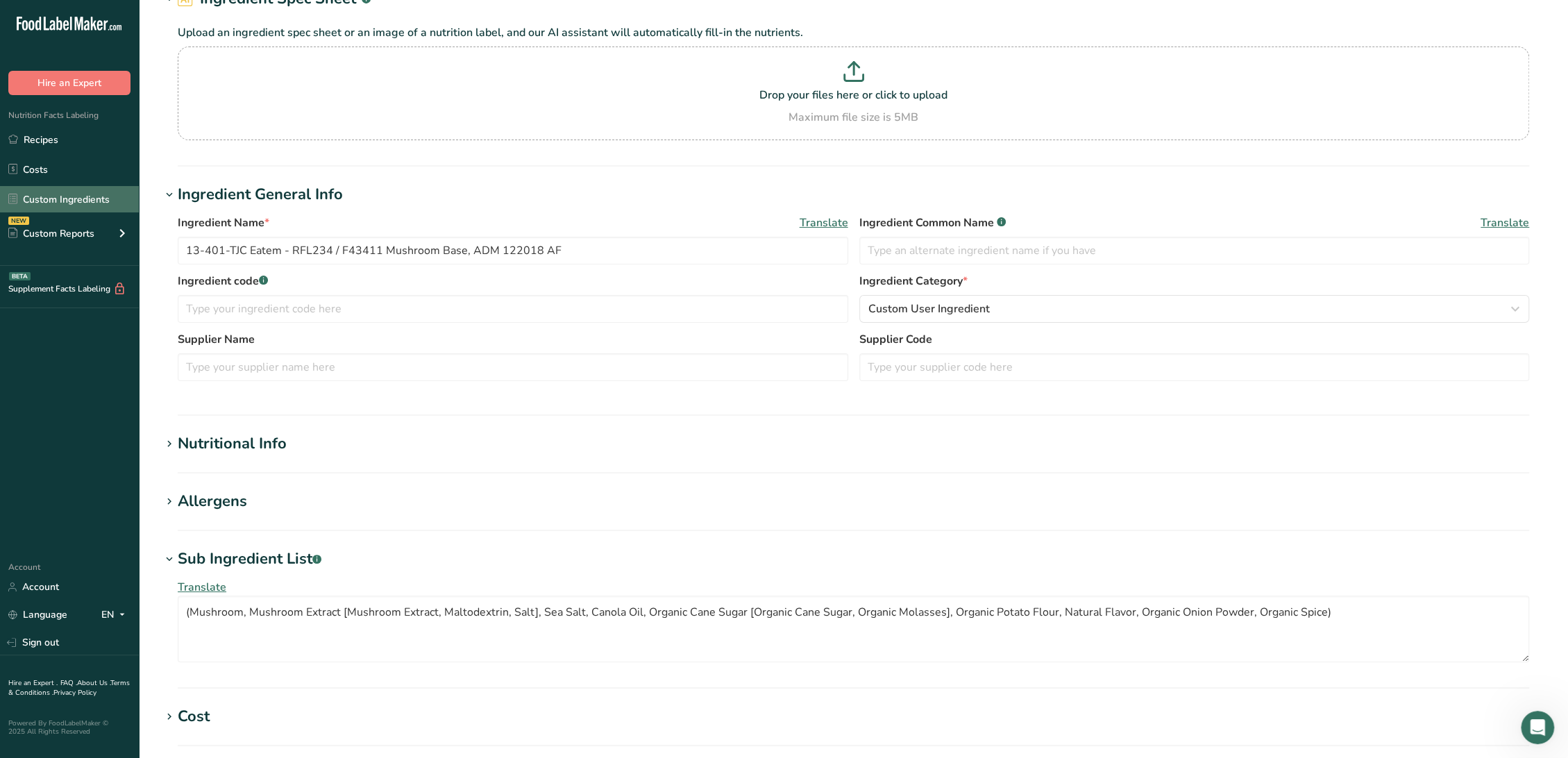
click at [65, 204] on link "Custom Ingredients" at bounding box center [70, 199] width 139 height 26
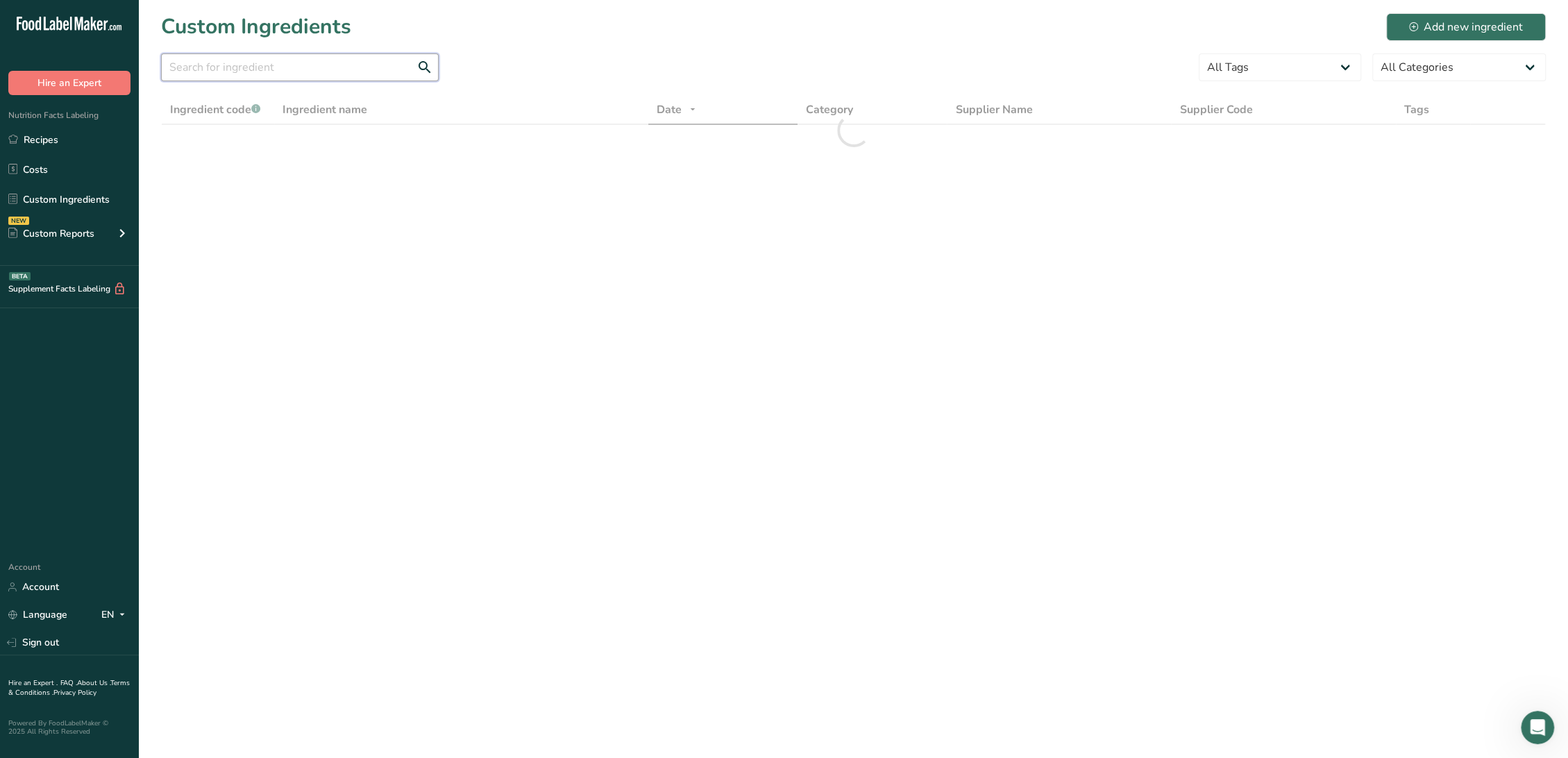
click at [222, 57] on input "text" at bounding box center [299, 68] width 277 height 28
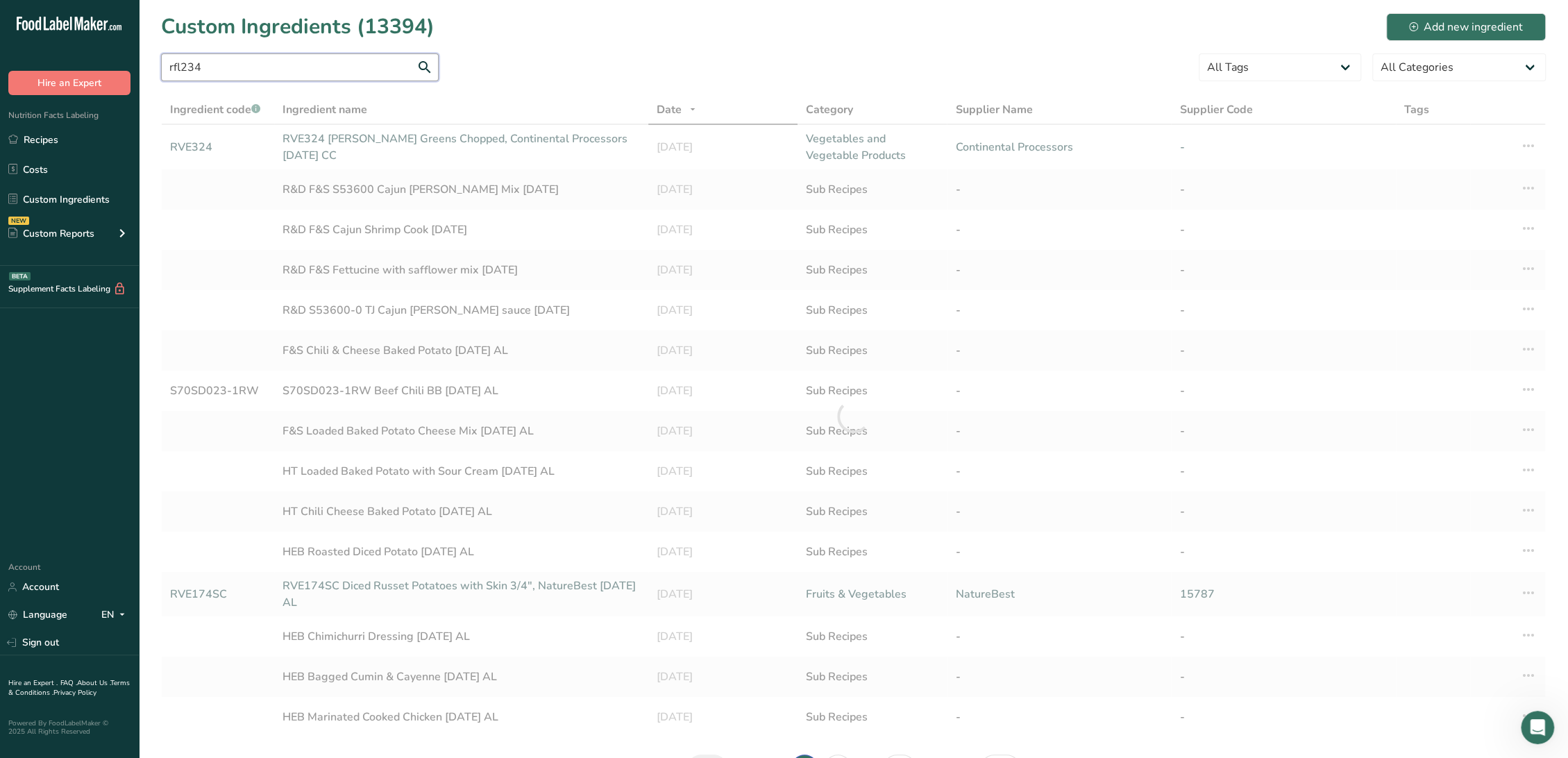
type input "rfl234"
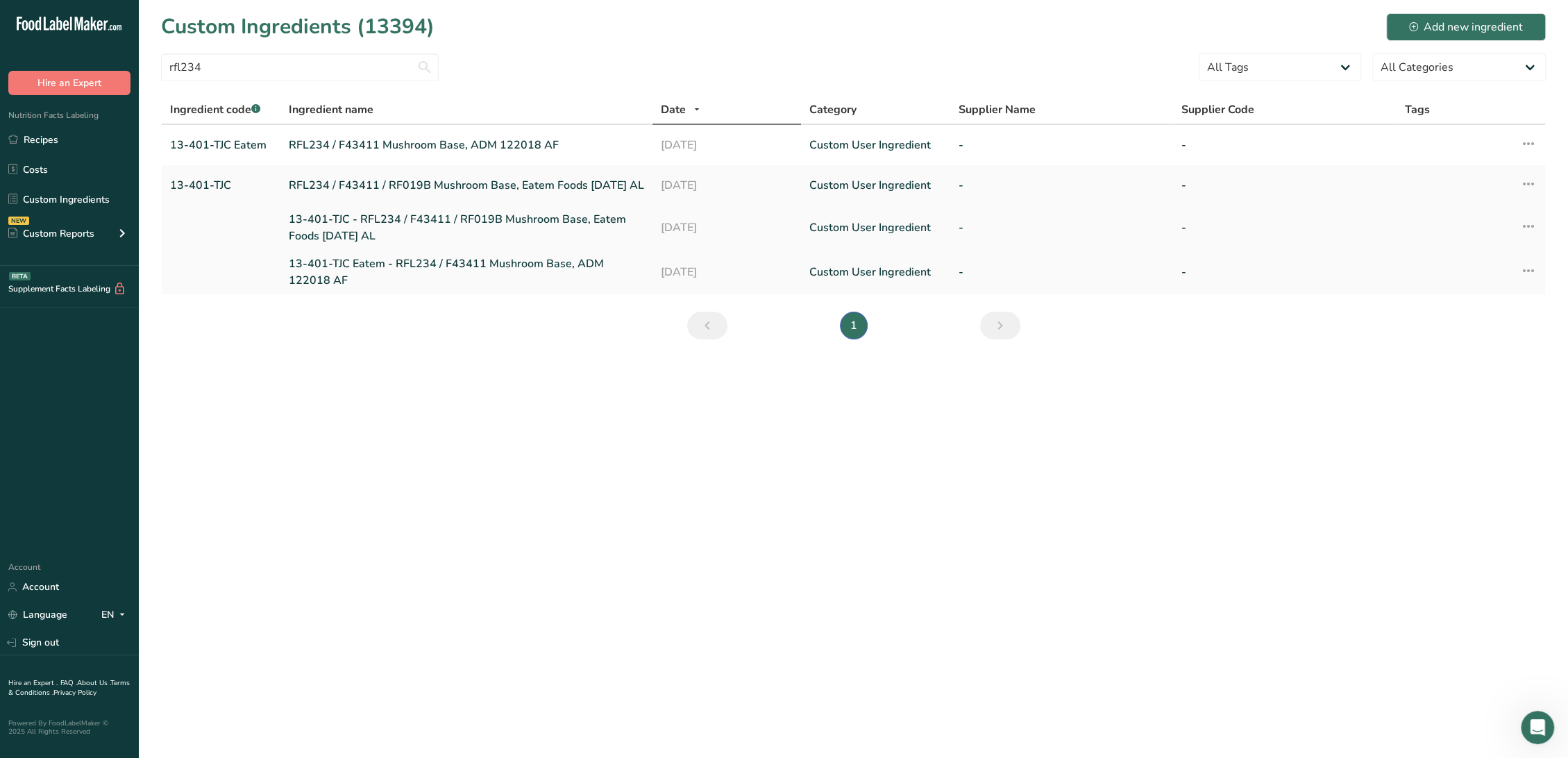
click at [354, 229] on link "13-401-TJC - RFL234 / F43411 / RF019B Mushroom Base, Eatem Foods 12-20-18 AL" at bounding box center [466, 227] width 355 height 33
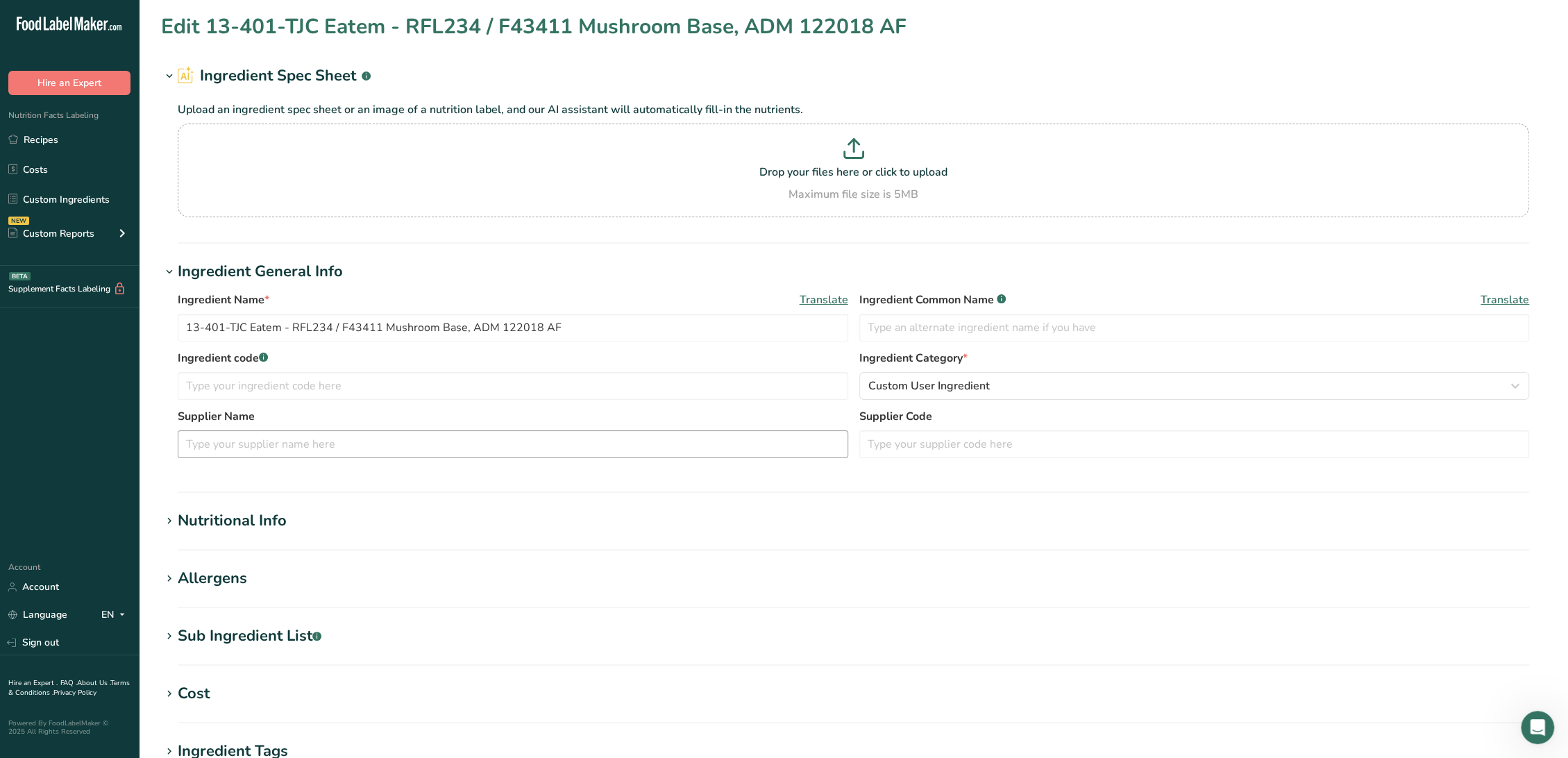
type input "13-401-TJC - RFL234 / F43411 / RF019B Mushroom Base, Eatem Foods 12-20-18 AL"
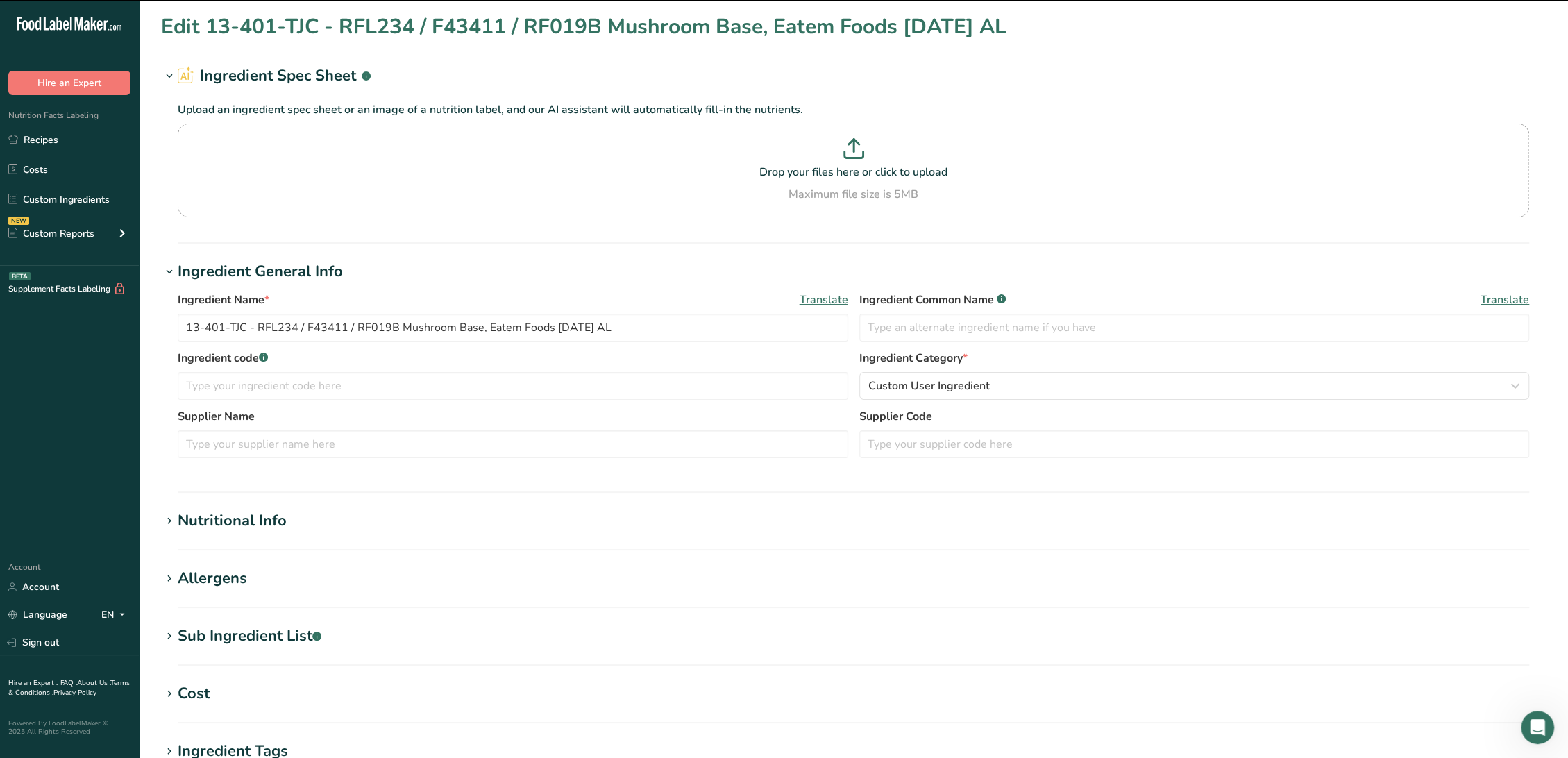
click at [299, 651] on section "Sub Ingredient List .a-a{fill:#347362;}.b-a{fill:#fff;} Translate (Mushroom, Mu…" at bounding box center [853, 646] width 1385 height 41
click at [300, 643] on div "Sub Ingredient List .a-a{fill:#347362;}.b-a{fill:#fff;}" at bounding box center [249, 637] width 144 height 23
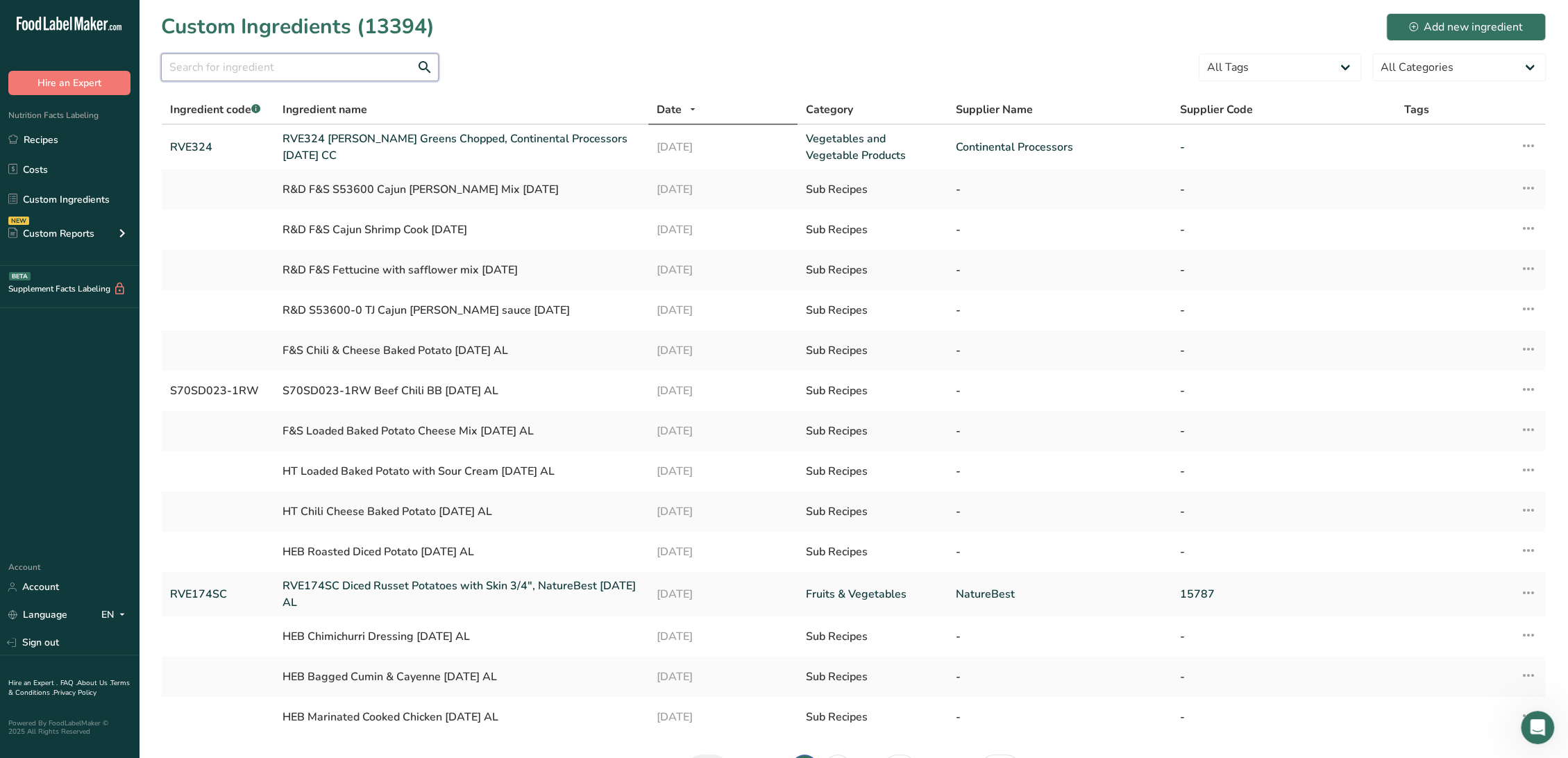
click at [306, 67] on input "text" at bounding box center [299, 68] width 277 height 28
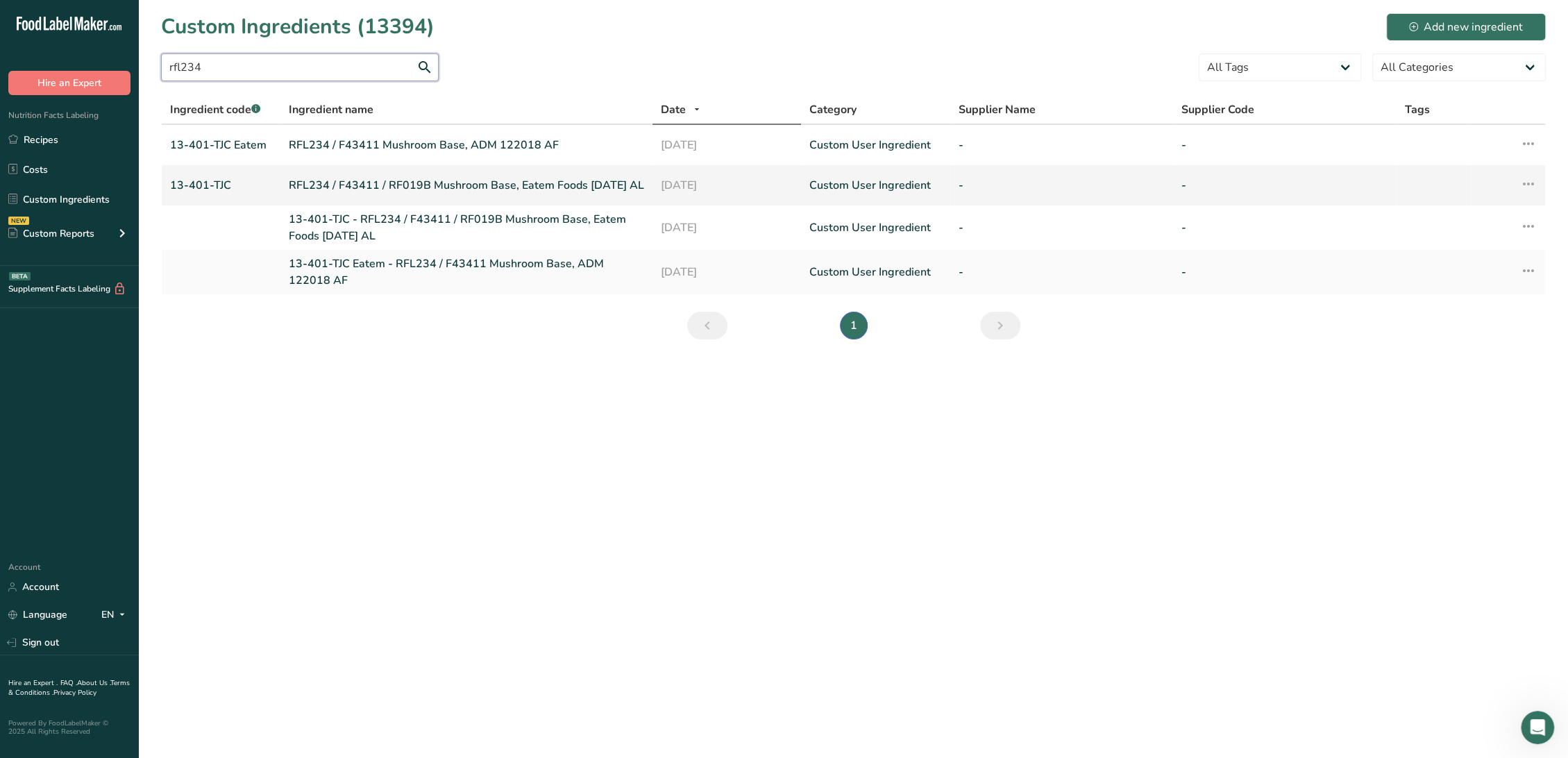
type input "rfl234"
click at [349, 177] on link "RFL234 / F43411 / RF019B Mushroom Base, Eatem Foods 12-20-18 AL" at bounding box center [466, 185] width 355 height 17
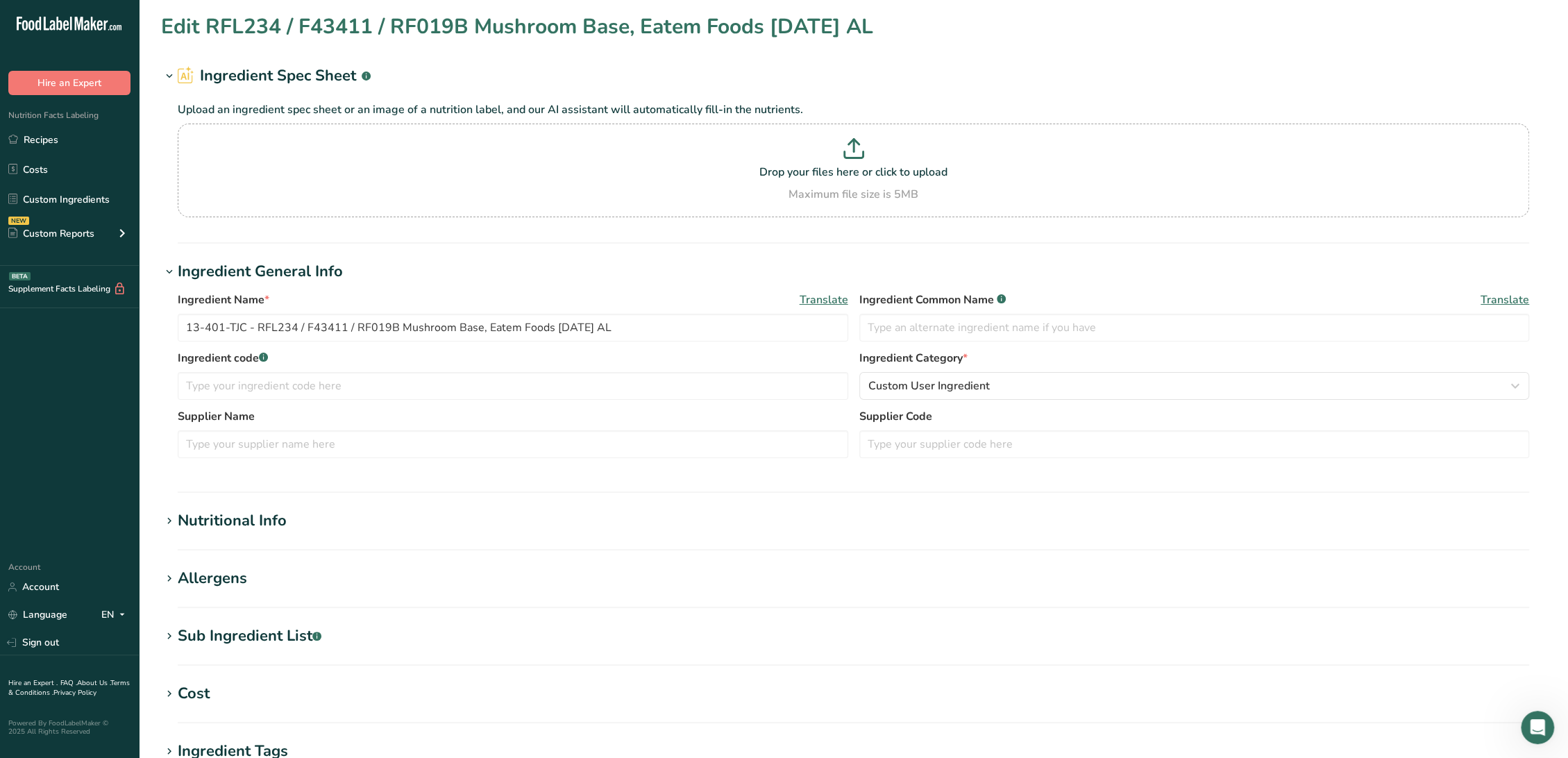
click at [301, 638] on div "Sub Ingredient List .a-a{fill:#347362;}.b-a{fill:#fff;}" at bounding box center [249, 637] width 144 height 23
type input "RFL234 / F43411 / RF019B Mushroom Base, Eatem Foods 12-20-18 AL"
type input "Mushroom Base"
type input "13-401-TJC"
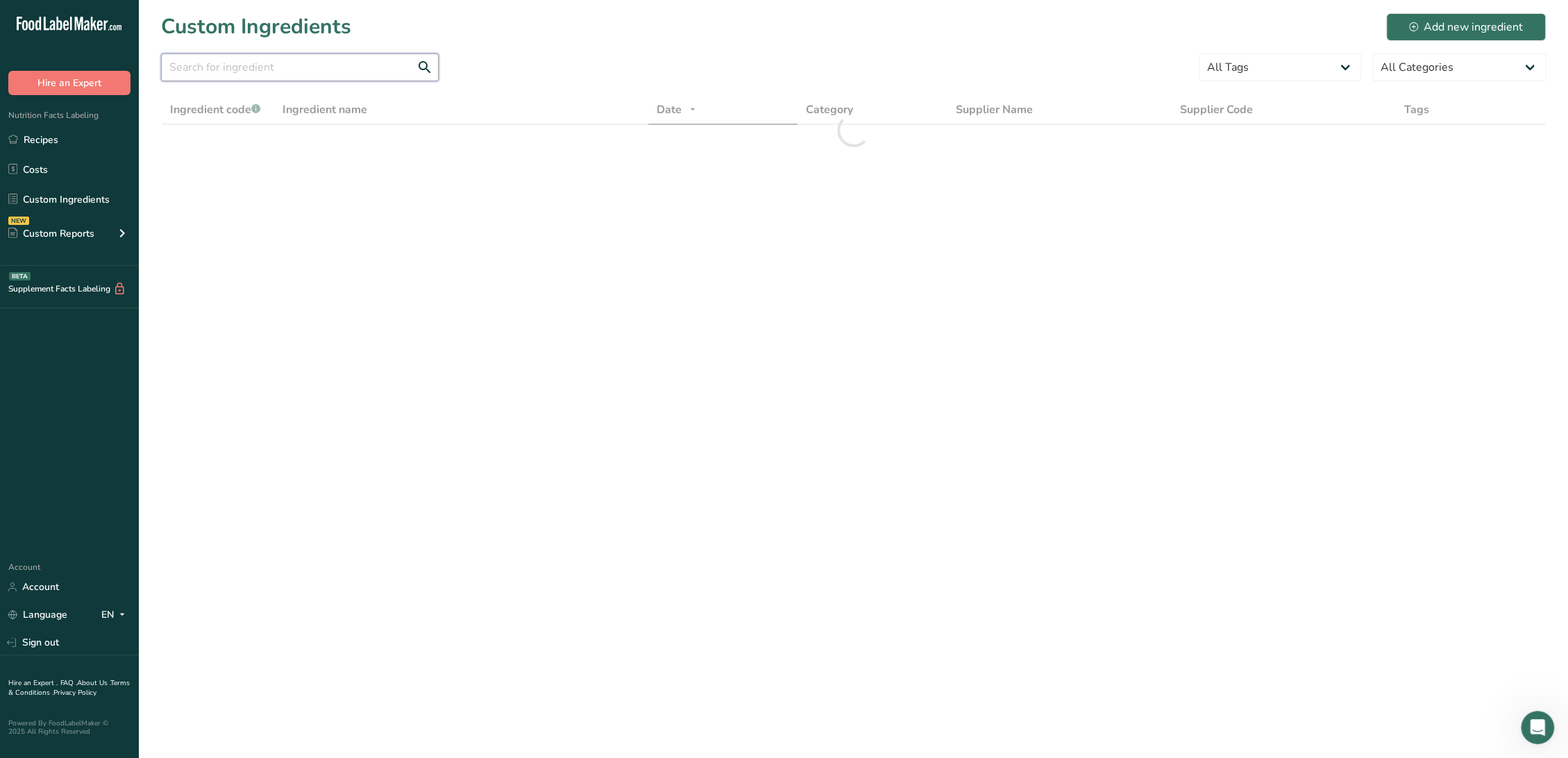
click at [240, 66] on input "text" at bounding box center [299, 68] width 277 height 28
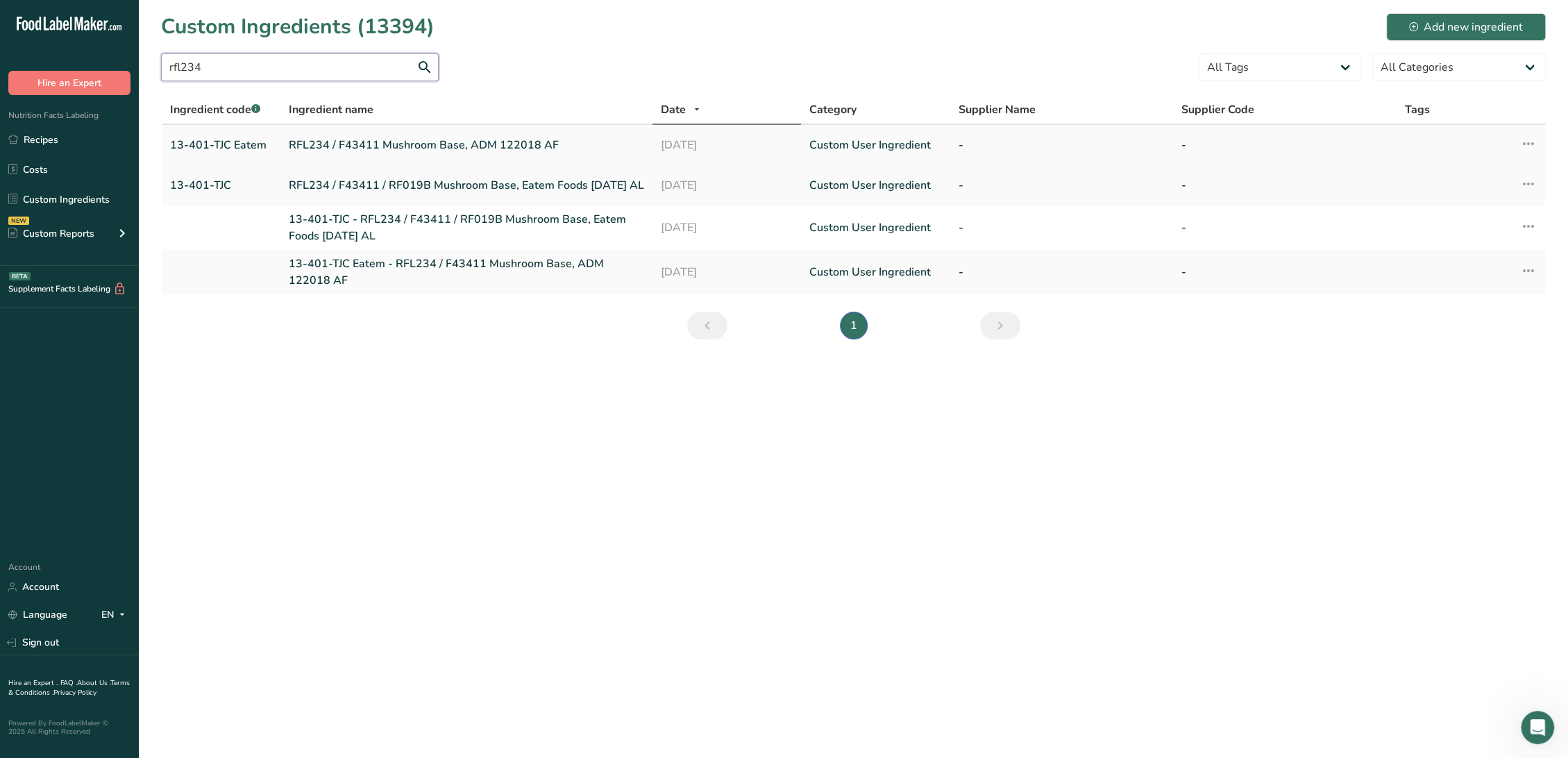
type input "rfl234"
click at [312, 156] on td "RFL234 / F43411 Mushroom Base, ADM 122018 AF" at bounding box center [466, 145] width 372 height 40
click at [319, 143] on link "RFL234 / F43411 Mushroom Base, ADM 122018 AF" at bounding box center [466, 145] width 355 height 17
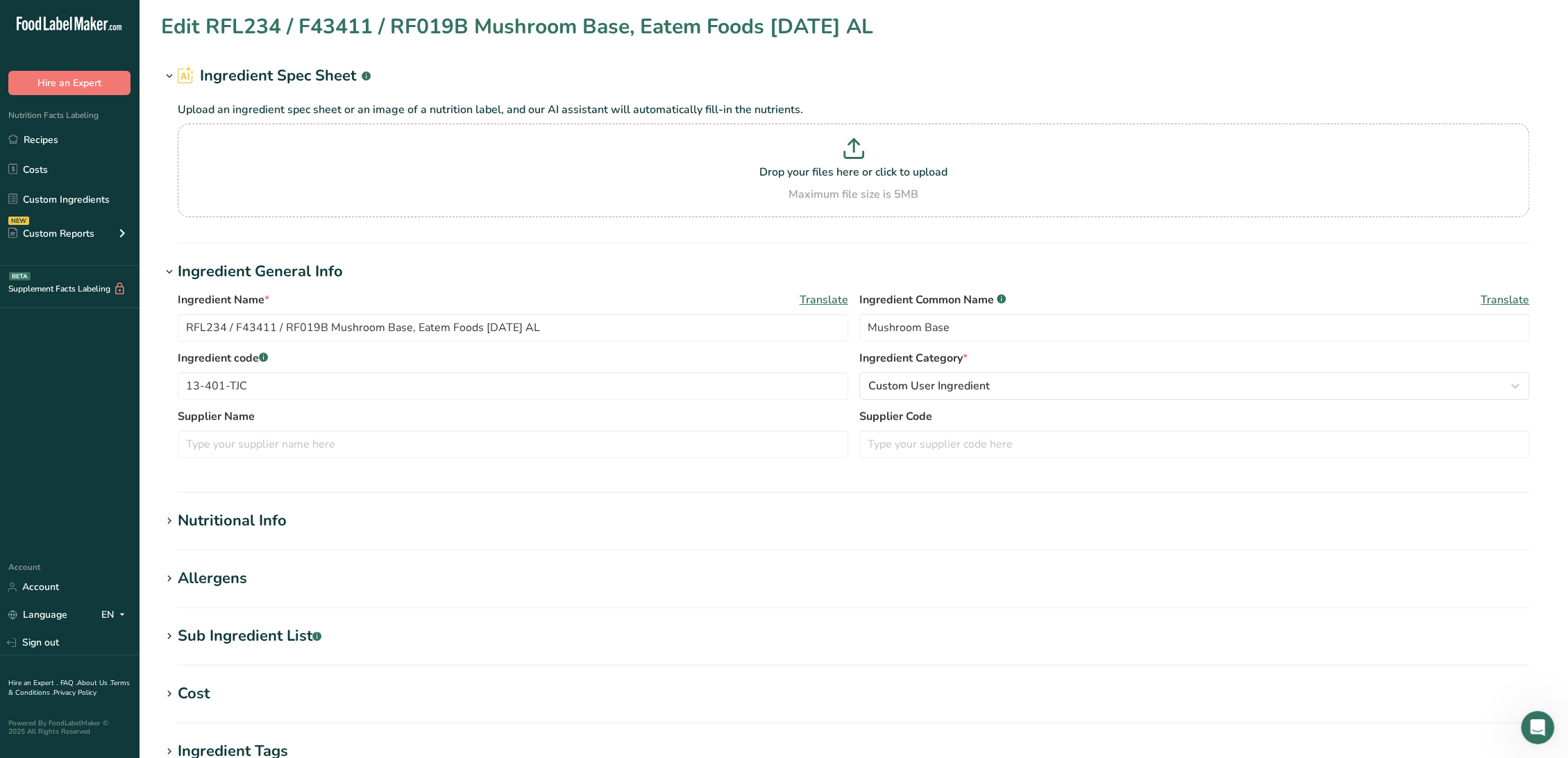
type input "RFL234 / F43411 Mushroom Base, ADM 122018 AF"
type input "13-401-TJC Eatem"
type textarea "(Mushroom, Mushroom Extract [Mushroom Extract, Maltodextrin, Salt], Sea Salt, C…"
click at [277, 621] on section "Edit RFL234 / F43411 Mushroom Base, ADM 122018 AF Ingredient Spec Sheet .a-a{fi…" at bounding box center [854, 510] width 1429 height 1020
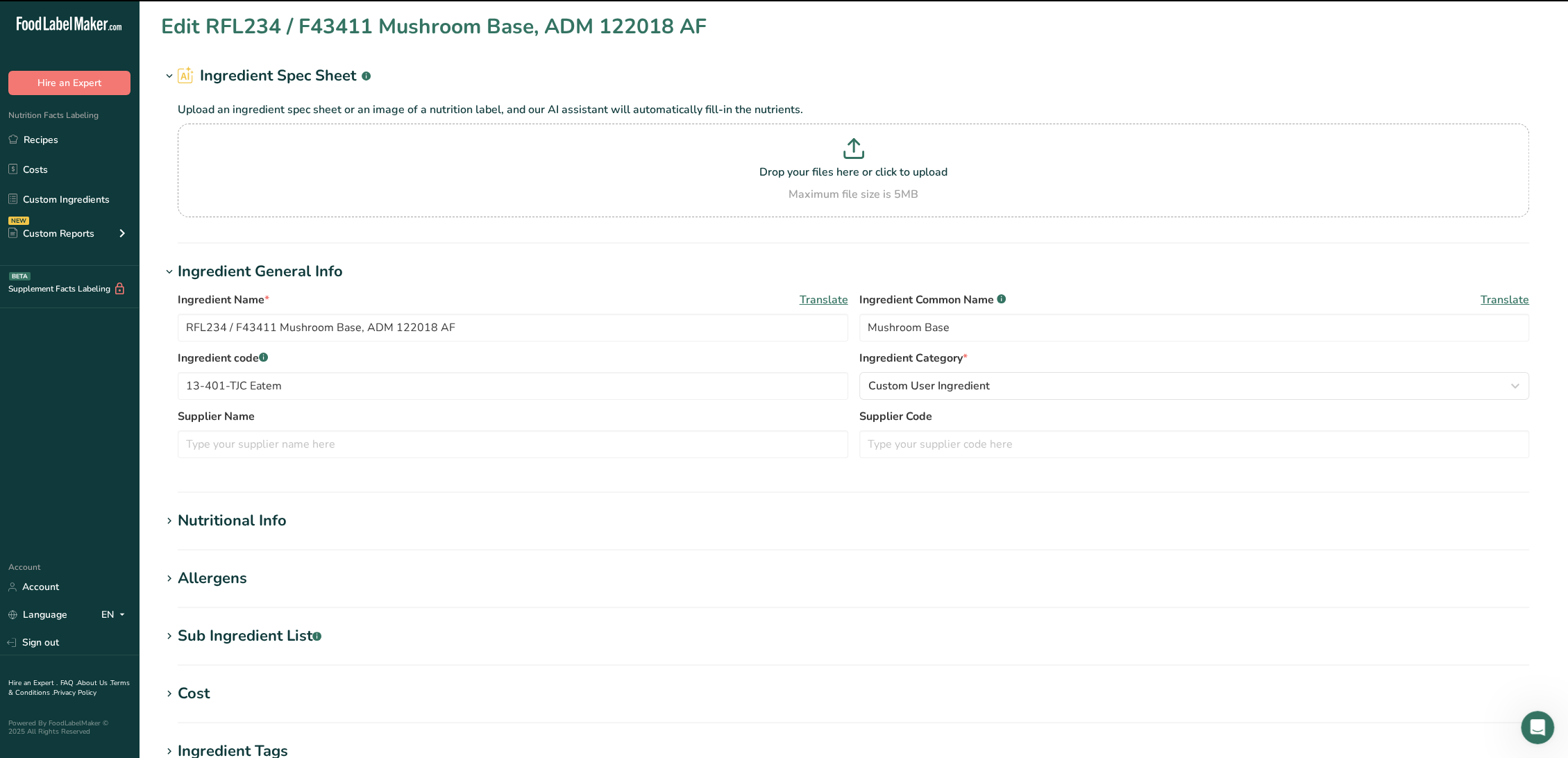
click at [288, 636] on div "Sub Ingredient List .a-a{fill:#347362;}.b-a{fill:#fff;}" at bounding box center [249, 637] width 144 height 23
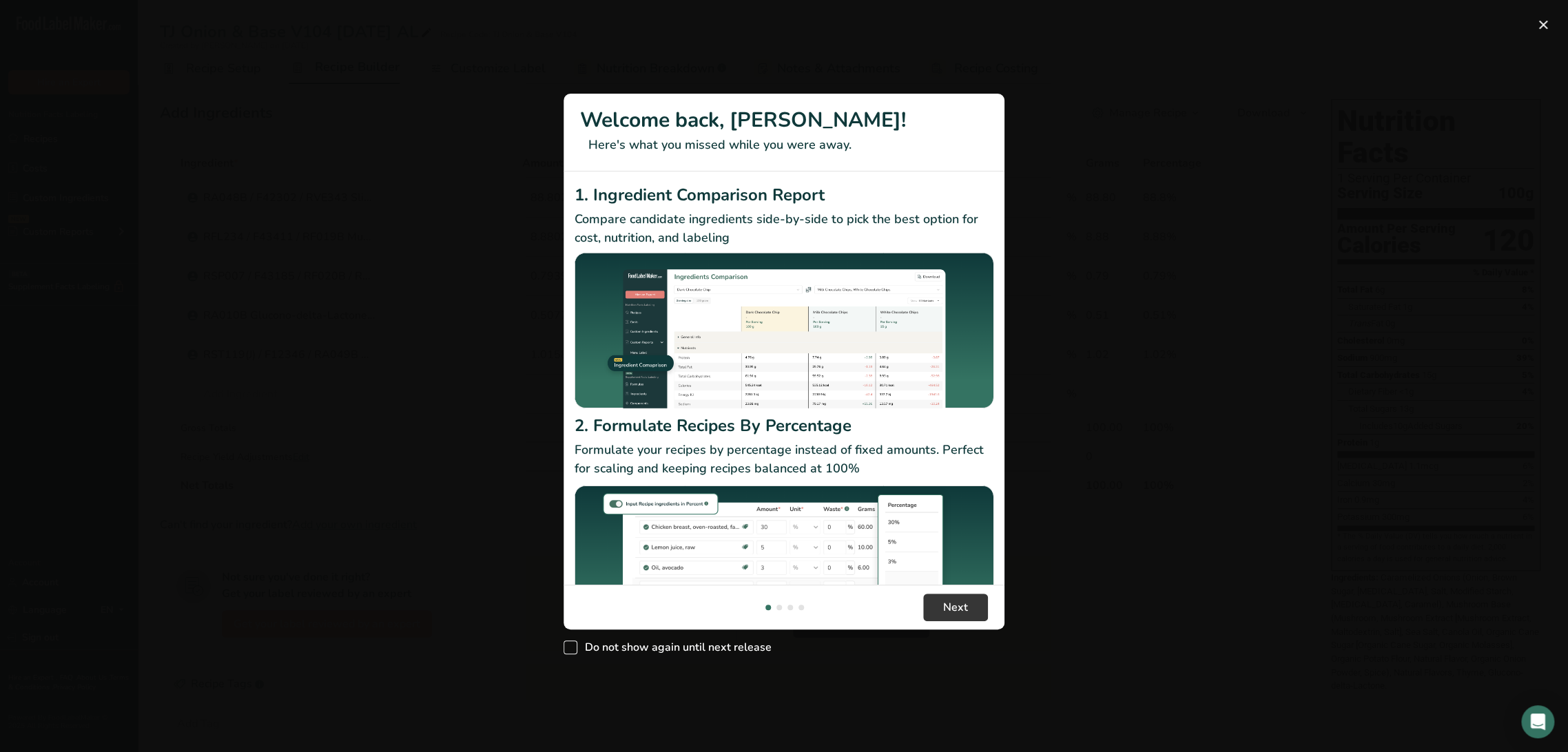
click at [567, 648] on span "New Features" at bounding box center [570, 648] width 14 height 14
click at [567, 648] on input "Do not show again until next release" at bounding box center [568, 648] width 9 height 9
checkbox input "true"
click at [965, 606] on span "Next" at bounding box center [956, 607] width 25 height 17
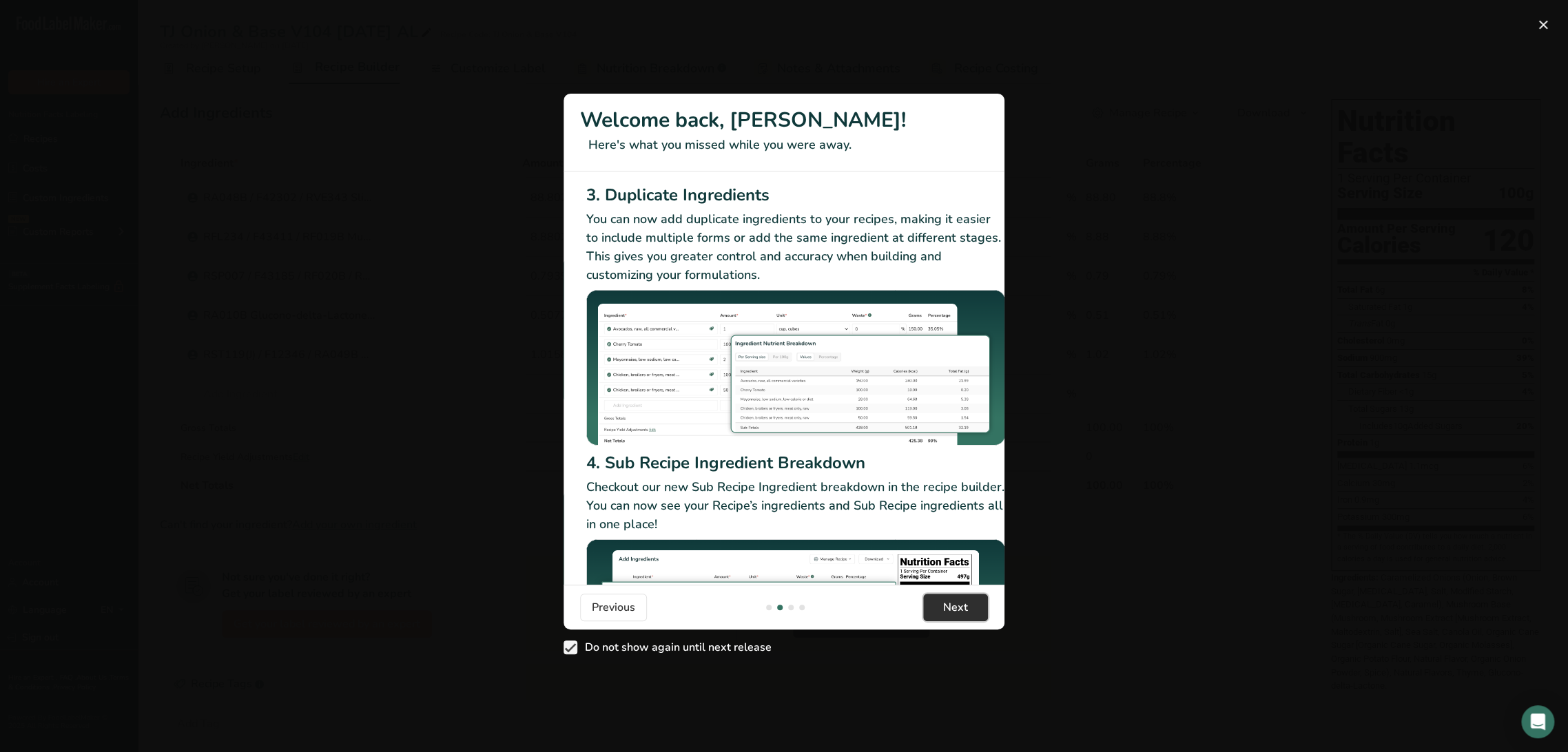
click at [965, 606] on span "Next" at bounding box center [956, 607] width 25 height 17
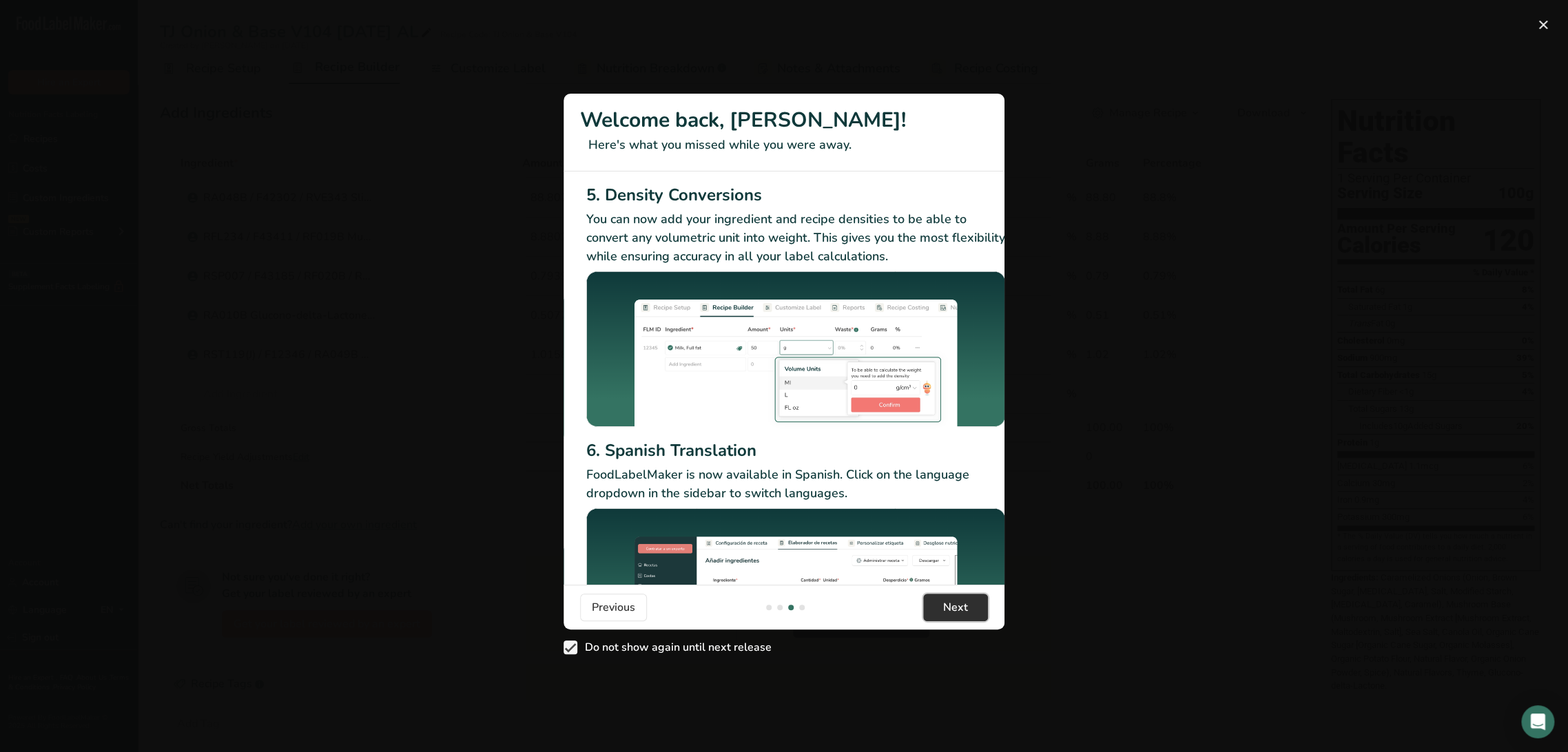
click at [965, 606] on span "Next" at bounding box center [956, 607] width 25 height 17
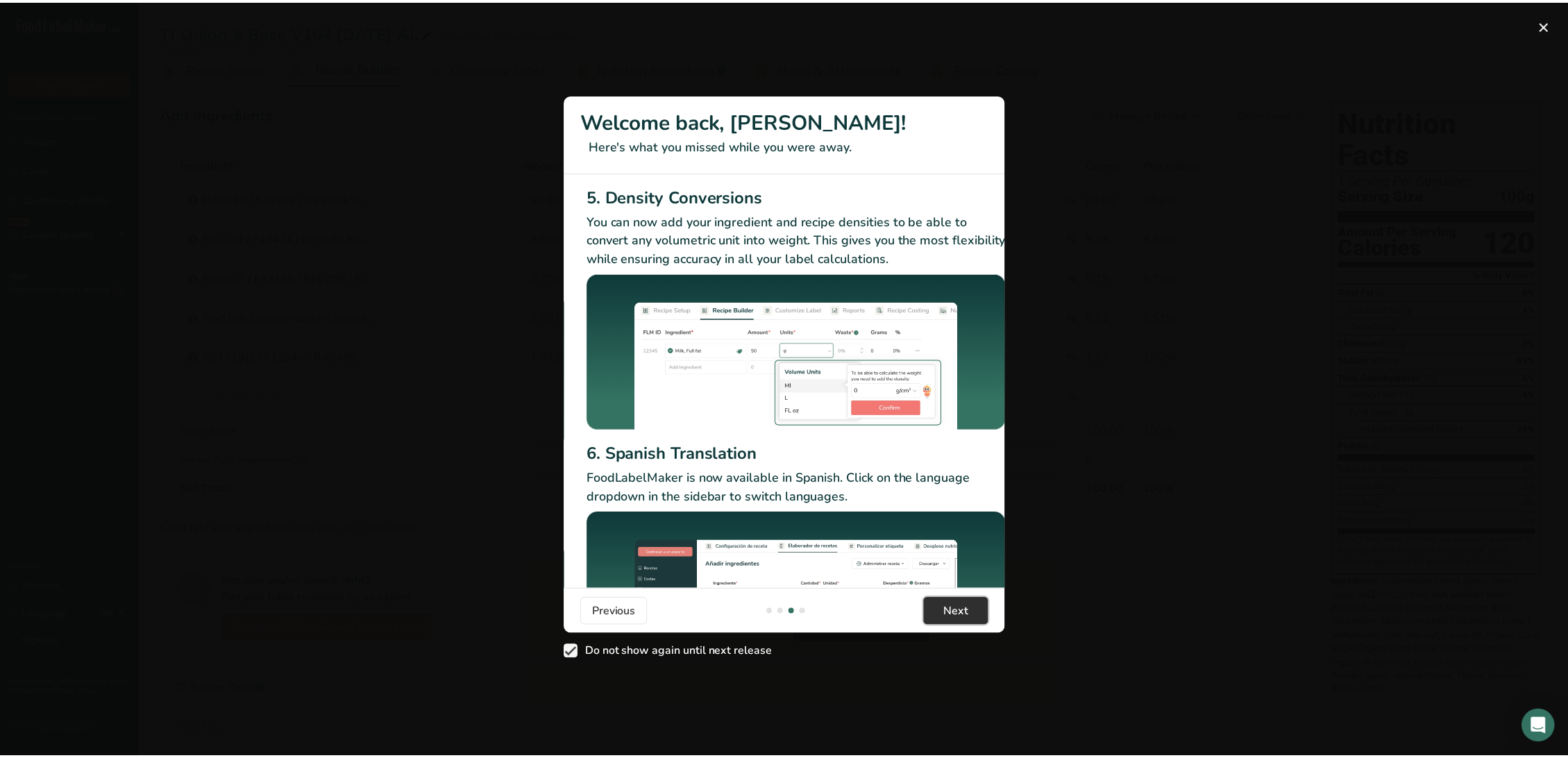
scroll to position [0, 1333]
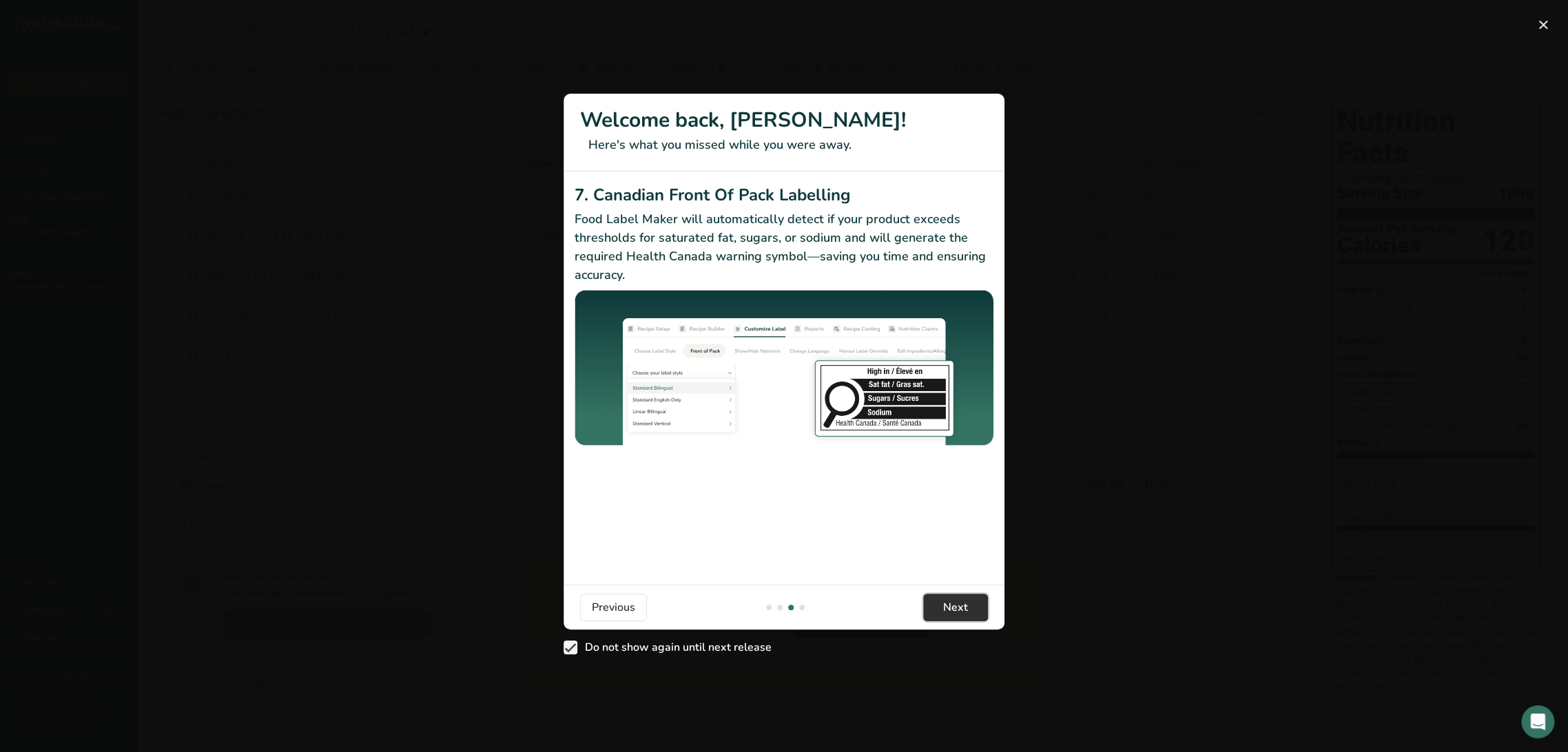
click at [965, 606] on span "Next" at bounding box center [956, 607] width 25 height 17
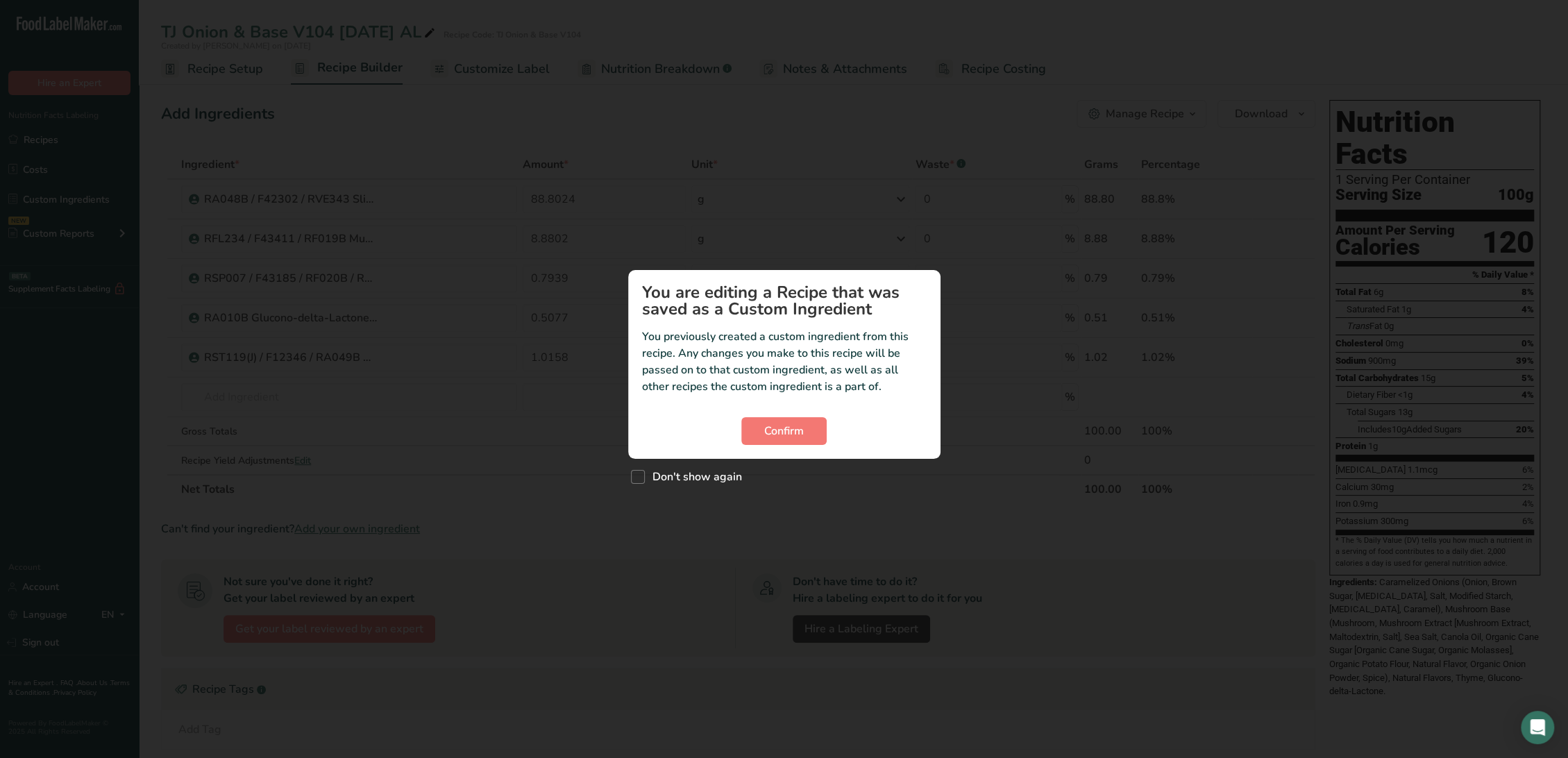
click at [800, 445] on section "You are editing a Recipe that was saved as a Custom Ingredient You previously c…" at bounding box center [784, 364] width 312 height 189
click at [625, 476] on div "Custom ingredient modal" at bounding box center [784, 379] width 1568 height 758
click at [633, 473] on span "Custom ingredient modal" at bounding box center [637, 477] width 14 height 14
click at [633, 473] on input "Don't show again" at bounding box center [635, 477] width 9 height 9
checkbox input "true"
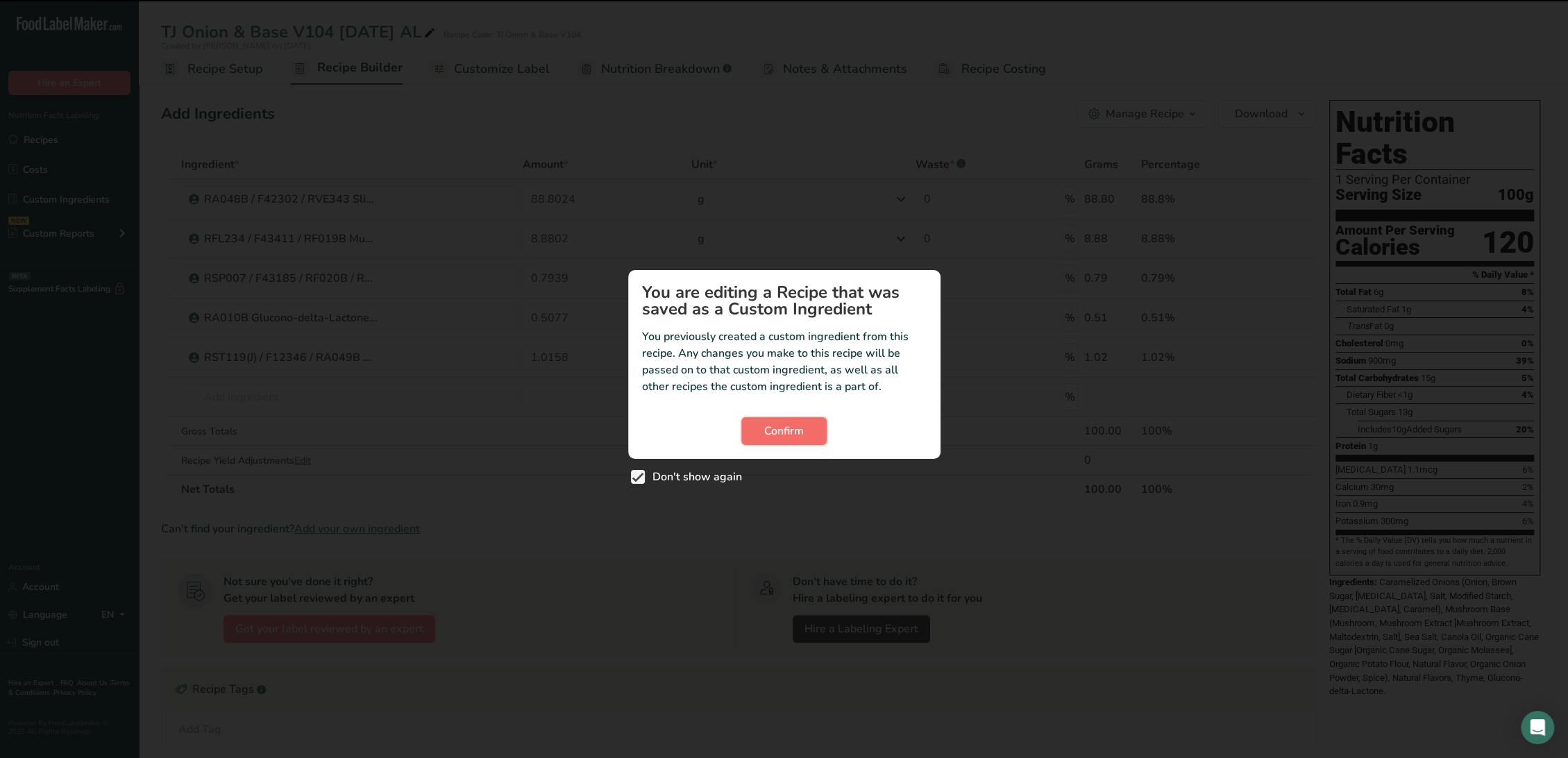
click at [764, 426] on span "Confirm" at bounding box center [784, 432] width 39 height 17
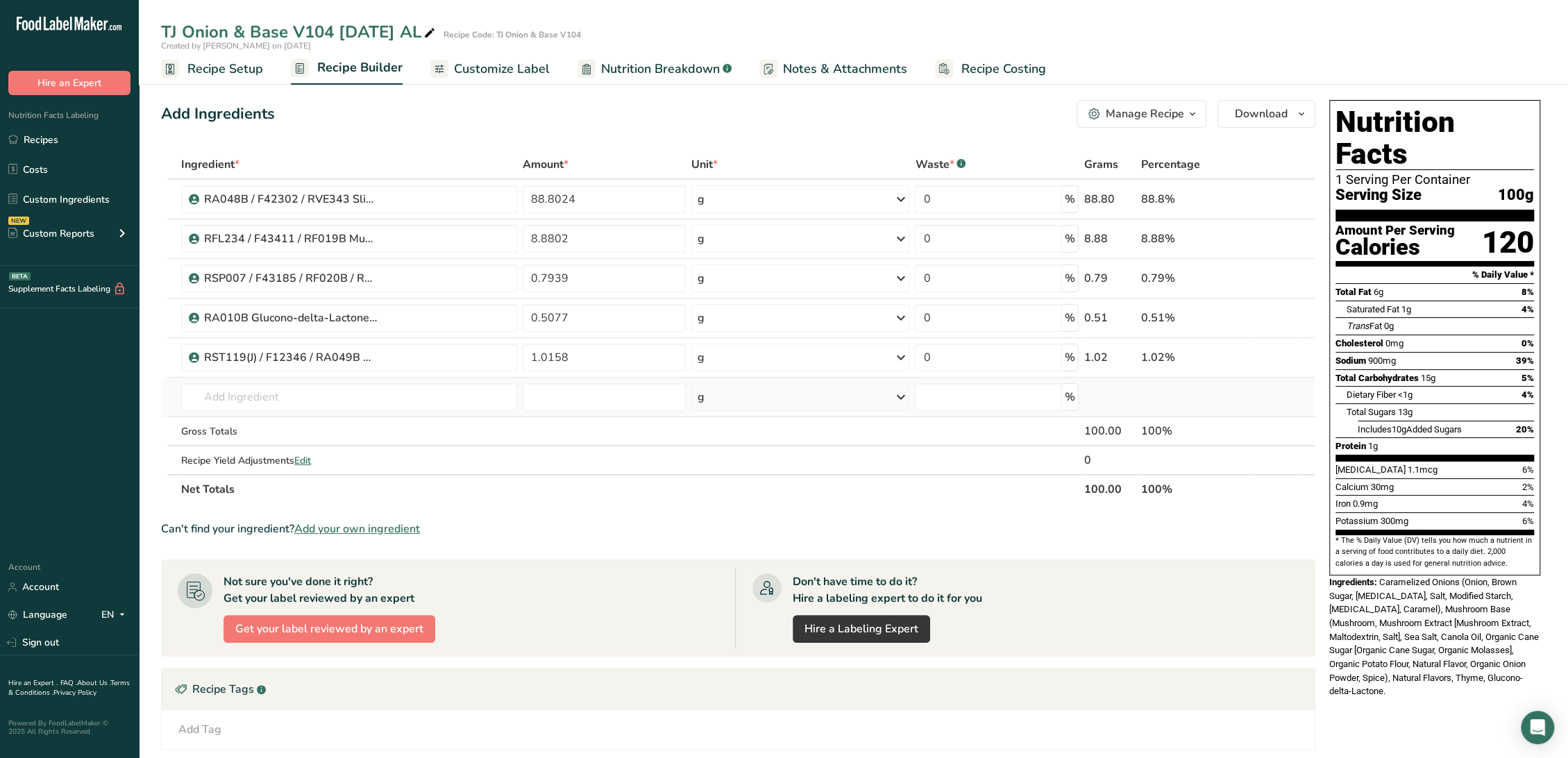
click at [310, 412] on td "Almond flour 1211 Milk, whole, 3.25% milkfat, without added vitamin A and vitam…" at bounding box center [349, 398] width 341 height 39
click at [314, 402] on input "text" at bounding box center [349, 398] width 336 height 28
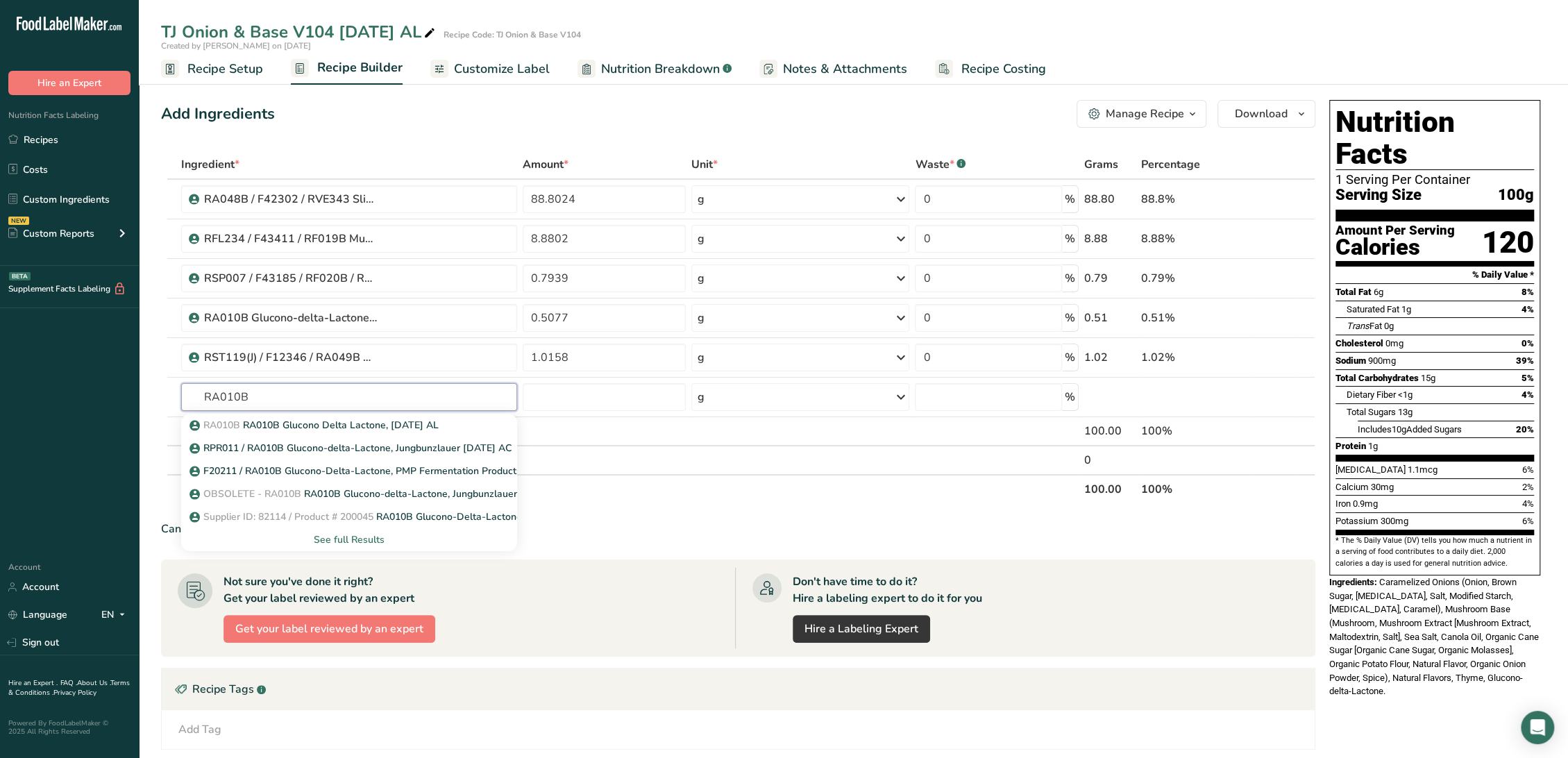
type input "RA010B"
click at [298, 446] on p "RPR011 / RA010B Glucono-delta-Lactone, Jungbunzlauer [DATE] AC" at bounding box center [353, 449] width 320 height 15
type input "RPR011 / RA010B Glucono-delta-Lactone, Jungbunzlauer [DATE] AC"
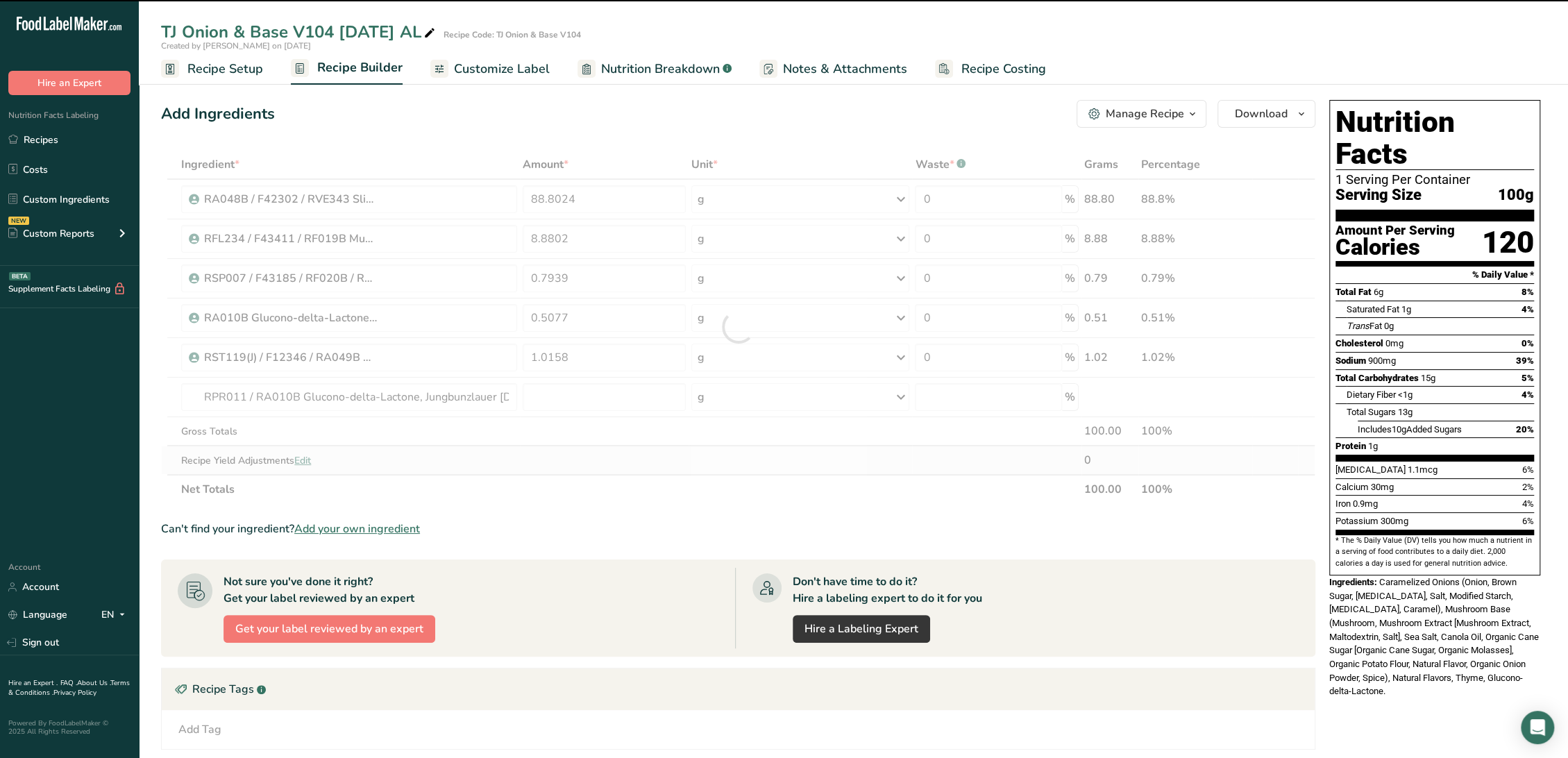
type input "0"
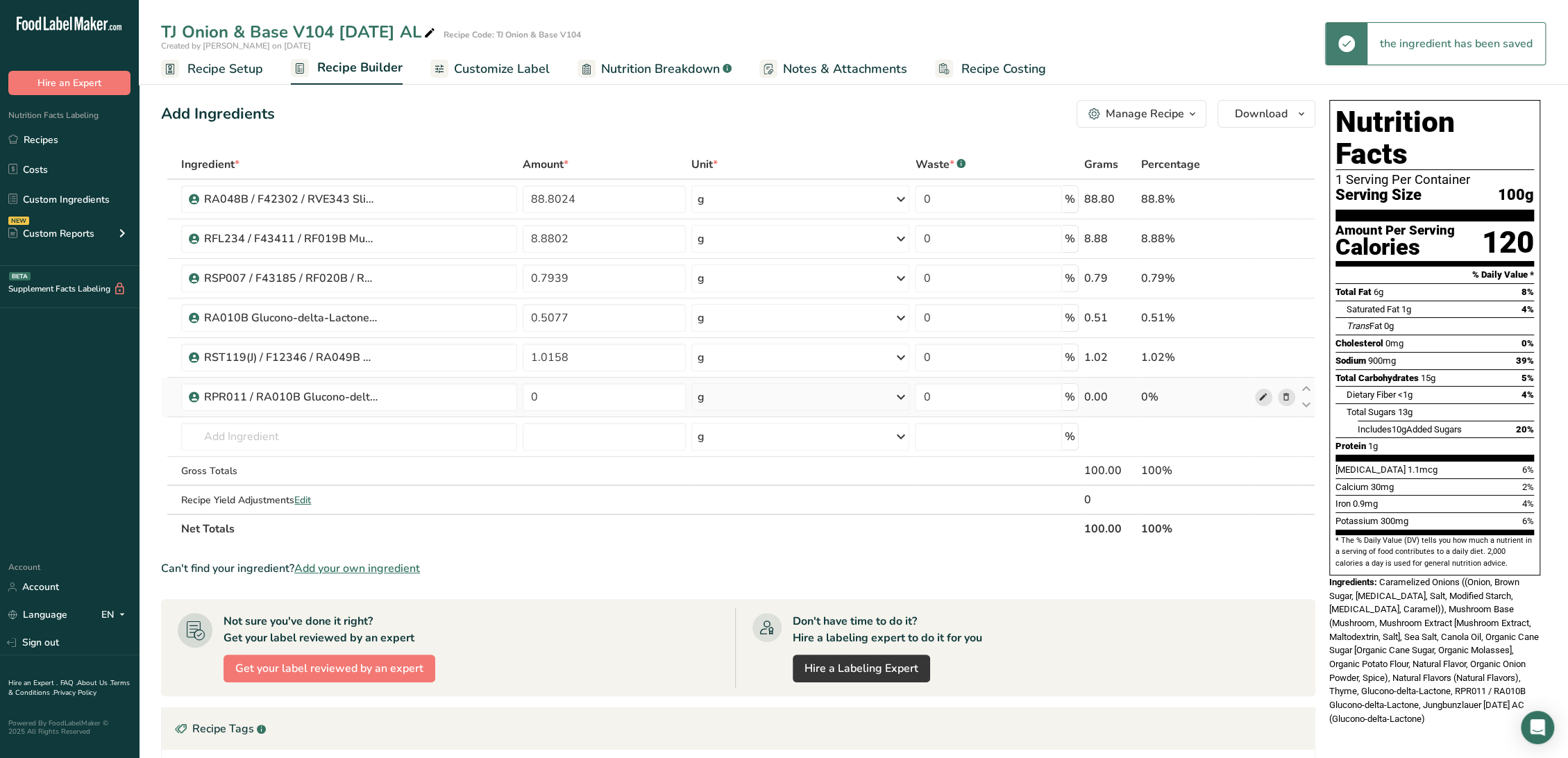
click at [1263, 397] on icon at bounding box center [1263, 398] width 9 height 15
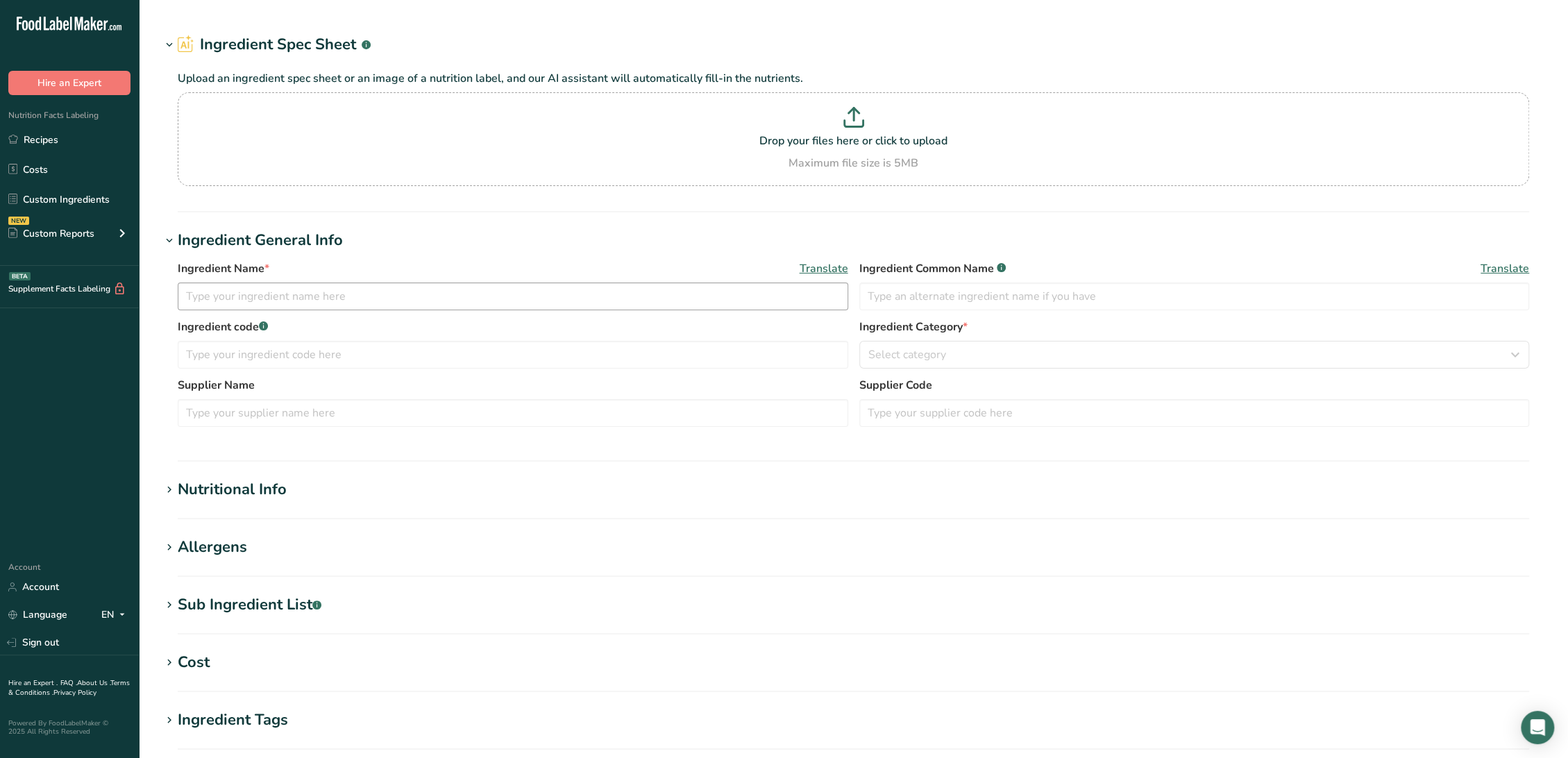
type input "RPR011 / RA010B Glucono-delta-Lactone, Jungbunzlauer [DATE] AC"
